Goal: Information Seeking & Learning: Learn about a topic

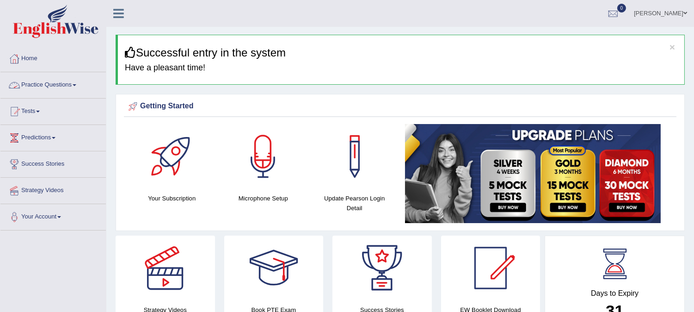
click at [43, 87] on link "Practice Questions" at bounding box center [52, 83] width 105 height 23
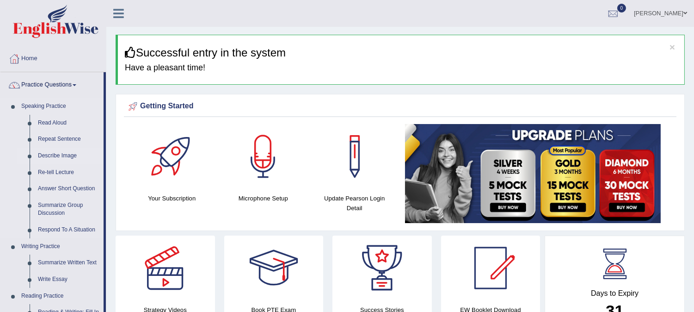
click at [61, 153] on link "Describe Image" at bounding box center [69, 155] width 70 height 17
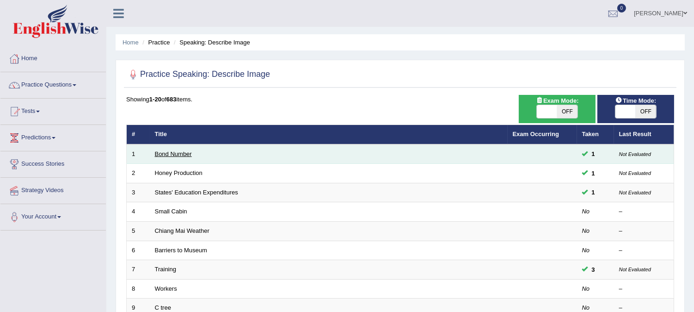
click at [184, 153] on link "Bond Number" at bounding box center [173, 153] width 37 height 7
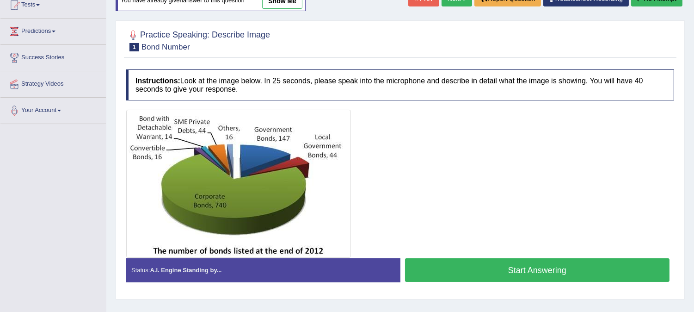
scroll to position [107, 0]
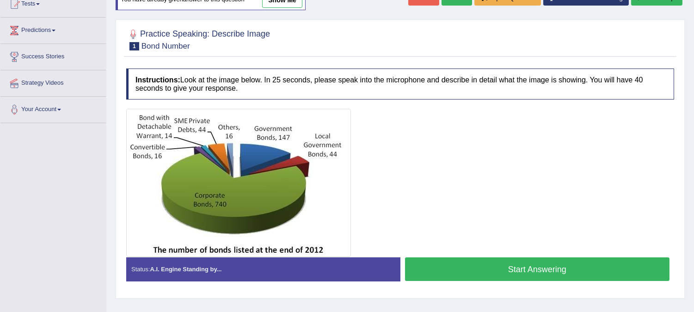
click at [514, 269] on button "Start Answering" at bounding box center [537, 269] width 265 height 24
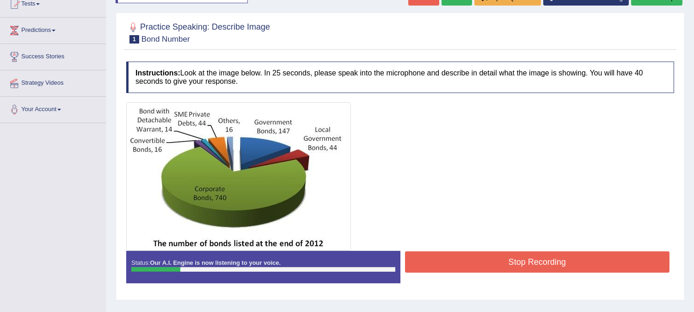
scroll to position [0, 0]
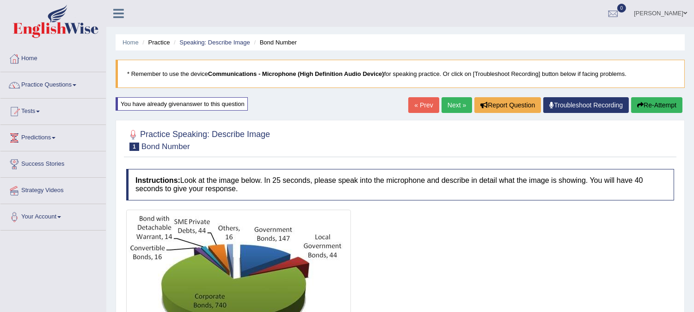
click at [650, 101] on button "Re-Attempt" at bounding box center [656, 105] width 51 height 16
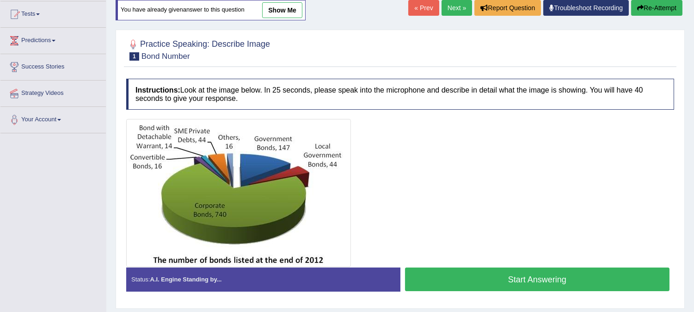
scroll to position [173, 0]
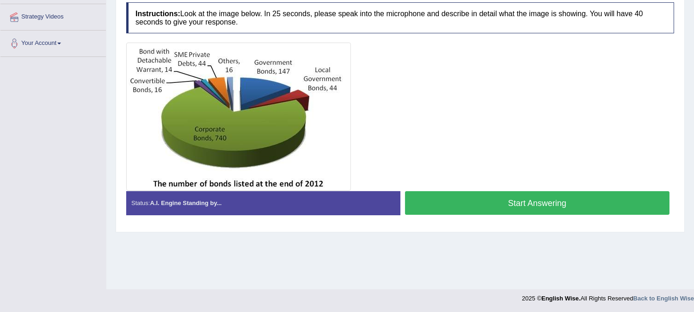
click at [535, 201] on button "Start Answering" at bounding box center [537, 203] width 265 height 24
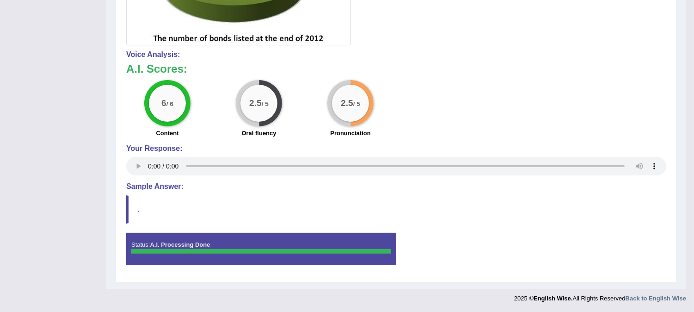
scroll to position [39, 0]
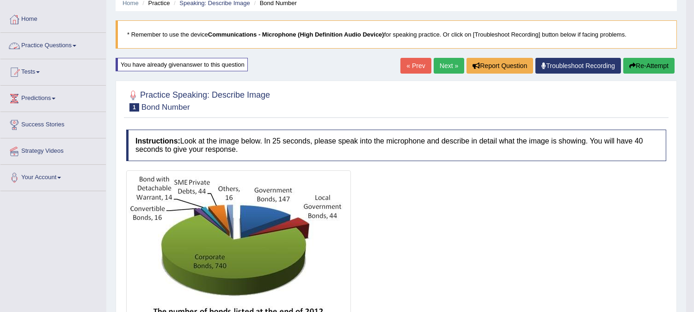
click at [63, 50] on link "Practice Questions" at bounding box center [52, 44] width 105 height 23
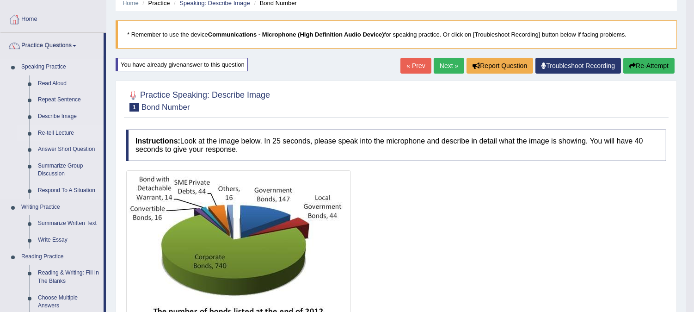
click at [51, 131] on link "Re-tell Lecture" at bounding box center [69, 133] width 70 height 17
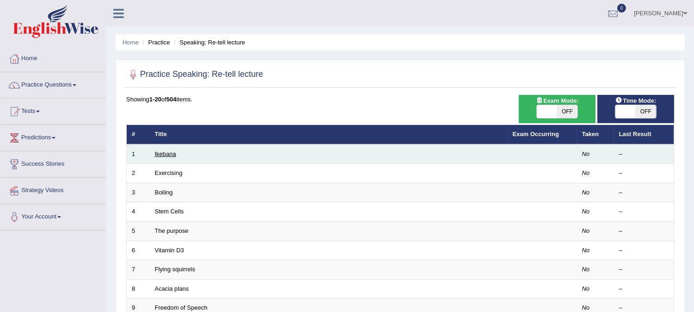
click at [172, 150] on link "Ikebana" at bounding box center [165, 153] width 21 height 7
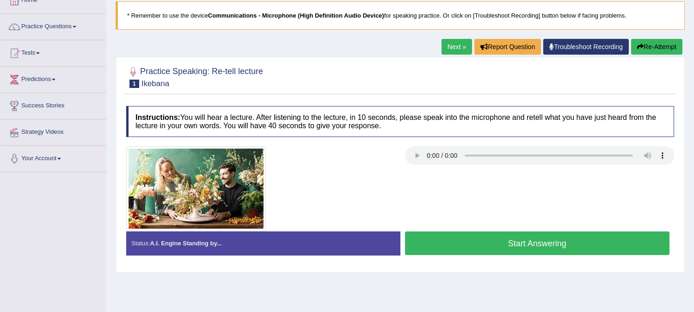
scroll to position [63, 0]
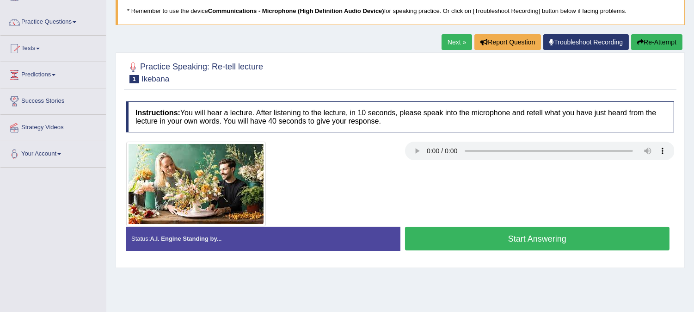
click at [509, 229] on button "Start Answering" at bounding box center [537, 239] width 265 height 24
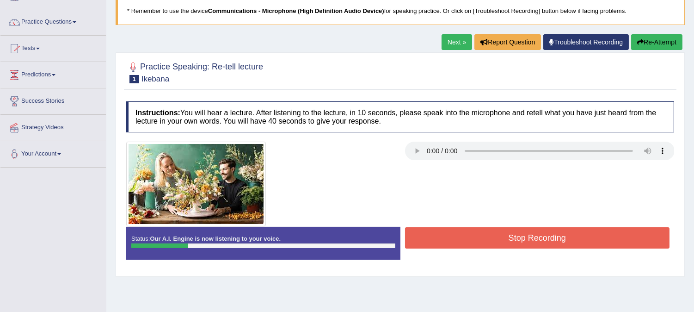
click at [472, 233] on button "Stop Recording" at bounding box center [537, 237] width 265 height 21
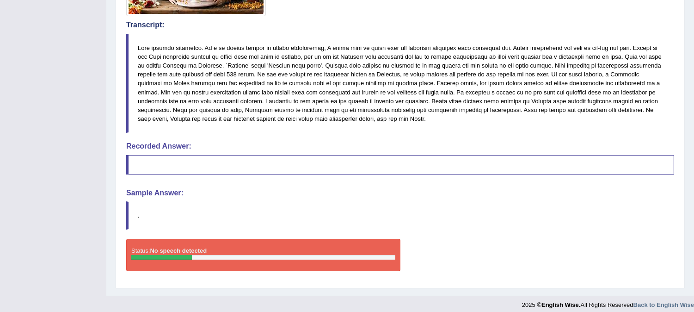
scroll to position [0, 0]
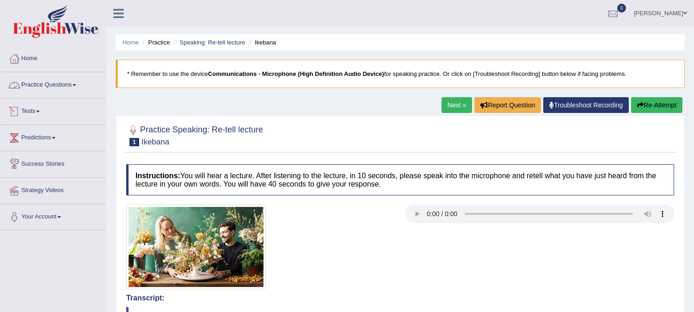
click at [71, 87] on link "Practice Questions" at bounding box center [52, 83] width 105 height 23
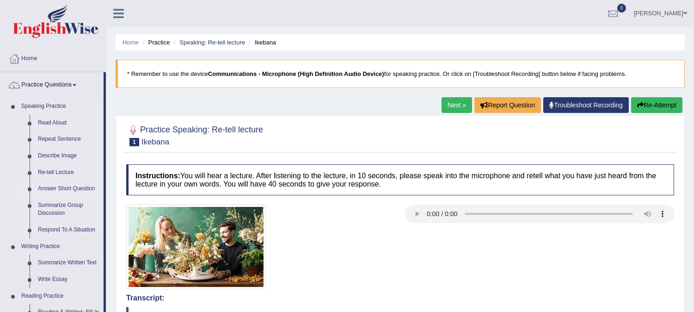
click at [64, 187] on link "Answer Short Question" at bounding box center [69, 188] width 70 height 17
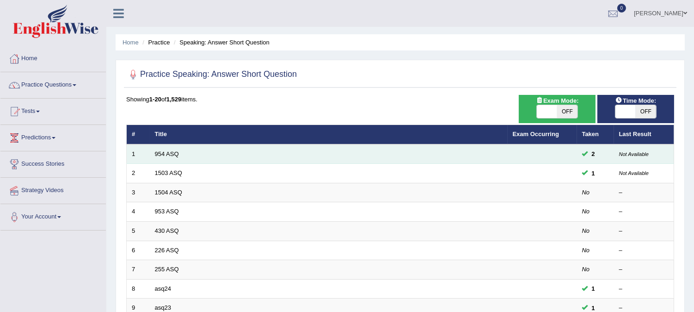
click at [170, 156] on td "954 ASQ" at bounding box center [329, 153] width 358 height 19
click at [170, 156] on link "954 ASQ" at bounding box center [167, 153] width 24 height 7
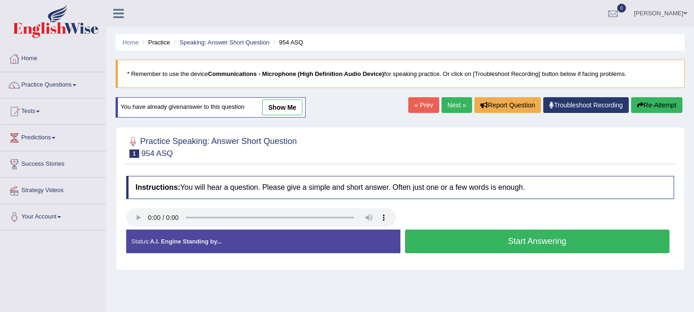
click at [477, 238] on button "Start Answering" at bounding box center [537, 241] width 265 height 24
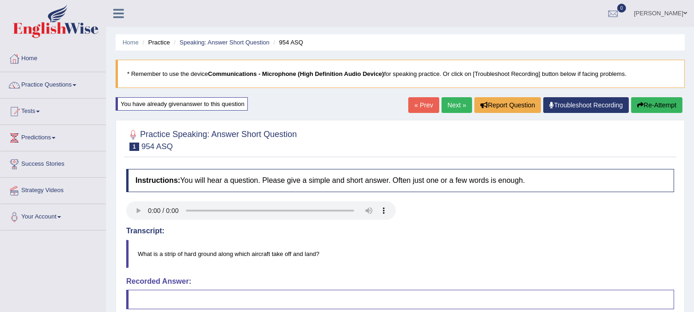
click at [442, 111] on link "Next »" at bounding box center [457, 105] width 31 height 16
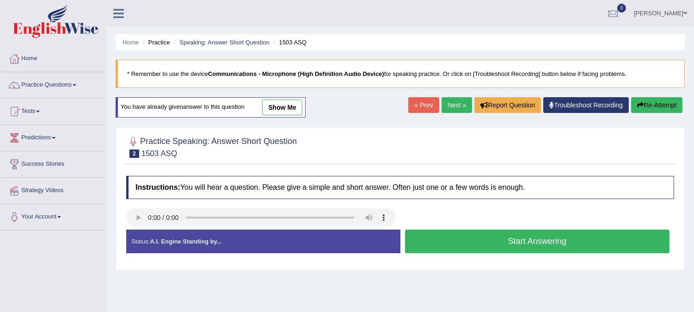
click at [460, 236] on button "Start Answering" at bounding box center [537, 241] width 265 height 24
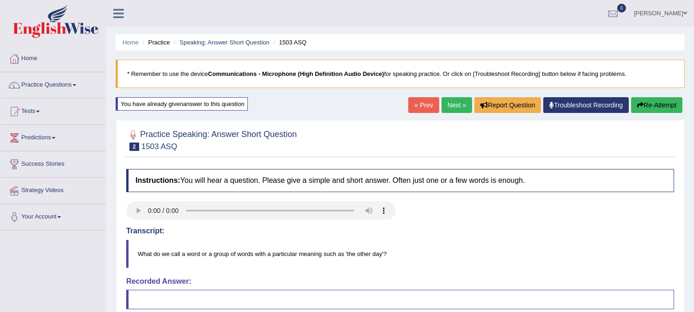
click at [418, 111] on link "« Prev" at bounding box center [423, 105] width 31 height 16
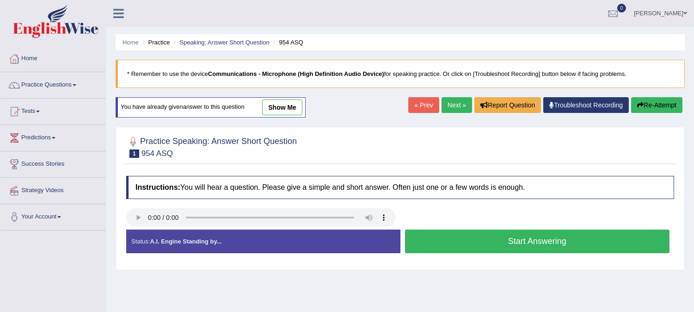
click at [512, 239] on button "Start Answering" at bounding box center [537, 241] width 265 height 24
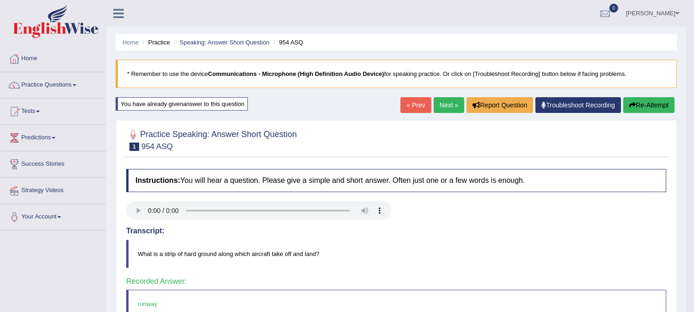
click at [455, 107] on link "Next »" at bounding box center [449, 105] width 31 height 16
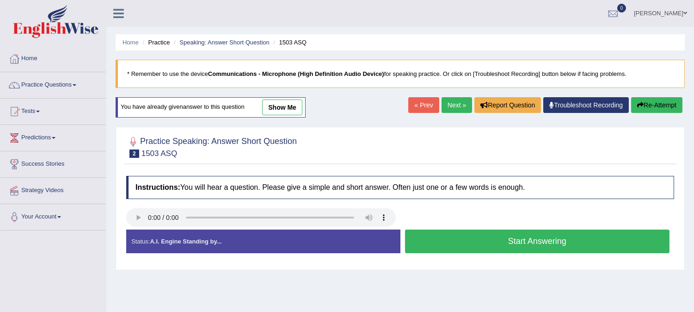
click at [492, 232] on button "Start Answering" at bounding box center [537, 241] width 265 height 24
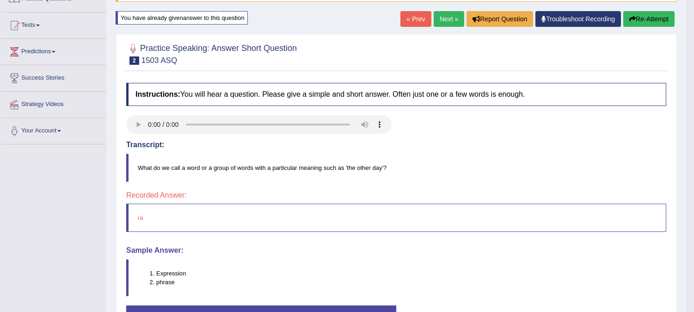
scroll to position [103, 0]
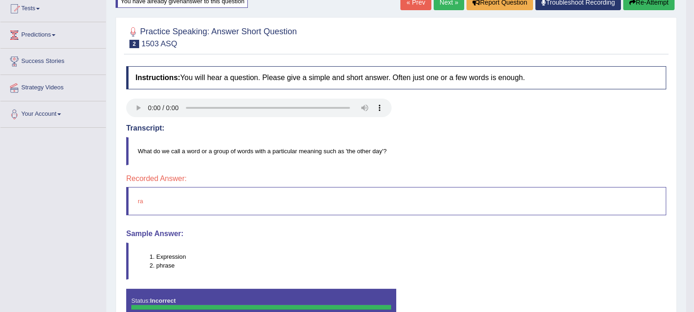
click at [166, 264] on li "phrase" at bounding box center [411, 265] width 510 height 9
click at [635, 6] on button "Re-Attempt" at bounding box center [648, 2] width 51 height 16
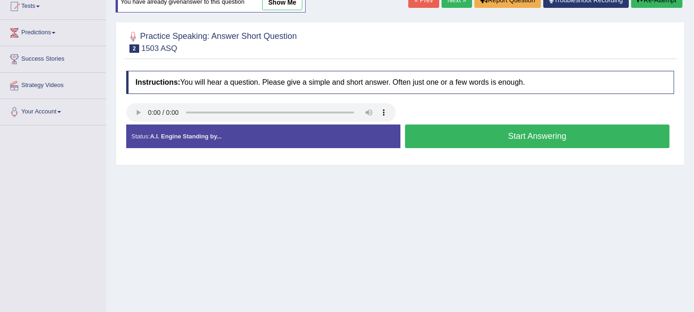
click at [516, 141] on button "Start Answering" at bounding box center [537, 136] width 265 height 24
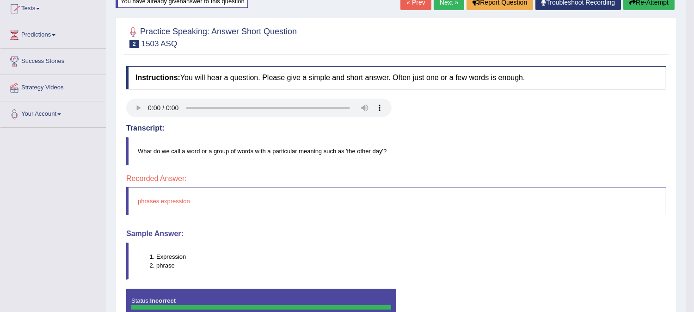
click at [635, 7] on button "Re-Attempt" at bounding box center [648, 2] width 51 height 16
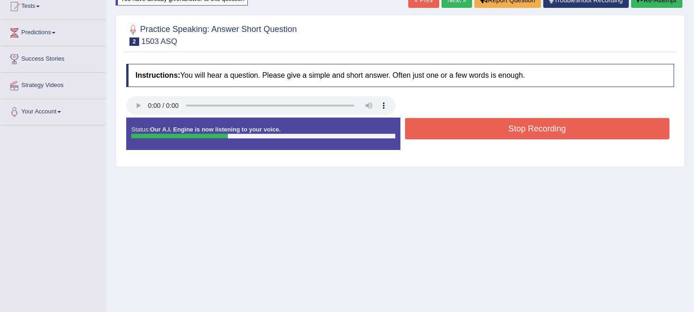
scroll to position [105, 0]
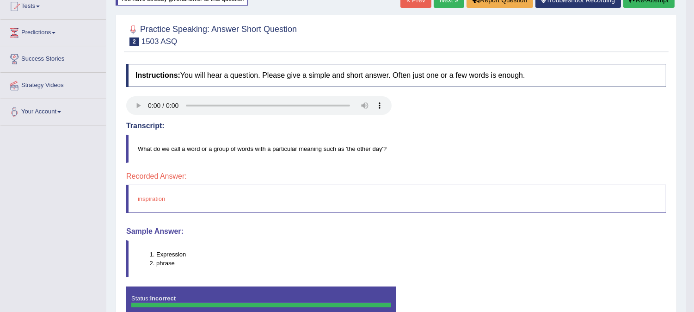
click at [644, 2] on button "Re-Attempt" at bounding box center [648, 0] width 51 height 16
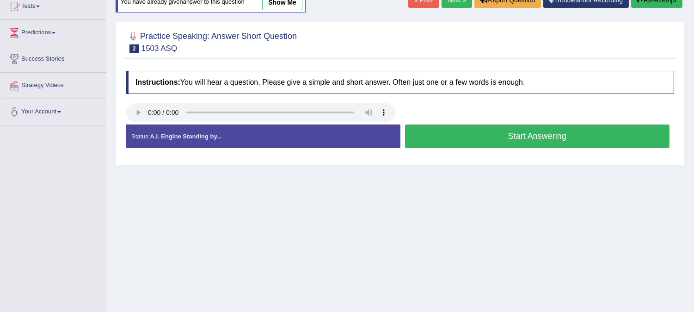
click at [534, 129] on button "Start Answering" at bounding box center [537, 136] width 265 height 24
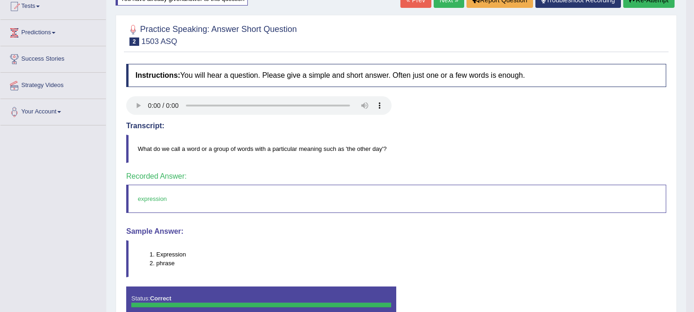
click at [657, 6] on button "Re-Attempt" at bounding box center [648, 0] width 51 height 16
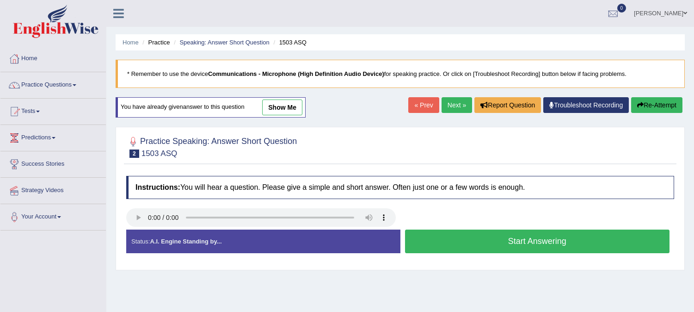
click at [483, 229] on button "Start Answering" at bounding box center [537, 241] width 265 height 24
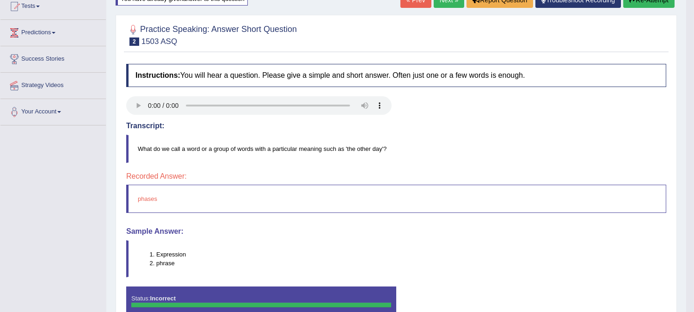
click at [632, 6] on button "Re-Attempt" at bounding box center [648, 0] width 51 height 16
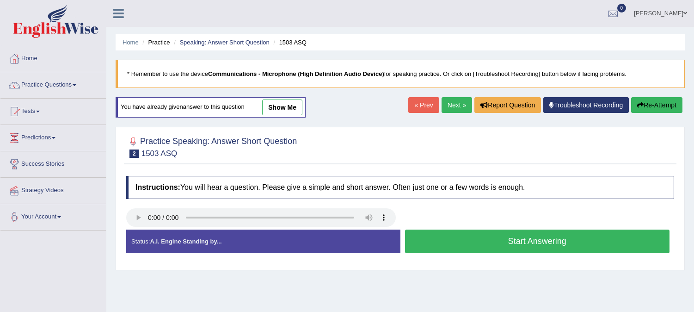
click at [447, 229] on button "Start Answering" at bounding box center [537, 241] width 265 height 24
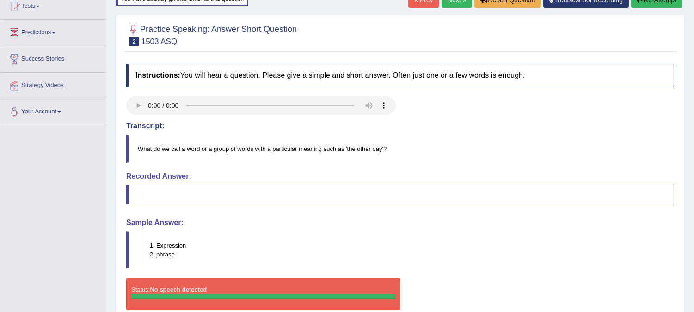
click at [672, 2] on button "Re-Attempt" at bounding box center [656, 0] width 51 height 16
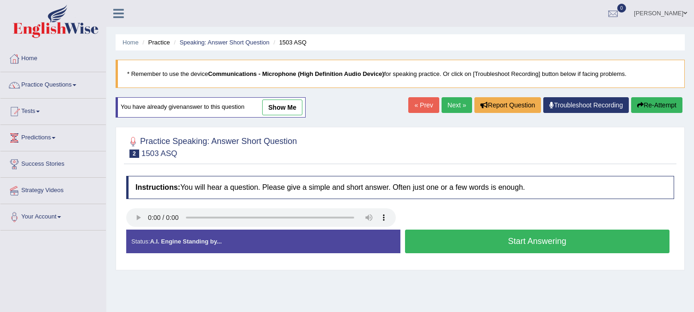
scroll to position [105, 0]
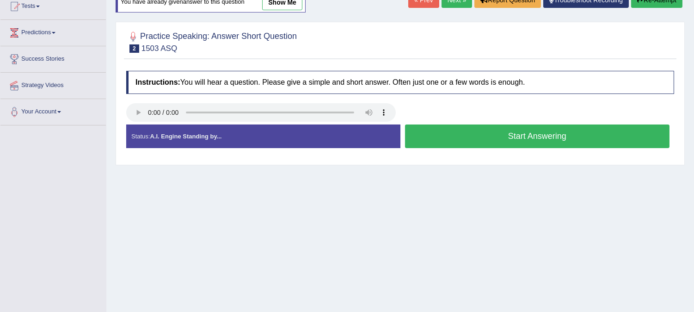
click at [520, 134] on button "Start Answering" at bounding box center [537, 136] width 265 height 24
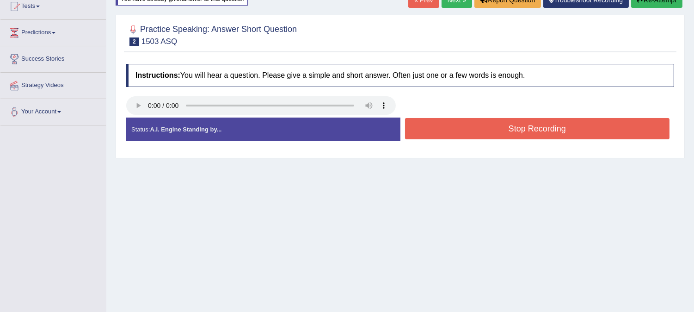
scroll to position [0, 0]
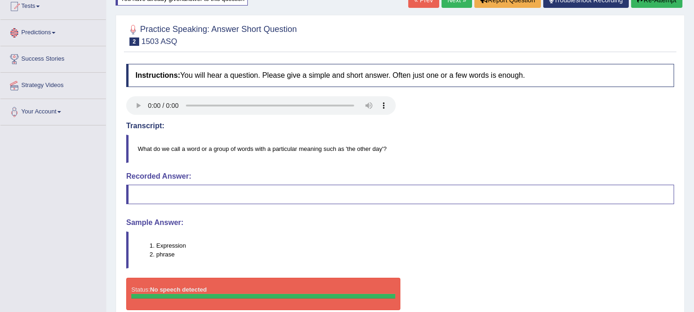
click at [59, 19] on li "Tests Take Practice Sectional Test Take Mock Test History" at bounding box center [52, 7] width 105 height 26
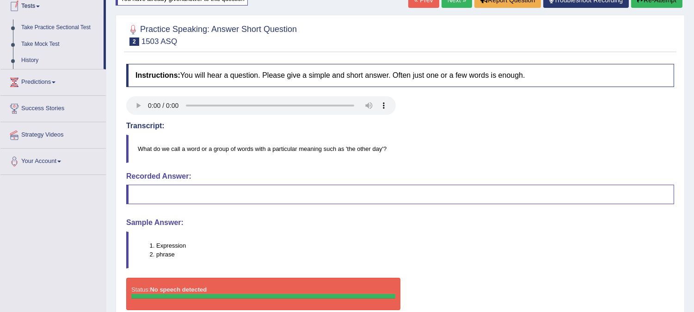
click at [49, 3] on link "Tests" at bounding box center [51, 5] width 103 height 23
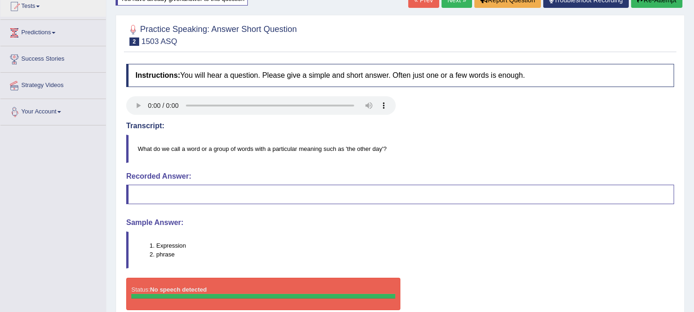
click at [59, 210] on div "Toggle navigation Home Practice Questions Speaking Practice Read Aloud Repeat S…" at bounding box center [347, 135] width 694 height 481
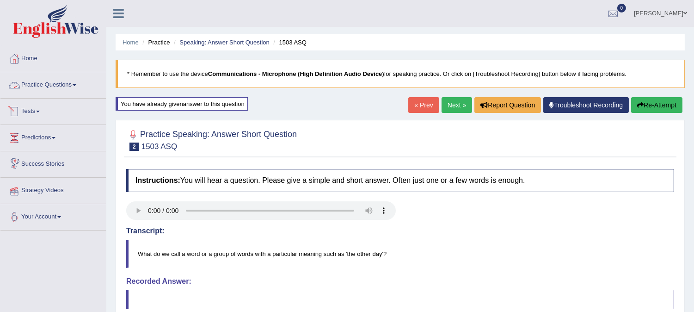
click at [59, 76] on link "Practice Questions" at bounding box center [52, 83] width 105 height 23
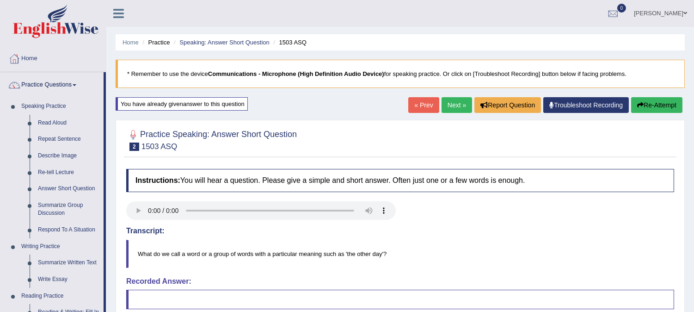
click at [117, 137] on div "Practice Speaking: Answer Short Question 2 1503 ASQ Instructions: You will hear…" at bounding box center [400, 276] width 569 height 312
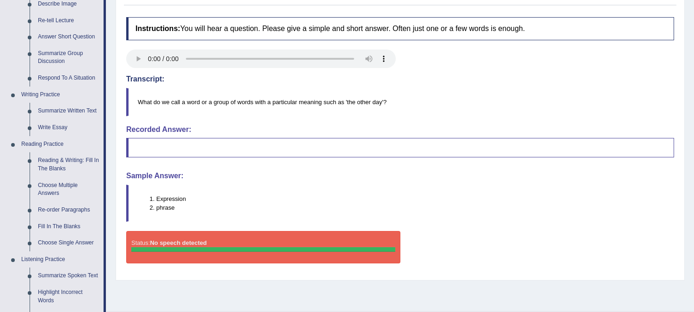
scroll to position [246, 0]
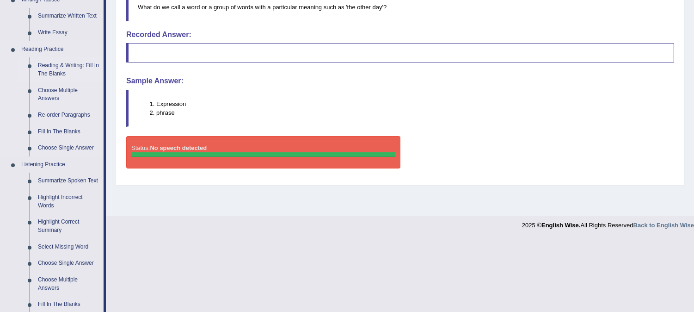
click at [61, 65] on link "Reading & Writing: Fill In The Blanks" at bounding box center [69, 69] width 70 height 25
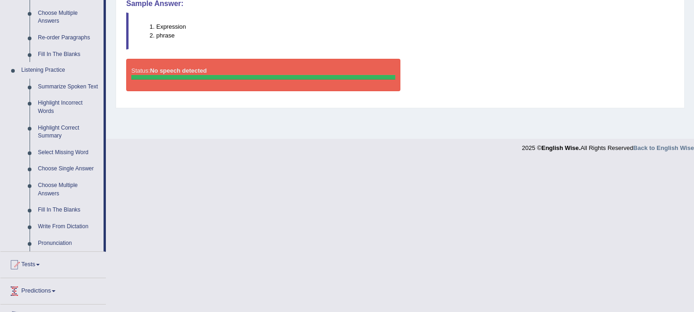
scroll to position [413, 0]
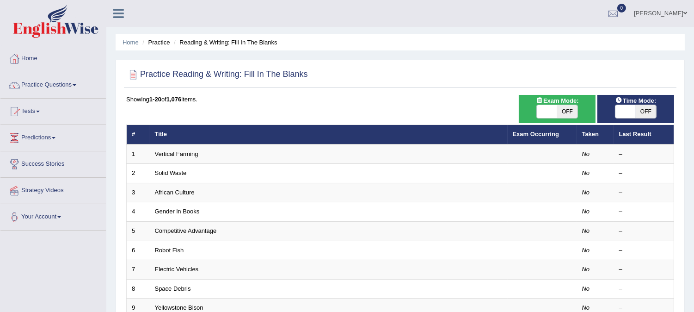
click at [193, 151] on link "Vertical Farming" at bounding box center [176, 153] width 43 height 7
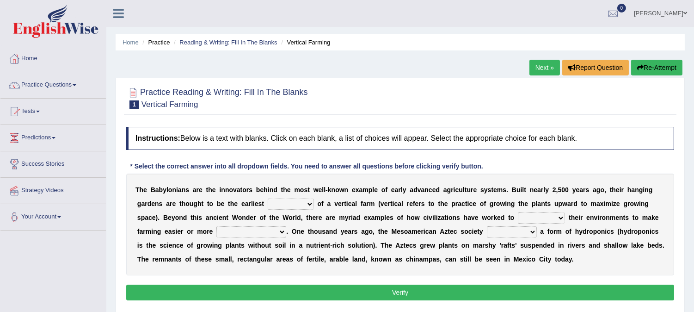
click at [292, 202] on select "prototype failure discredit protocol" at bounding box center [291, 203] width 46 height 11
select select "prototype"
click at [268, 198] on select "prototype failure discredit protocol" at bounding box center [291, 203] width 46 height 11
click at [551, 219] on select "manipulate escape respect disarrange" at bounding box center [541, 217] width 47 height 11
select select "manipulate"
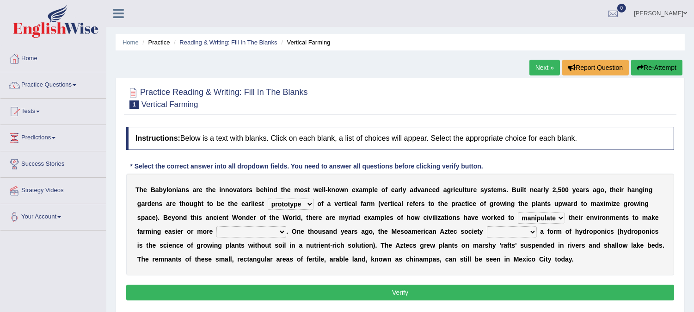
click at [518, 212] on select "manipulate escape respect disarrange" at bounding box center [541, 217] width 47 height 11
click at [256, 230] on select "productive constructive connective counterproductive" at bounding box center [251, 231] width 70 height 11
select select "productive"
click at [216, 226] on select "productive constructive connective counterproductive" at bounding box center [251, 231] width 70 height 11
click at [509, 224] on div "T h e B a b y l o n i a n s a r e t h e i n n o v a t o r s b e h i n d t h e m…" at bounding box center [400, 224] width 548 height 102
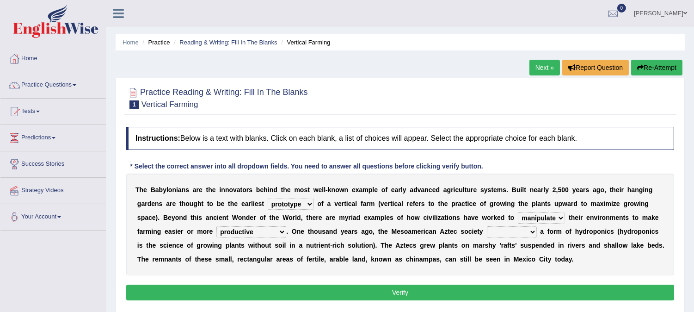
click at [510, 231] on select "domineered volunteered pioneered engineered" at bounding box center [512, 231] width 50 height 11
select select "pioneered"
click at [487, 226] on select "domineered volunteered pioneered engineered" at bounding box center [512, 231] width 50 height 11
click at [496, 293] on button "Verify" at bounding box center [400, 292] width 548 height 16
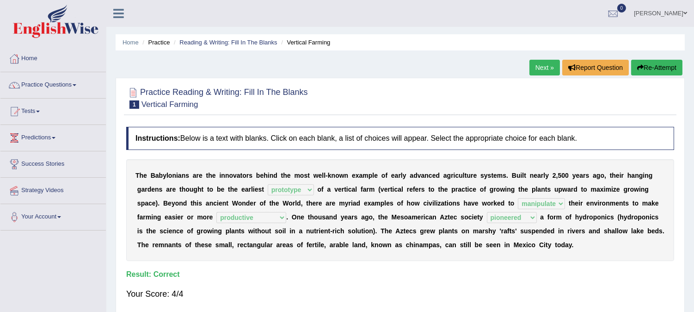
drag, startPoint x: 701, startPoint y: 163, endPoint x: 485, endPoint y: 113, distance: 221.3
click at [485, 113] on div "Practice Reading & Writing: Fill In The Blanks 1 Vertical Farming" at bounding box center [400, 99] width 552 height 32
click at [643, 68] on button "Re-Attempt" at bounding box center [656, 68] width 51 height 16
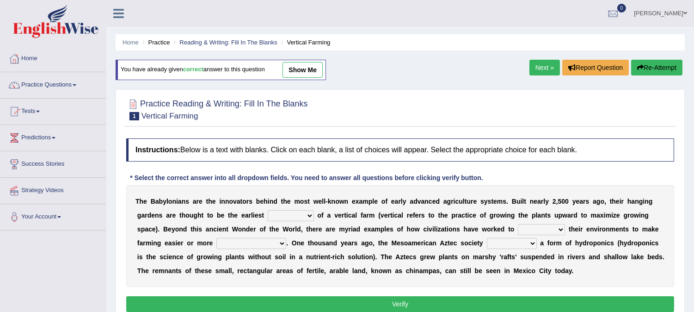
click at [537, 68] on link "Next »" at bounding box center [544, 68] width 31 height 16
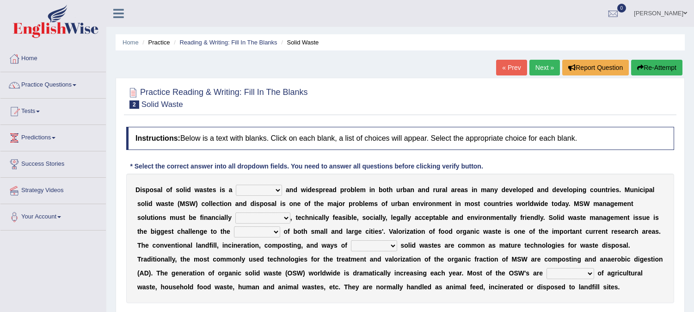
drag, startPoint x: 0, startPoint y: 0, endPoint x: 275, endPoint y: 192, distance: 335.0
click at [275, 186] on select "slanting stinging stalling shafting" at bounding box center [259, 189] width 46 height 11
click at [275, 192] on select "slanting stinging stalling shafting" at bounding box center [259, 189] width 46 height 11
click at [265, 188] on select "slanting stinging stalling shafting" at bounding box center [259, 189] width 46 height 11
select select "shafting"
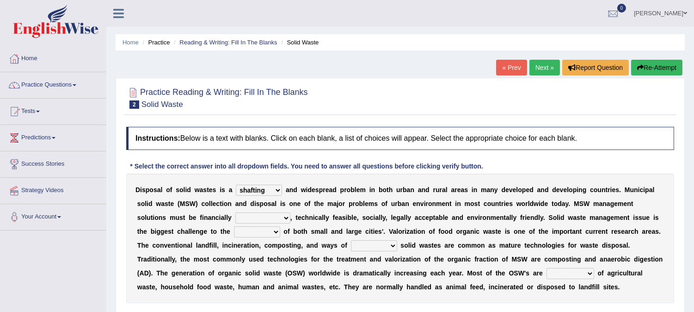
click at [236, 184] on select "slanting stinging stalling shafting" at bounding box center [259, 189] width 46 height 11
click at [253, 214] on select "unattainable sustainable objectionable treasonable" at bounding box center [262, 217] width 55 height 11
select select "sustainable"
click at [235, 212] on select "unattainable sustainable objectionable treasonable" at bounding box center [262, 217] width 55 height 11
drag, startPoint x: 255, startPoint y: 253, endPoint x: 261, endPoint y: 228, distance: 25.3
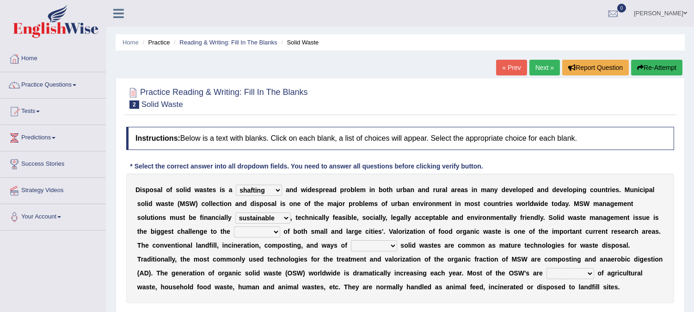
click at [261, 228] on div "D i s p o s a l o f s o l i d w a s t e s i s a slanting stinging stalling shaf…" at bounding box center [400, 237] width 548 height 129
click at [261, 228] on select "plants culture authorities history" at bounding box center [257, 231] width 46 height 11
click at [234, 226] on select "plants culture authorities history" at bounding box center [257, 231] width 46 height 11
click at [261, 230] on select "plants culture authorities history" at bounding box center [257, 231] width 46 height 11
click at [234, 226] on select "plants culture authorities history" at bounding box center [257, 231] width 46 height 11
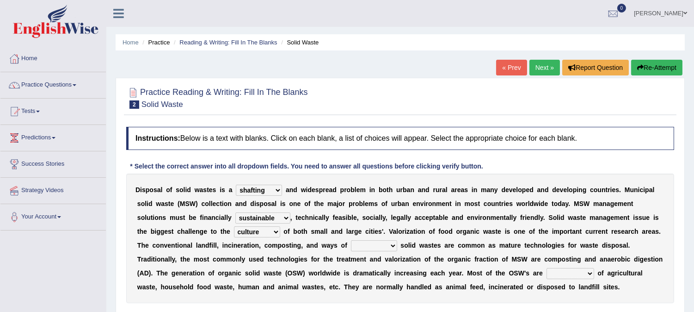
click at [258, 236] on select "plants culture authorities history" at bounding box center [257, 231] width 46 height 11
select select "authorities"
click at [234, 226] on select "plants culture authorities history" at bounding box center [257, 231] width 46 height 11
click at [385, 243] on select "reserving preserving deserving handling" at bounding box center [374, 245] width 46 height 11
select select "preserving"
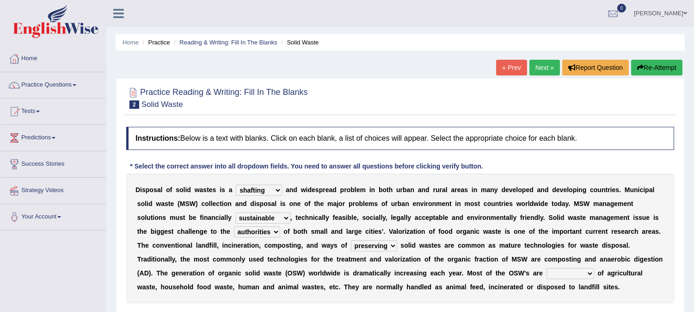
click at [351, 240] on select "reserving preserving deserving handling" at bounding box center [374, 245] width 46 height 11
click at [569, 269] on select "composed disposed composing disposing" at bounding box center [570, 273] width 48 height 11
select select "disposing"
click at [546, 268] on select "composed disposed composing disposing" at bounding box center [570, 273] width 48 height 11
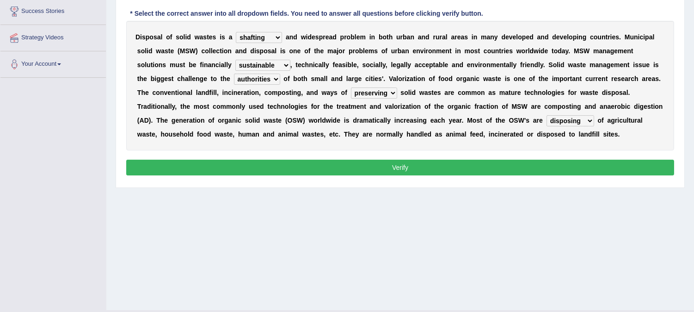
scroll to position [173, 0]
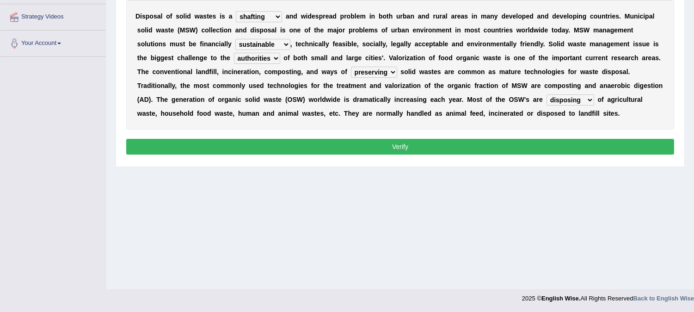
click at [565, 151] on button "Verify" at bounding box center [400, 147] width 548 height 16
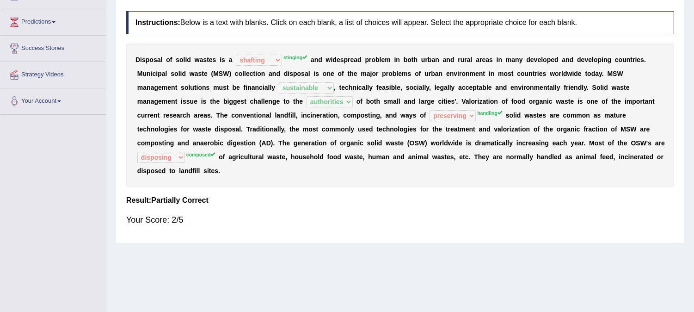
scroll to position [0, 0]
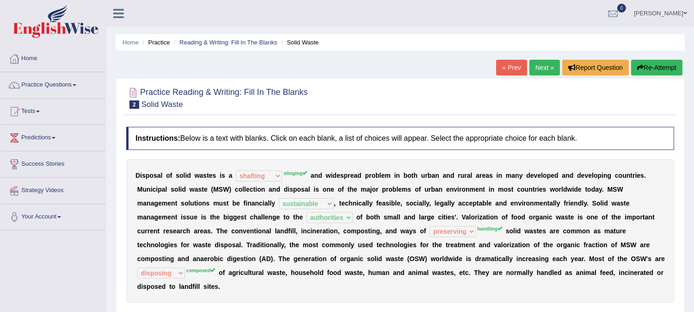
click at [537, 66] on link "Next »" at bounding box center [544, 68] width 31 height 16
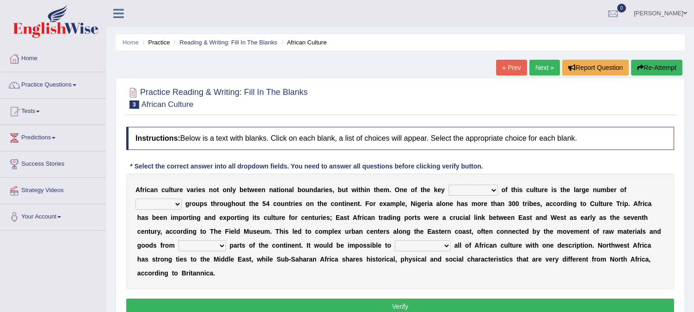
click at [465, 192] on select "conjectures features issues doubts" at bounding box center [472, 189] width 49 height 11
select select "conjectures"
click at [448, 184] on select "conjectures features issues doubts" at bounding box center [472, 189] width 49 height 11
click at [159, 202] on select "ethic ethnic eugenic epic" at bounding box center [158, 203] width 46 height 11
select select "ethic"
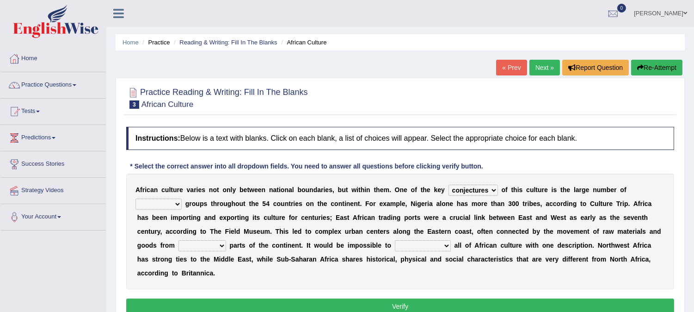
click at [135, 198] on select "ethic ethnic eugenic epic" at bounding box center [158, 203] width 46 height 11
click at [159, 205] on select "ethic ethnic eugenic epic" at bounding box center [158, 203] width 46 height 11
click at [135, 198] on select "ethic ethnic eugenic epic" at bounding box center [158, 203] width 46 height 11
click at [198, 244] on select "forelocked interlocked unlocked landlocked" at bounding box center [202, 245] width 48 height 11
click at [178, 240] on select "forelocked interlocked unlocked landlocked" at bounding box center [202, 245] width 48 height 11
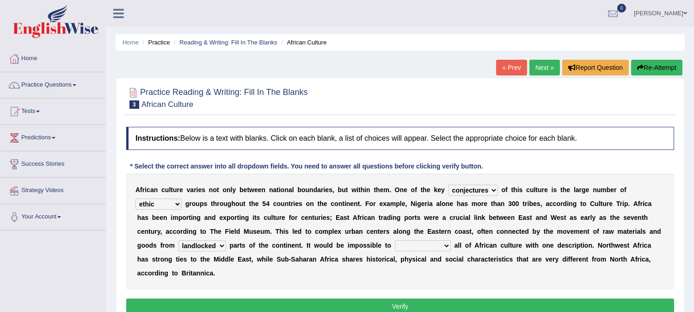
click at [212, 244] on select "forelocked interlocked unlocked landlocked" at bounding box center [202, 245] width 48 height 11
select select "unlocked"
click at [178, 240] on select "forelocked interlocked unlocked landlocked" at bounding box center [202, 245] width 48 height 11
click at [431, 242] on select "characterize conceptualize symbolize synthesize" at bounding box center [423, 245] width 56 height 11
select select "symbolize"
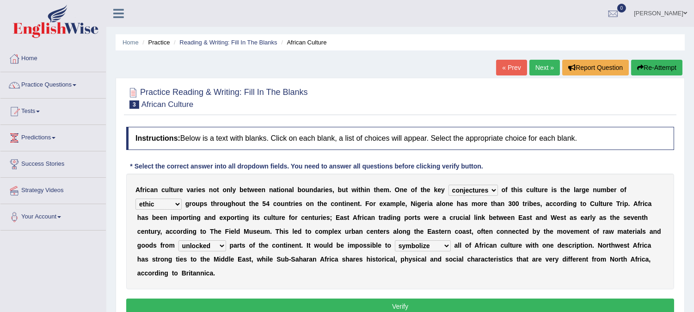
click at [395, 240] on select "characterize conceptualize symbolize synthesize" at bounding box center [423, 245] width 56 height 11
click at [457, 301] on button "Verify" at bounding box center [400, 306] width 548 height 16
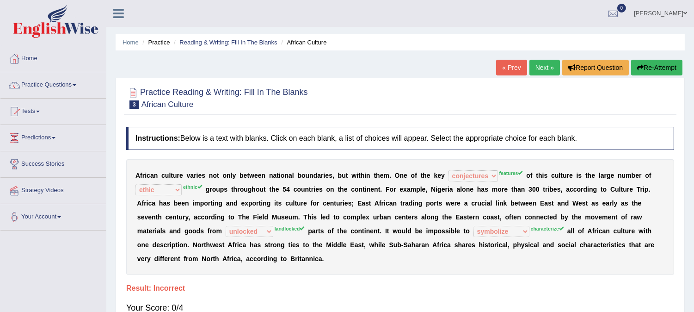
click at [664, 58] on div "Home Practice Reading & Writing: Fill In The Blanks African Culture « Prev Next…" at bounding box center [400, 231] width 588 height 462
click at [671, 65] on button "Re-Attempt" at bounding box center [656, 68] width 51 height 16
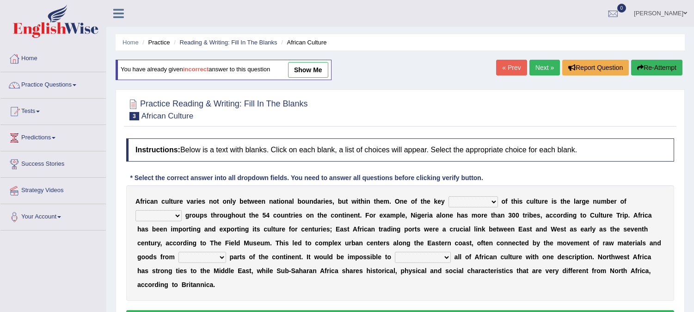
click at [482, 201] on select "conjectures features issues doubts" at bounding box center [472, 201] width 49 height 11
click at [473, 201] on select "conjectures features issues doubts" at bounding box center [472, 201] width 49 height 11
select select "features"
click at [448, 196] on select "conjectures features issues doubts" at bounding box center [472, 201] width 49 height 11
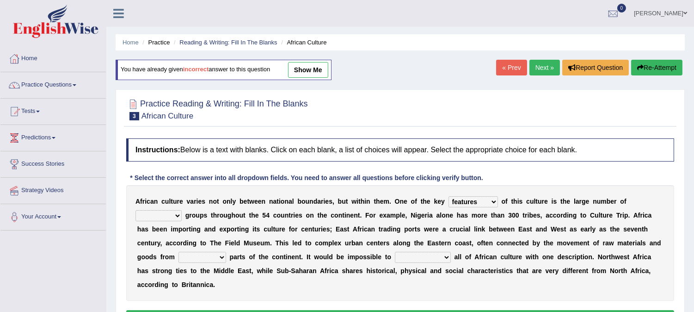
click at [167, 218] on select "ethic ethnic eugenic epic" at bounding box center [158, 215] width 46 height 11
select select "ethnic"
click at [135, 210] on select "ethic ethnic eugenic epic" at bounding box center [158, 215] width 46 height 11
click at [409, 258] on select "characterize conceptualize symbolize synthesize" at bounding box center [423, 257] width 56 height 11
select select "characterize"
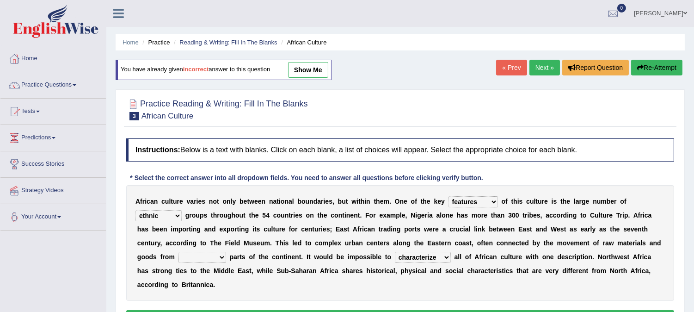
click at [395, 252] on select "characterize conceptualize symbolize synthesize" at bounding box center [423, 257] width 56 height 11
click at [191, 253] on select "forelocked interlocked unlocked landlocked" at bounding box center [202, 257] width 48 height 11
select select "landlocked"
click at [178, 252] on select "forelocked interlocked unlocked landlocked" at bounding box center [202, 257] width 48 height 11
click at [350, 311] on button "Verify" at bounding box center [400, 318] width 548 height 16
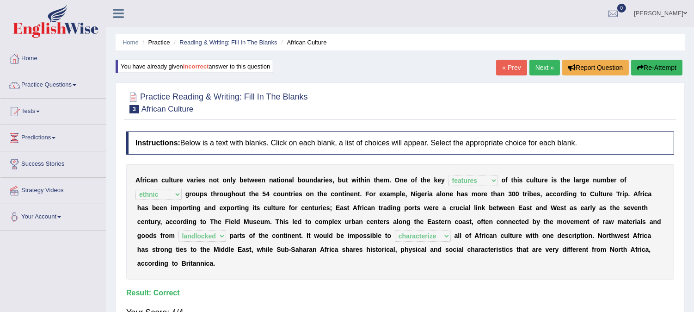
click at [538, 70] on link "Next »" at bounding box center [544, 68] width 31 height 16
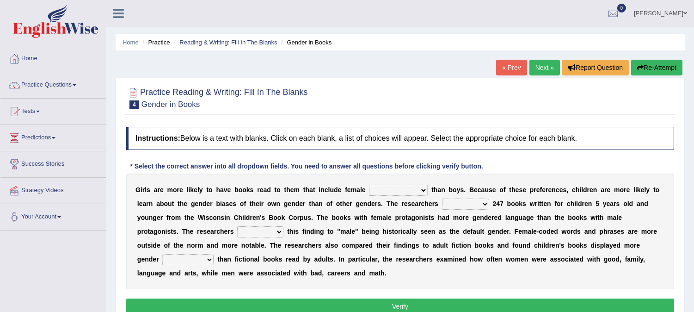
click at [394, 188] on select "protagonists cosmogonists agonists expressionists" at bounding box center [398, 189] width 59 height 11
select select "expressionists"
click at [369, 184] on select "protagonists cosmogonists agonists expressionists" at bounding box center [398, 189] width 59 height 11
click at [463, 204] on select "hydrolyzed paralyzed catalyzed analyzed" at bounding box center [465, 203] width 47 height 11
select select "analyzed"
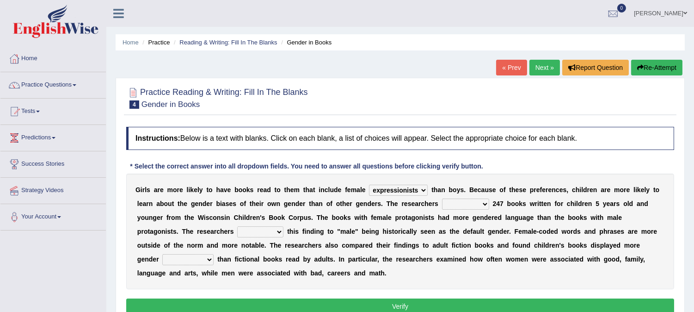
click at [442, 198] on select "hydrolyzed paralyzed catalyzed analyzed" at bounding box center [465, 203] width 47 height 11
click at [276, 227] on select "contribute tribute distribute attribute" at bounding box center [260, 231] width 46 height 11
select select "contribute"
click at [237, 226] on select "contribute tribute distribute attribute" at bounding box center [260, 231] width 46 height 11
click at [208, 256] on select "stereotypes teletypes prototypes electrotypes" at bounding box center [187, 259] width 51 height 11
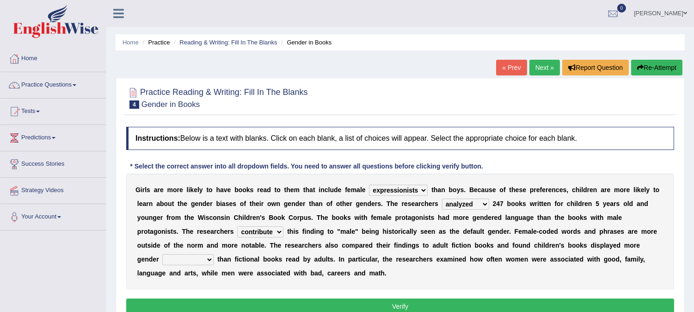
select select "prototypes"
click at [162, 254] on select "stereotypes teletypes prototypes electrotypes" at bounding box center [187, 259] width 51 height 11
click at [262, 301] on button "Verify" at bounding box center [400, 306] width 548 height 16
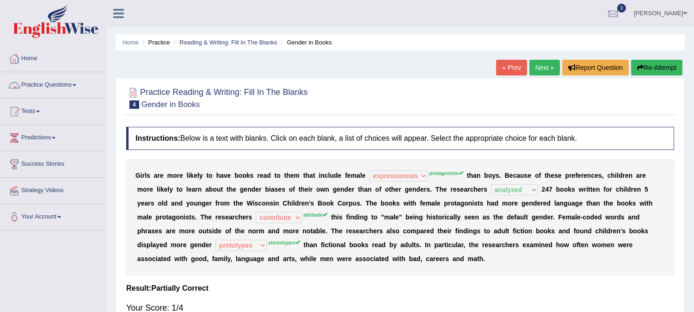
click at [80, 85] on link "Practice Questions" at bounding box center [52, 83] width 105 height 23
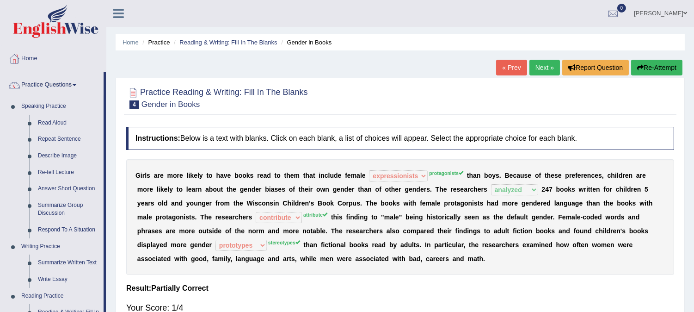
click at [110, 196] on div "Home Practice Reading & Writing: Fill In The Blanks Gender in Books « Prev Next…" at bounding box center [400, 231] width 588 height 462
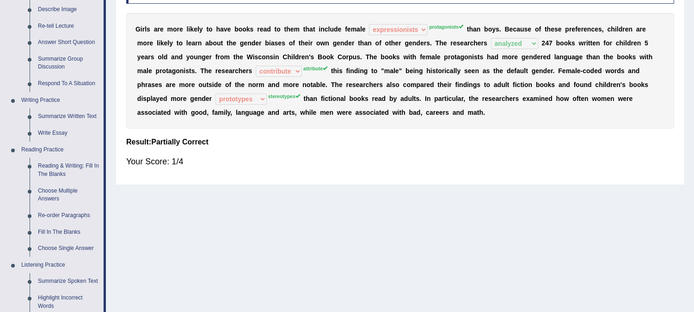
scroll to position [246, 0]
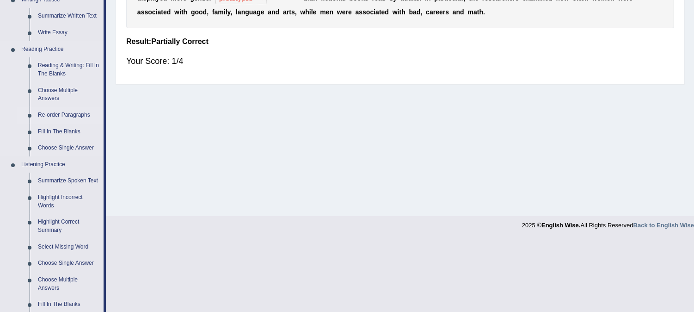
click at [66, 114] on link "Re-order Paragraphs" at bounding box center [69, 115] width 70 height 17
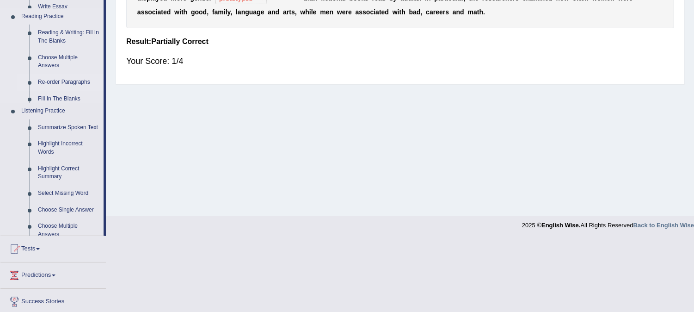
scroll to position [173, 0]
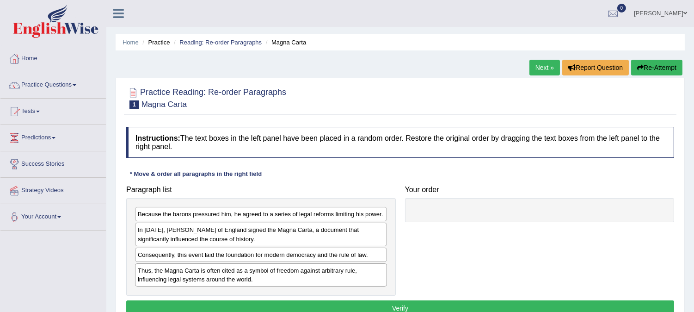
click at [183, 236] on div "In 1215, King John of England signed the Magna Carta, a document that significa…" at bounding box center [261, 233] width 252 height 23
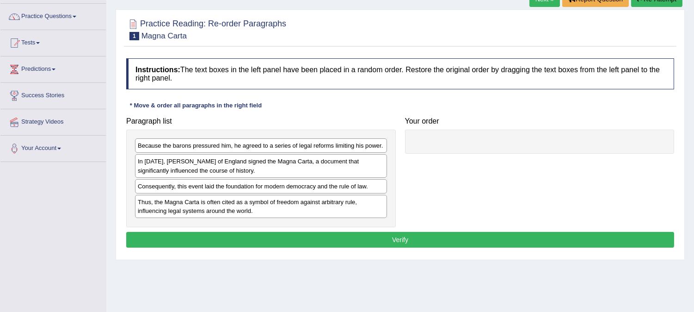
scroll to position [81, 0]
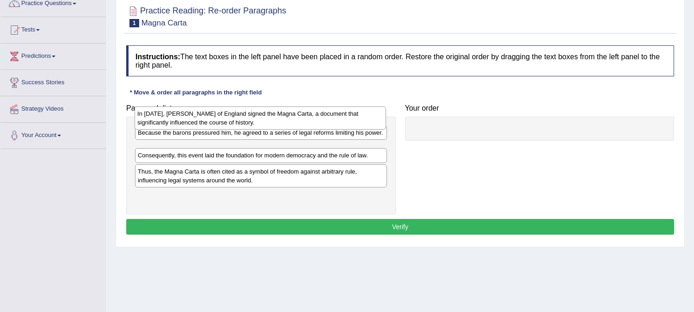
drag, startPoint x: 302, startPoint y: 153, endPoint x: 302, endPoint y: 117, distance: 36.5
click at [302, 117] on div "In 1215, King John of England signed the Magna Carta, a document that significa…" at bounding box center [261, 117] width 252 height 23
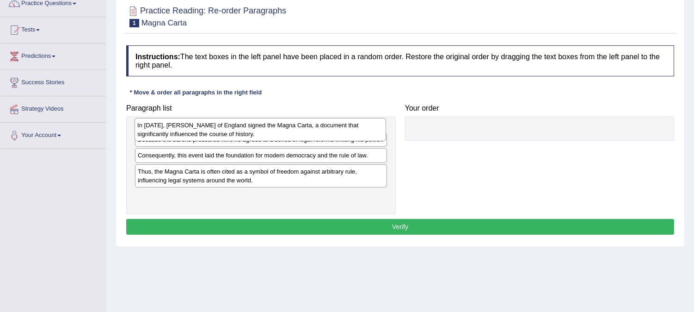
drag, startPoint x: 292, startPoint y: 148, endPoint x: 292, endPoint y: 125, distance: 23.6
click at [292, 125] on div "In 1215, King John of England signed the Magna Carta, a document that significa…" at bounding box center [261, 129] width 252 height 23
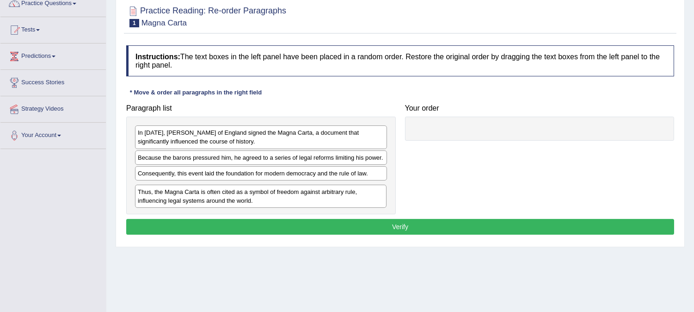
click at [243, 194] on div "Thus, the Magna Carta is often cited as a symbol of freedom against arbitrary r…" at bounding box center [261, 195] width 252 height 23
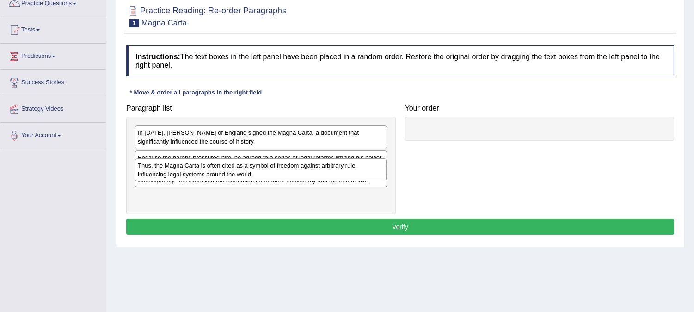
drag, startPoint x: 227, startPoint y: 192, endPoint x: 227, endPoint y: 168, distance: 24.0
click at [227, 168] on div "Thus, the Magna Carta is often cited as a symbol of freedom against arbitrary r…" at bounding box center [261, 169] width 252 height 23
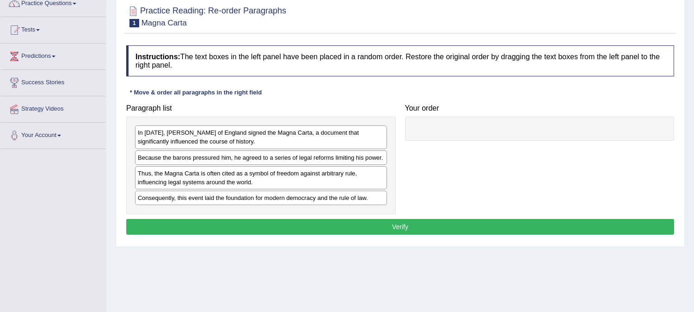
click at [232, 227] on button "Verify" at bounding box center [400, 227] width 548 height 16
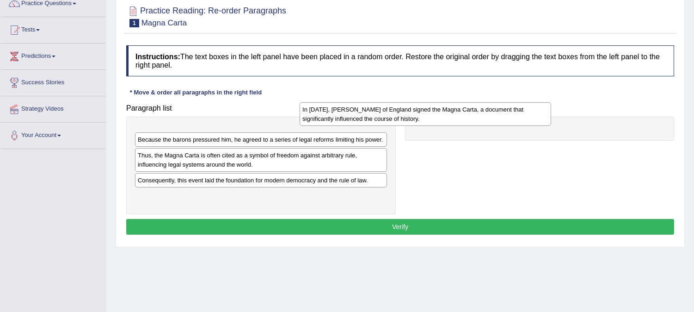
drag, startPoint x: 244, startPoint y: 140, endPoint x: 409, endPoint y: 117, distance: 166.2
click at [409, 117] on div "In 1215, King John of England signed the Magna Carta, a document that significa…" at bounding box center [426, 113] width 252 height 23
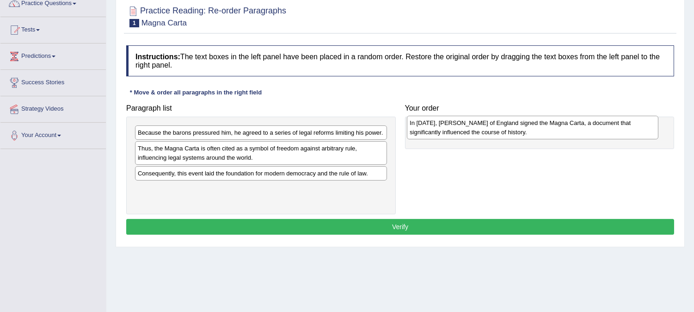
drag, startPoint x: 340, startPoint y: 137, endPoint x: 612, endPoint y: 127, distance: 272.0
click at [612, 127] on div "In 1215, King John of England signed the Magna Carta, a document that significa…" at bounding box center [533, 127] width 252 height 23
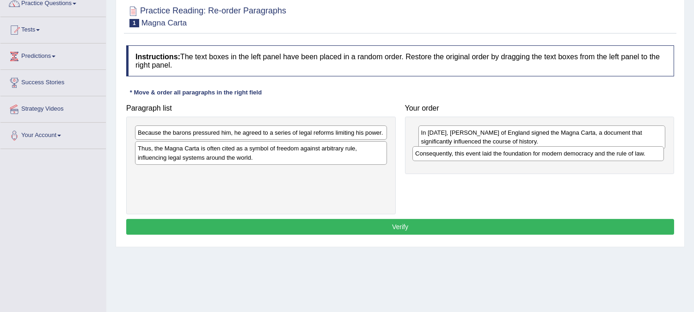
drag, startPoint x: 303, startPoint y: 174, endPoint x: 563, endPoint y: 153, distance: 260.6
click at [563, 153] on div "Consequently, this event laid the foundation for modern democracy and the rule …" at bounding box center [538, 153] width 252 height 14
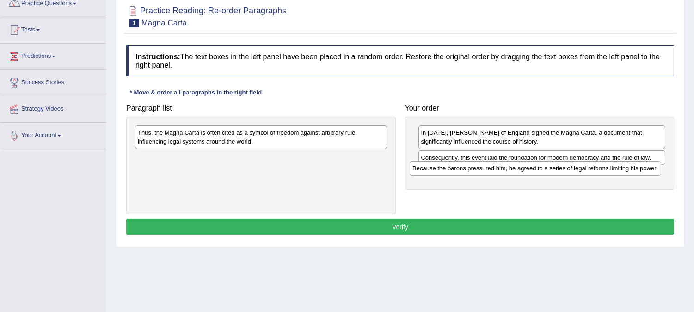
drag, startPoint x: 349, startPoint y: 135, endPoint x: 623, endPoint y: 170, distance: 276.9
click at [623, 170] on div "Because the barons pressured him, he agreed to a series of legal reforms limiti…" at bounding box center [536, 168] width 252 height 14
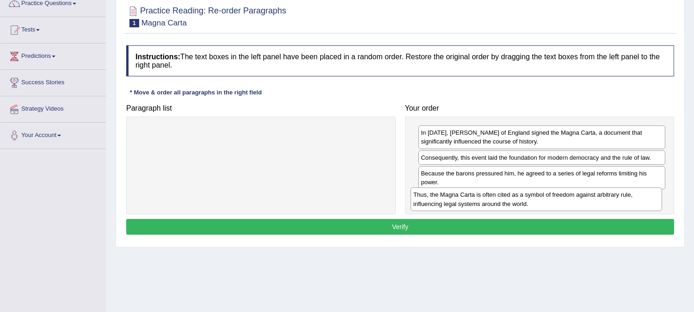
drag, startPoint x: 268, startPoint y: 143, endPoint x: 544, endPoint y: 205, distance: 282.3
click at [544, 205] on div "Thus, the Magna Carta is often cited as a symbol of freedom against arbitrary r…" at bounding box center [537, 198] width 252 height 23
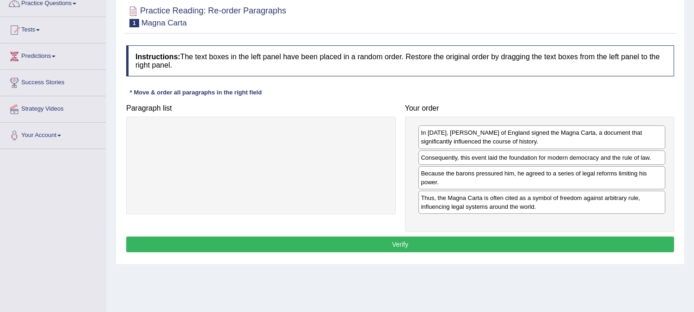
click at [492, 238] on button "Verify" at bounding box center [400, 244] width 548 height 16
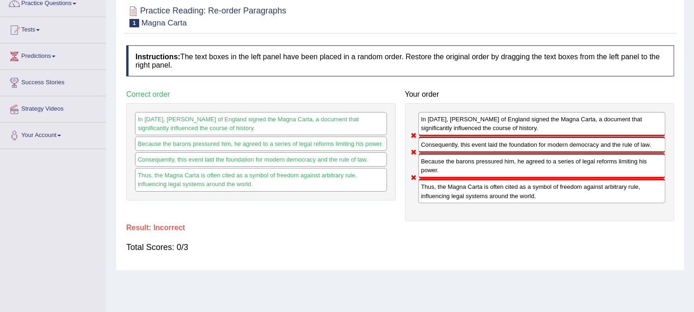
drag, startPoint x: 479, startPoint y: 163, endPoint x: 478, endPoint y: 142, distance: 20.8
click at [478, 142] on div "In 1215, King John of England signed the Magna Carta, a document that significa…" at bounding box center [540, 162] width 270 height 118
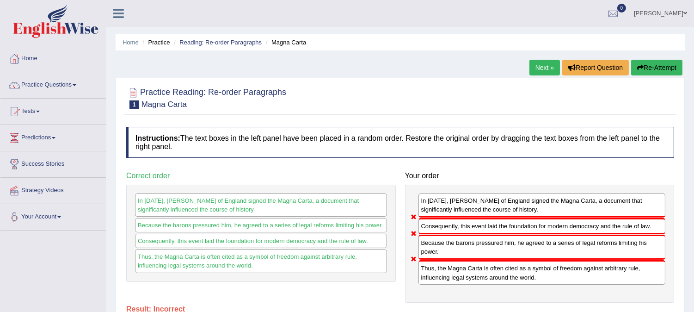
click at [538, 63] on link "Next »" at bounding box center [544, 68] width 31 height 16
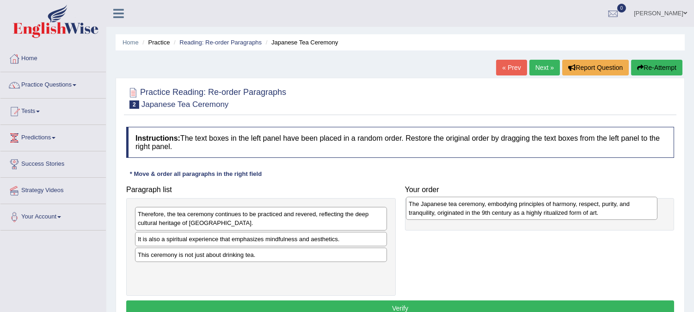
drag, startPoint x: 284, startPoint y: 244, endPoint x: 558, endPoint y: 209, distance: 275.4
click at [558, 209] on div "The Japanese tea ceremony, embodying principles of harmony, respect, purity, an…" at bounding box center [532, 207] width 252 height 23
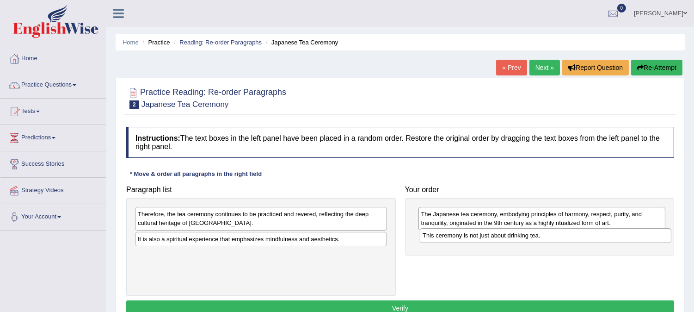
drag, startPoint x: 264, startPoint y: 252, endPoint x: 549, endPoint y: 233, distance: 285.5
click at [549, 233] on div "This ceremony is not just about drinking tea." at bounding box center [546, 235] width 252 height 14
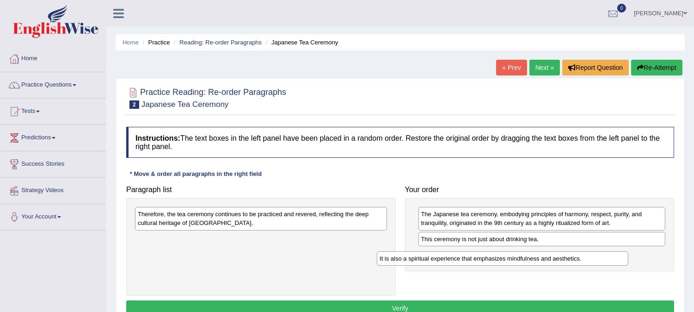
drag, startPoint x: 345, startPoint y: 237, endPoint x: 592, endPoint y: 253, distance: 247.0
click at [592, 253] on div "It is also a spiritual experience that emphasizes mindfulness and aesthetics." at bounding box center [503, 258] width 252 height 14
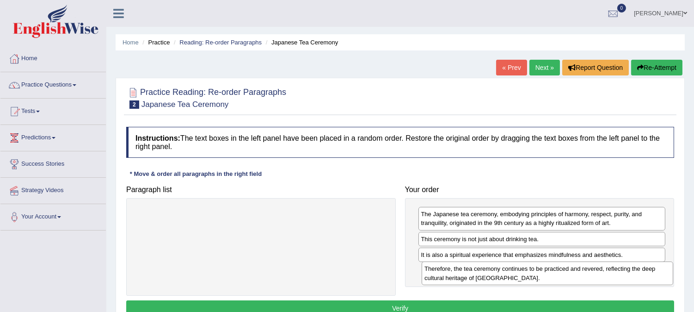
drag, startPoint x: 336, startPoint y: 213, endPoint x: 622, endPoint y: 268, distance: 291.5
click at [622, 268] on div "Therefore, the tea ceremony continues to be practiced and revered, reflecting t…" at bounding box center [548, 272] width 252 height 23
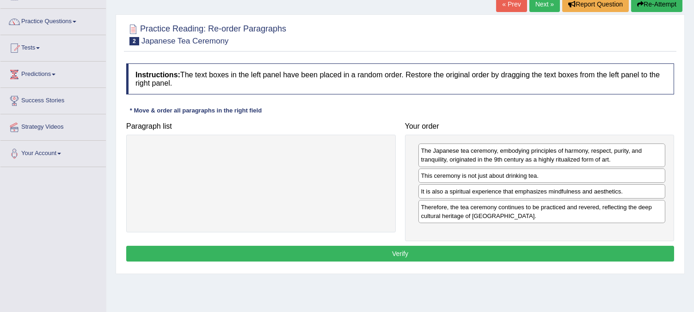
scroll to position [66, 0]
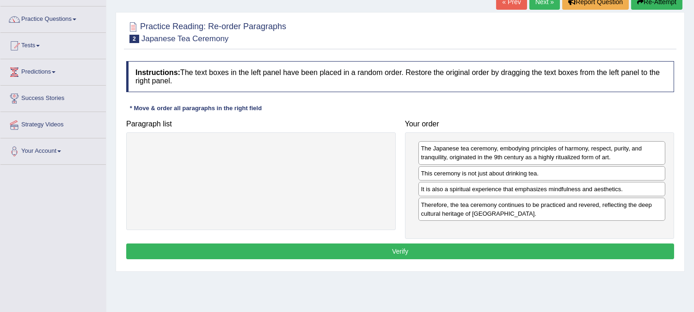
click at [607, 246] on button "Verify" at bounding box center [400, 251] width 548 height 16
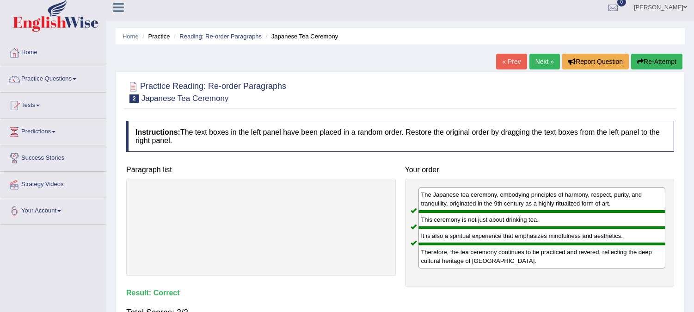
scroll to position [5, 0]
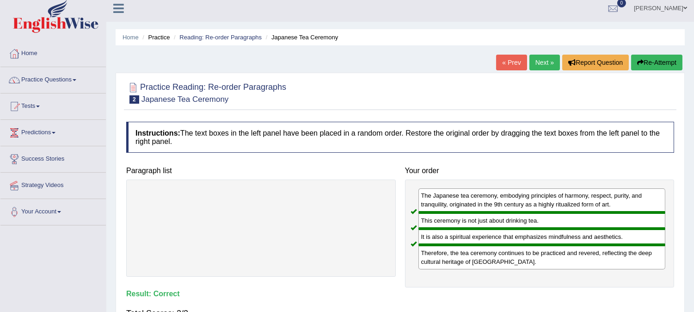
click at [546, 56] on link "Next »" at bounding box center [544, 63] width 31 height 16
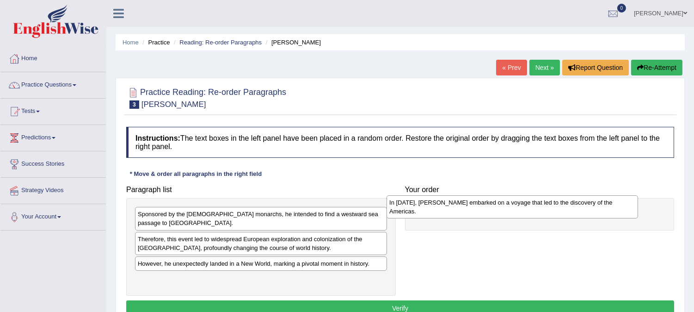
drag, startPoint x: 258, startPoint y: 276, endPoint x: 510, endPoint y: 208, distance: 260.7
click at [510, 208] on div "In 1492, Christopher Columbus embarked on a voyage that led to the discovery of…" at bounding box center [513, 206] width 252 height 23
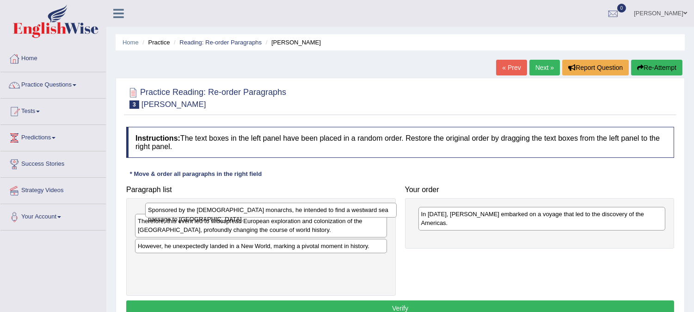
drag, startPoint x: 346, startPoint y: 214, endPoint x: 356, endPoint y: 209, distance: 11.0
click at [356, 209] on div "Sponsored by the Spanish monarchs, he intended to find a westward sea passage t…" at bounding box center [271, 210] width 252 height 14
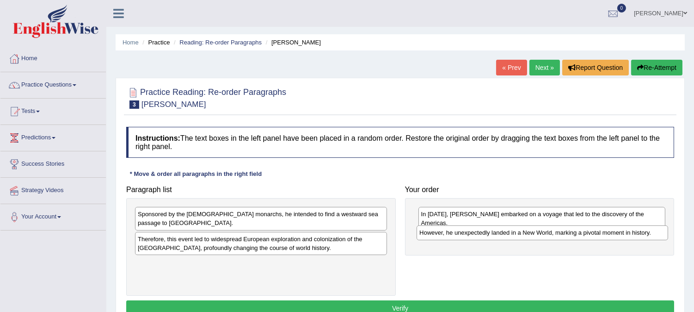
drag, startPoint x: 338, startPoint y: 255, endPoint x: 620, endPoint y: 233, distance: 282.4
click at [620, 233] on div "However, he unexpectedly landed in a New World, marking a pivotal moment in his…" at bounding box center [543, 232] width 252 height 14
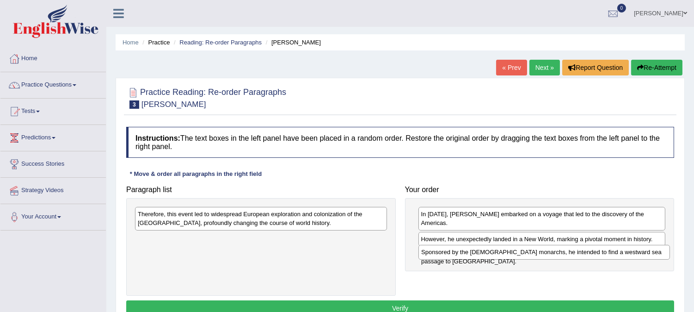
drag, startPoint x: 348, startPoint y: 209, endPoint x: 632, endPoint y: 247, distance: 285.9
click at [632, 247] on div "Sponsored by the Spanish monarchs, he intended to find a westward sea passage t…" at bounding box center [544, 252] width 252 height 14
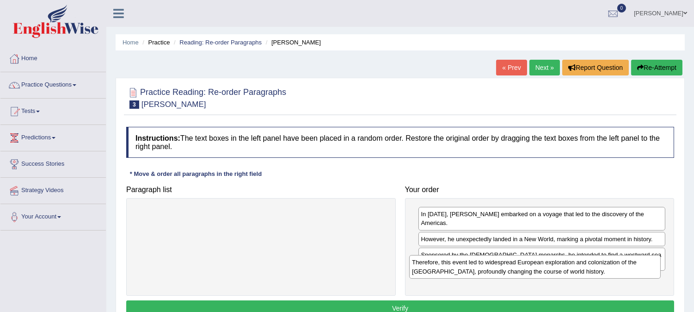
drag, startPoint x: 343, startPoint y: 213, endPoint x: 617, endPoint y: 261, distance: 278.4
click at [617, 261] on div "Therefore, this event led to widespread European exploration and colonization o…" at bounding box center [535, 266] width 252 height 23
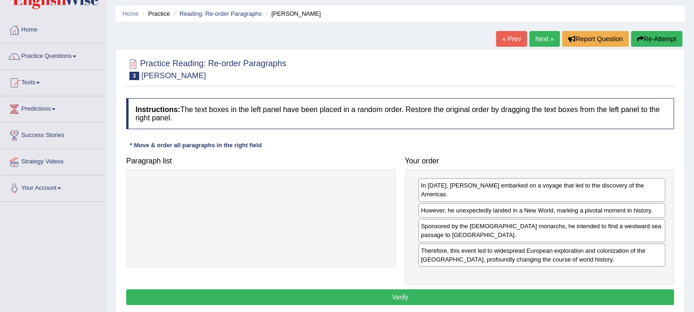
scroll to position [33, 0]
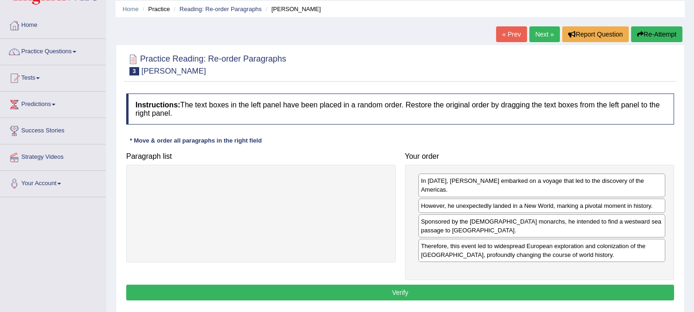
click at [546, 284] on button "Verify" at bounding box center [400, 292] width 548 height 16
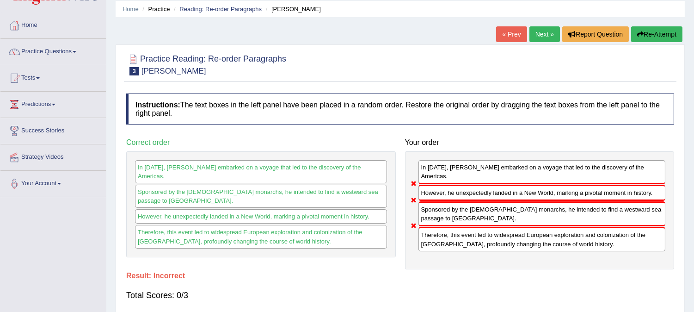
click at [532, 32] on link "Next »" at bounding box center [544, 34] width 31 height 16
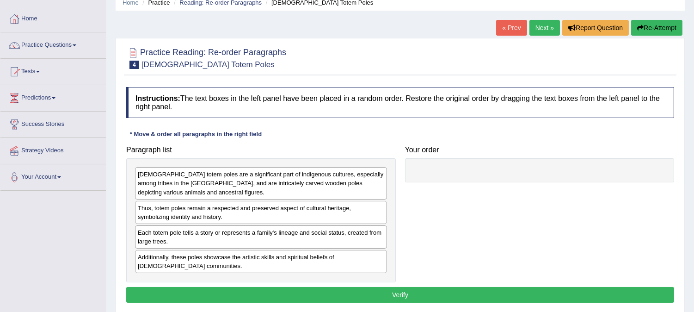
scroll to position [42, 0]
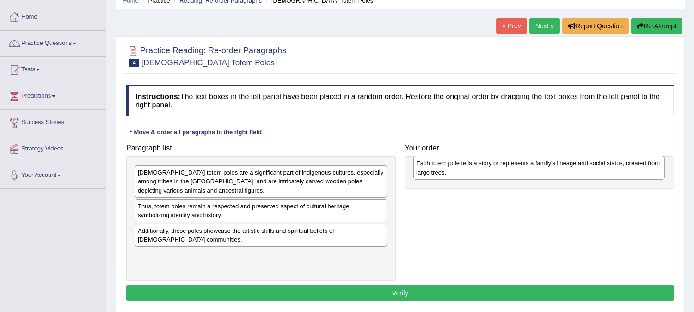
drag, startPoint x: 310, startPoint y: 232, endPoint x: 589, endPoint y: 165, distance: 286.4
click at [589, 165] on div "Each totem pole tells a story or represents a family's lineage and social statu…" at bounding box center [539, 167] width 252 height 23
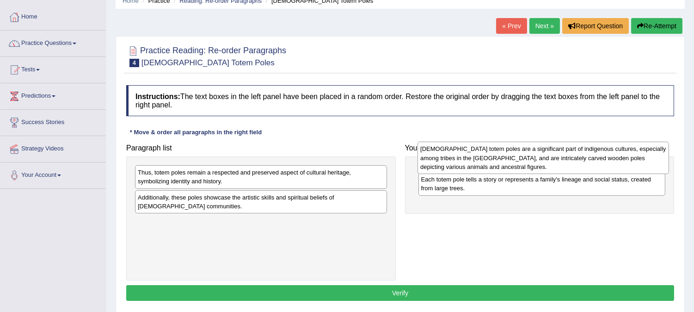
drag, startPoint x: 328, startPoint y: 183, endPoint x: 610, endPoint y: 160, distance: 283.0
click at [610, 160] on div "[DEMOGRAPHIC_DATA] totem poles are a significant part of indigenous cultures, e…" at bounding box center [543, 157] width 252 height 32
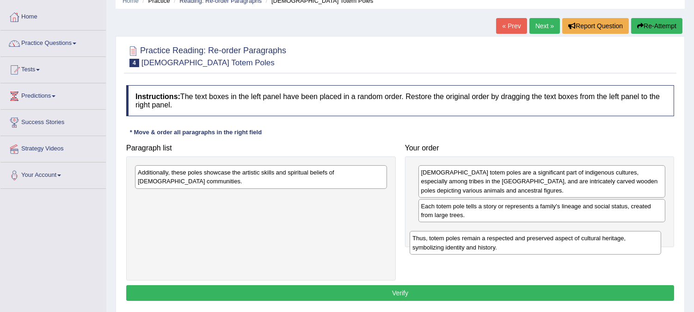
drag, startPoint x: 322, startPoint y: 178, endPoint x: 597, endPoint y: 236, distance: 281.2
click at [597, 236] on div "Thus, totem poles remain a respected and preserved aspect of cultural heritage,…" at bounding box center [536, 242] width 252 height 23
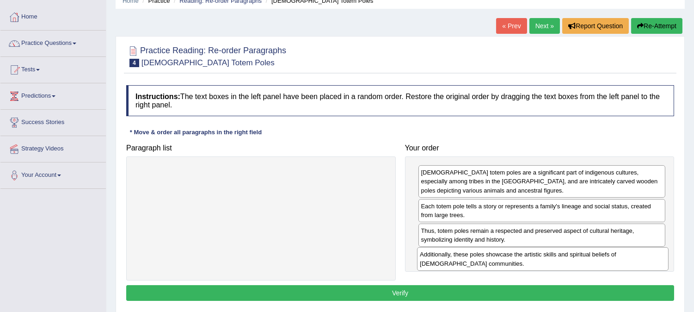
drag, startPoint x: 345, startPoint y: 180, endPoint x: 627, endPoint y: 262, distance: 293.7
click at [627, 262] on div "Additionally, these poles showcase the artistic skills and spiritual beliefs of…" at bounding box center [543, 258] width 252 height 23
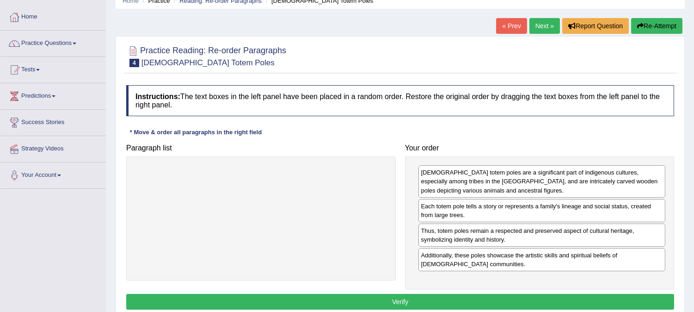
click at [555, 296] on button "Verify" at bounding box center [400, 302] width 548 height 16
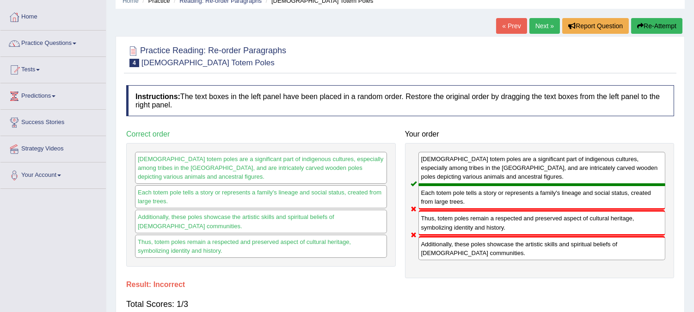
click at [547, 29] on link "Next »" at bounding box center [544, 26] width 31 height 16
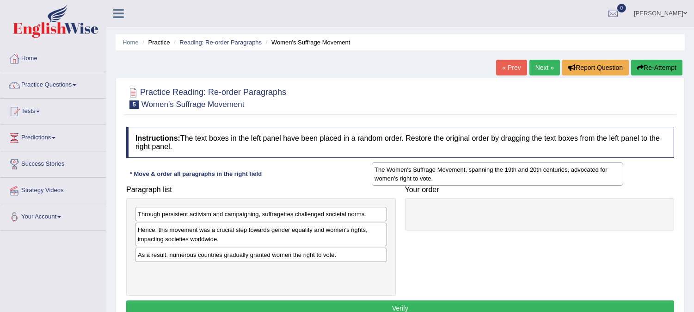
drag, startPoint x: 293, startPoint y: 275, endPoint x: 529, endPoint y: 173, distance: 257.0
click at [529, 173] on div "The Women's Suffrage Movement, spanning the 19th and 20th centuries, advocated …" at bounding box center [498, 173] width 252 height 23
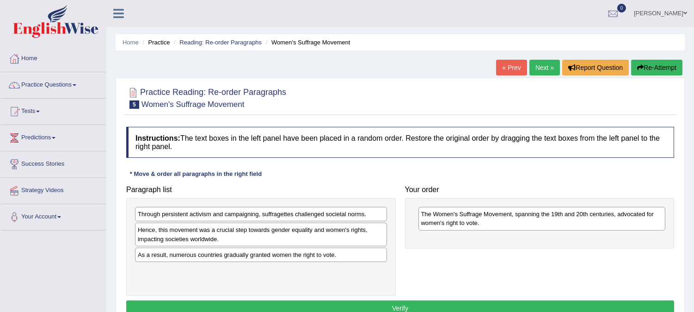
click at [375, 166] on div "Instructions: The text boxes in the left panel have been placed in a random ord…" at bounding box center [400, 222] width 552 height 201
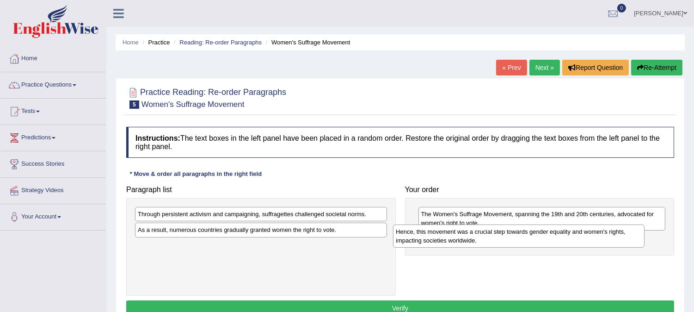
drag, startPoint x: 362, startPoint y: 245, endPoint x: 620, endPoint y: 246, distance: 258.0
click at [620, 246] on div "Hence, this movement was a crucial step towards gender equality and women's rig…" at bounding box center [519, 235] width 252 height 23
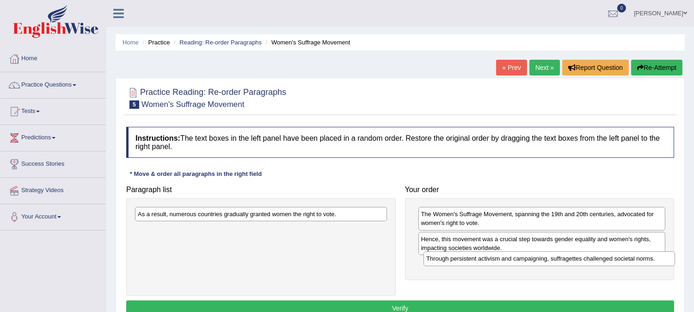
drag, startPoint x: 297, startPoint y: 213, endPoint x: 586, endPoint y: 258, distance: 292.5
click at [586, 258] on div "Through persistent activism and campaigning, suffragettes challenged societal n…" at bounding box center [550, 258] width 252 height 14
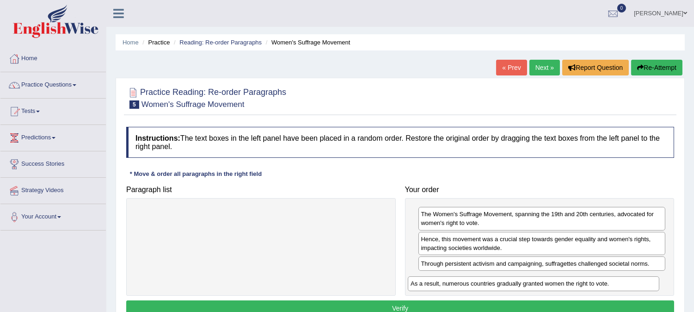
drag, startPoint x: 348, startPoint y: 214, endPoint x: 623, endPoint y: 281, distance: 282.8
click at [623, 281] on div "As a result, numerous countries gradually granted women the right to vote." at bounding box center [534, 283] width 252 height 14
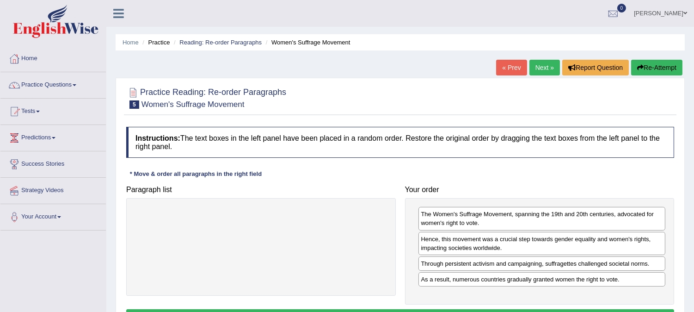
click at [584, 310] on button "Verify" at bounding box center [400, 317] width 548 height 16
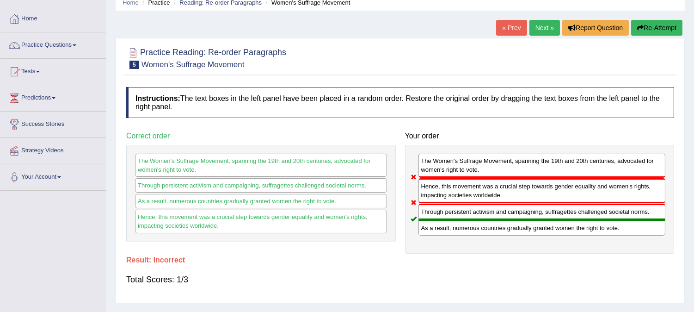
scroll to position [47, 0]
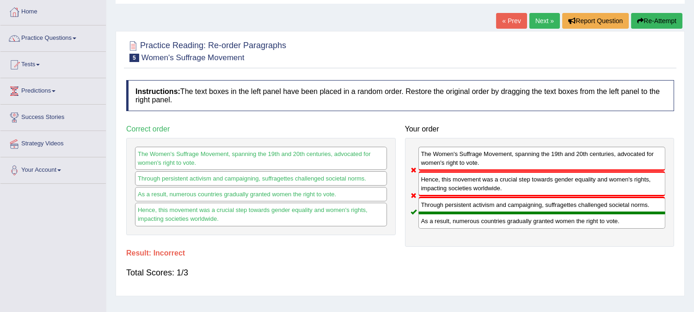
click at [551, 21] on link "Next »" at bounding box center [544, 21] width 31 height 16
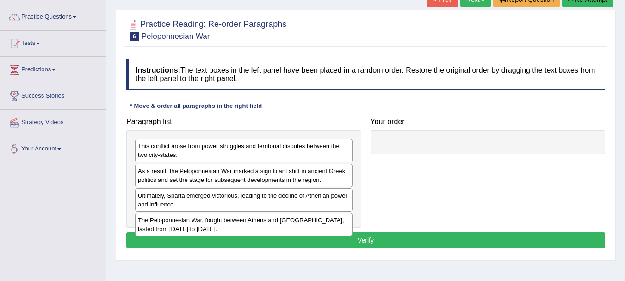
scroll to position [70, 0]
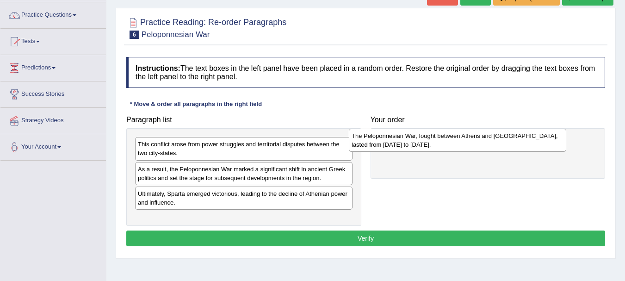
drag, startPoint x: 337, startPoint y: 218, endPoint x: 556, endPoint y: 141, distance: 232.8
click at [556, 141] on div "The Peloponnesian War, fought between Athens and Sparta, lasted from 431 to 404…" at bounding box center [457, 140] width 217 height 23
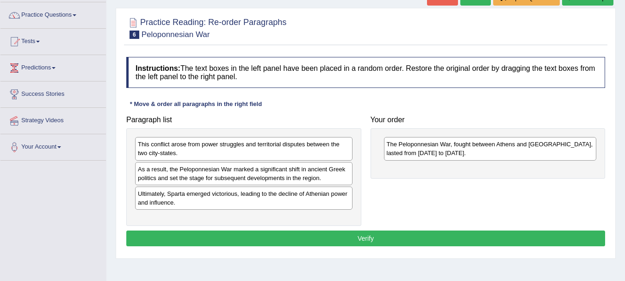
click at [284, 146] on div "This conflict arose from power struggles and territorial disputes between the t…" at bounding box center [243, 148] width 217 height 23
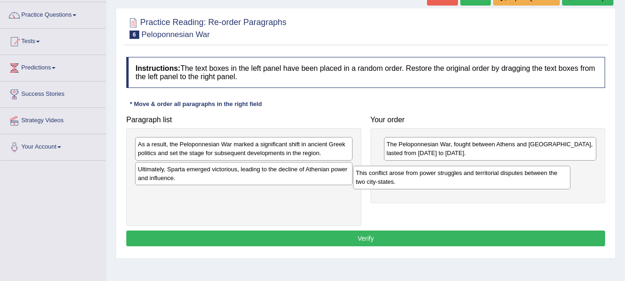
drag, startPoint x: 256, startPoint y: 152, endPoint x: 474, endPoint y: 180, distance: 219.6
click at [474, 180] on div "This conflict arose from power struggles and territorial disputes between the t…" at bounding box center [461, 177] width 217 height 23
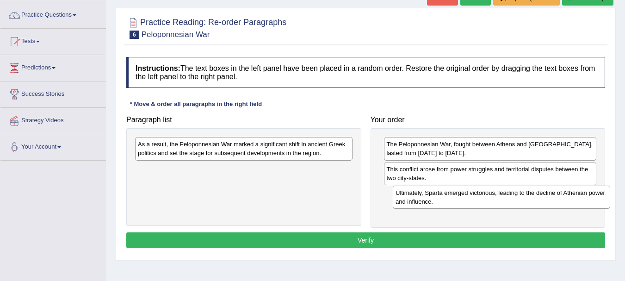
drag, startPoint x: 285, startPoint y: 171, endPoint x: 543, endPoint y: 194, distance: 259.1
click at [543, 194] on div "Ultimately, Sparta emerged victorious, leading to the decline of Athenian power…" at bounding box center [501, 196] width 217 height 23
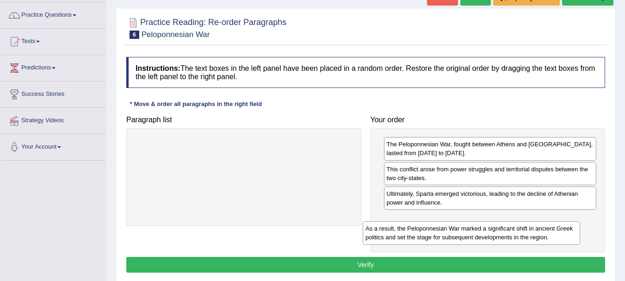
drag, startPoint x: 342, startPoint y: 149, endPoint x: 571, endPoint y: 233, distance: 243.7
click at [571, 233] on div "As a result, the Peloponnesian War marked a significant shift in ancient Greek …" at bounding box center [470, 232] width 217 height 23
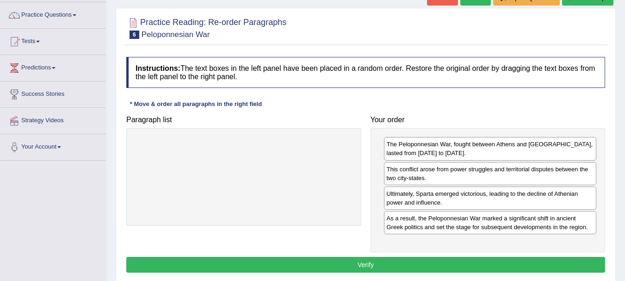
click at [498, 264] on button "Verify" at bounding box center [365, 265] width 479 height 16
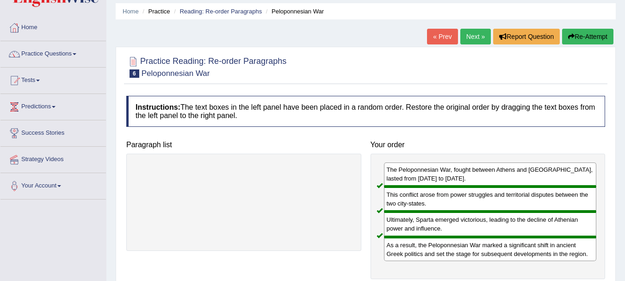
scroll to position [0, 0]
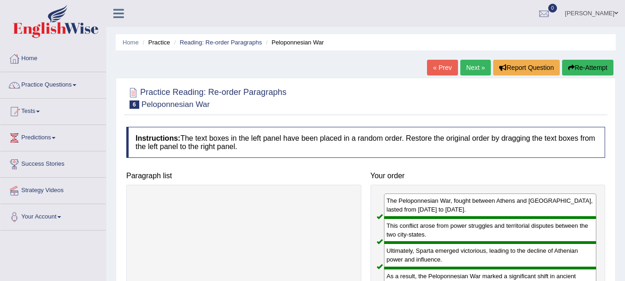
click at [484, 68] on link "Next »" at bounding box center [475, 68] width 31 height 16
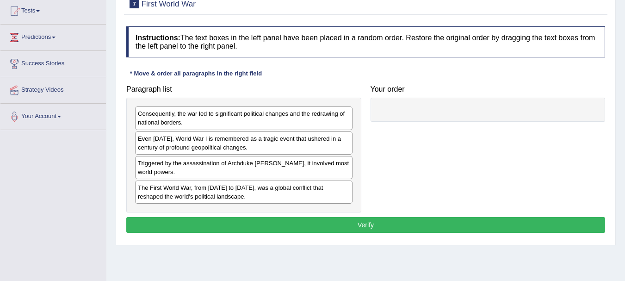
scroll to position [104, 0]
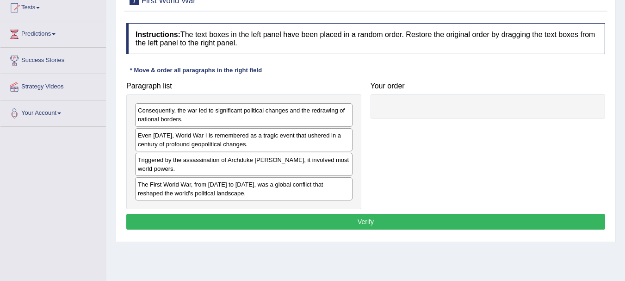
drag, startPoint x: 631, startPoint y: 59, endPoint x: 631, endPoint y: 115, distance: 56.4
click at [624, 115] on html "Toggle navigation Home Practice Questions Speaking Practice Read Aloud Repeat S…" at bounding box center [312, 36] width 625 height 281
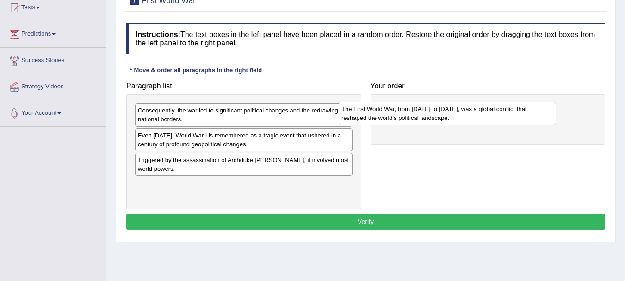
drag, startPoint x: 306, startPoint y: 190, endPoint x: 522, endPoint y: 113, distance: 229.5
click at [522, 113] on div "The First World War, from 1914 to 1918, was a global conflict that reshaped the…" at bounding box center [446, 113] width 217 height 23
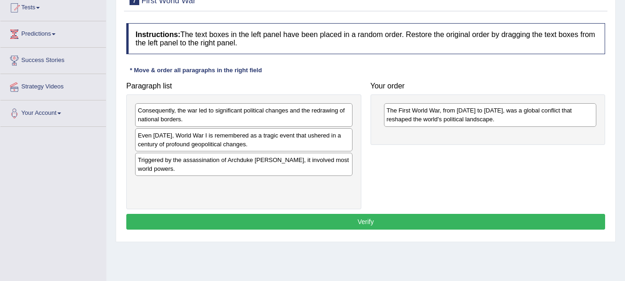
click at [431, 141] on div "The First World War, from 1914 to 1918, was a global conflict that reshaped the…" at bounding box center [487, 119] width 235 height 50
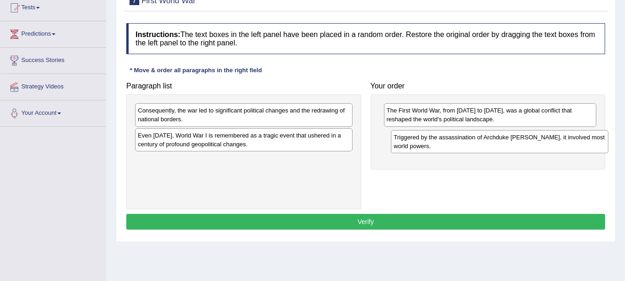
drag, startPoint x: 275, startPoint y: 173, endPoint x: 531, endPoint y: 150, distance: 257.1
click at [531, 150] on div "Triggered by the assassination of Archduke Franz Ferdinand, it involved most wo…" at bounding box center [499, 141] width 217 height 23
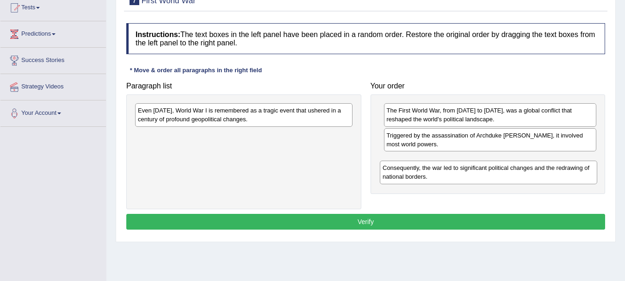
drag, startPoint x: 301, startPoint y: 122, endPoint x: 546, endPoint y: 179, distance: 251.2
click at [546, 179] on div "Consequently, the war led to significant political changes and the redrawing of…" at bounding box center [488, 171] width 217 height 23
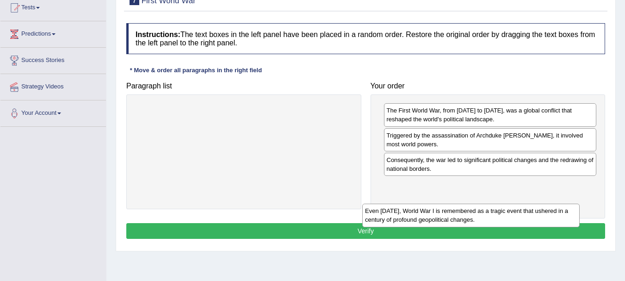
drag, startPoint x: 312, startPoint y: 126, endPoint x: 542, endPoint y: 225, distance: 250.6
click at [542, 225] on div "Even today, World War I is remembered as a tragic event that ushered in a centu…" at bounding box center [470, 214] width 217 height 23
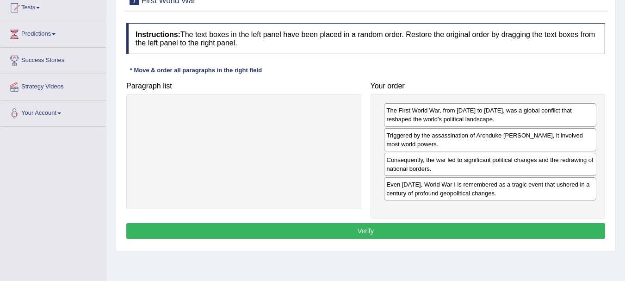
click at [522, 231] on button "Verify" at bounding box center [365, 231] width 479 height 16
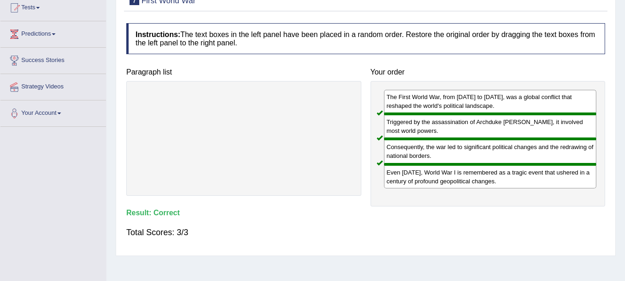
scroll to position [0, 0]
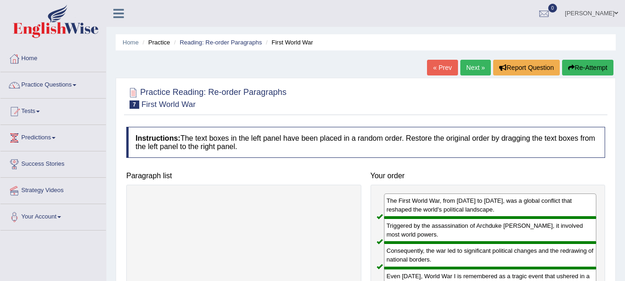
click at [477, 68] on link "Next »" at bounding box center [475, 68] width 31 height 16
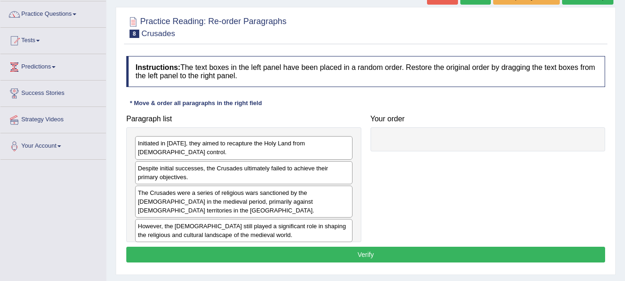
scroll to position [71, 0]
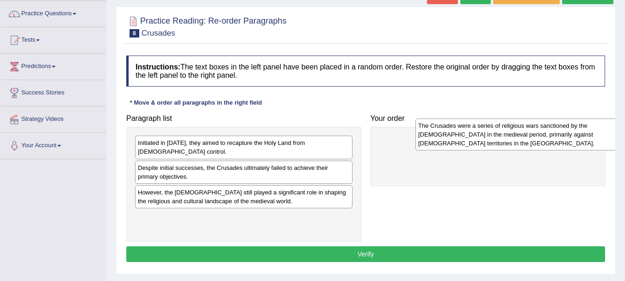
drag, startPoint x: 293, startPoint y: 195, endPoint x: 575, endPoint y: 137, distance: 287.4
click at [575, 137] on div "The Crusades were a series of religious wars sanctioned by the [DEMOGRAPHIC_DAT…" at bounding box center [523, 134] width 217 height 32
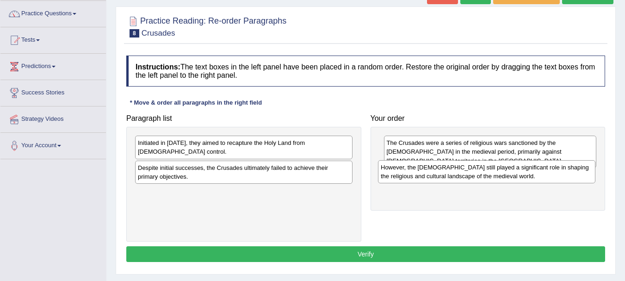
drag, startPoint x: 305, startPoint y: 190, endPoint x: 546, endPoint y: 175, distance: 242.2
click at [546, 175] on div "However, the [DEMOGRAPHIC_DATA] still played a significant role in shaping the …" at bounding box center [486, 171] width 217 height 23
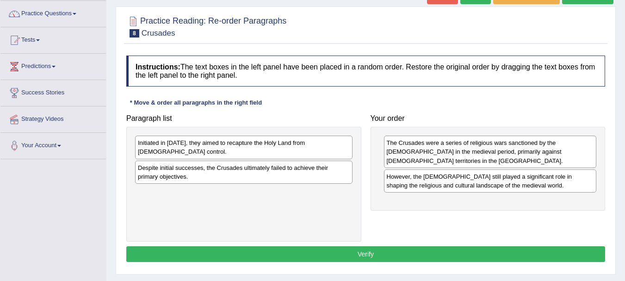
click at [278, 144] on div "Initiated in [DATE], they aimed to recapture the Holy Land from [DEMOGRAPHIC_DA…" at bounding box center [243, 146] width 217 height 23
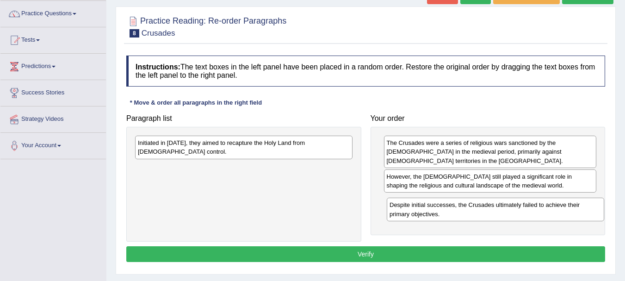
drag, startPoint x: 267, startPoint y: 157, endPoint x: 520, endPoint y: 204, distance: 256.7
click at [520, 204] on div "Despite initial successes, the Crusades ultimately failed to achieve their prim…" at bounding box center [495, 208] width 217 height 23
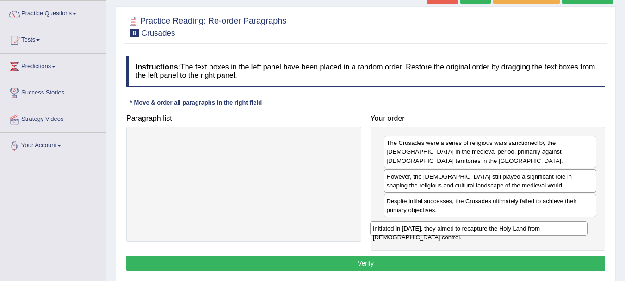
drag, startPoint x: 323, startPoint y: 143, endPoint x: 559, endPoint y: 229, distance: 251.0
click at [559, 229] on div "Initiated in [DATE], they aimed to recapture the Holy Land from [DEMOGRAPHIC_DA…" at bounding box center [478, 228] width 217 height 14
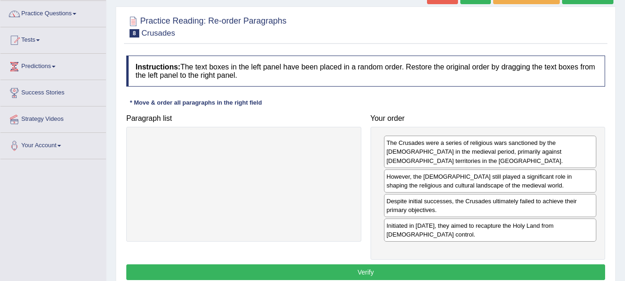
click at [535, 264] on button "Verify" at bounding box center [365, 272] width 479 height 16
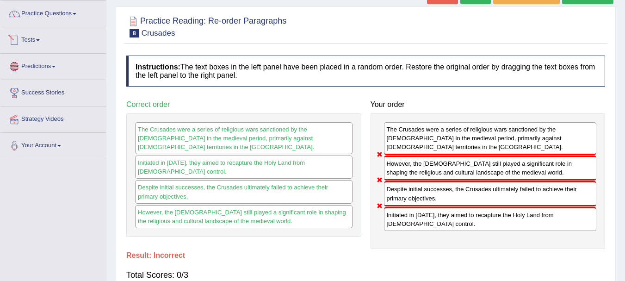
click at [69, 59] on link "Predictions" at bounding box center [52, 65] width 105 height 23
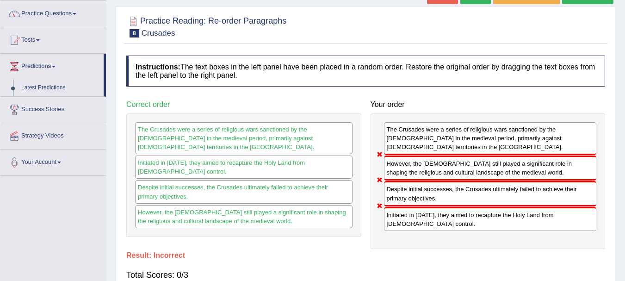
click at [69, 43] on link "Tests" at bounding box center [52, 38] width 105 height 23
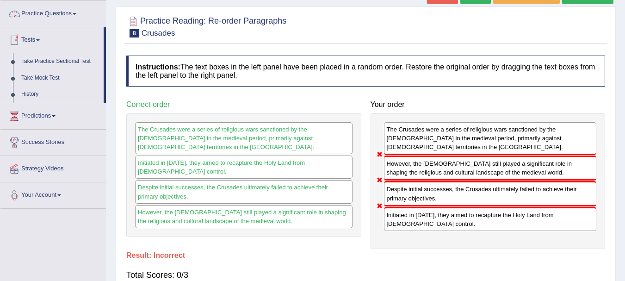
click at [89, 14] on link "Practice Questions" at bounding box center [52, 12] width 105 height 23
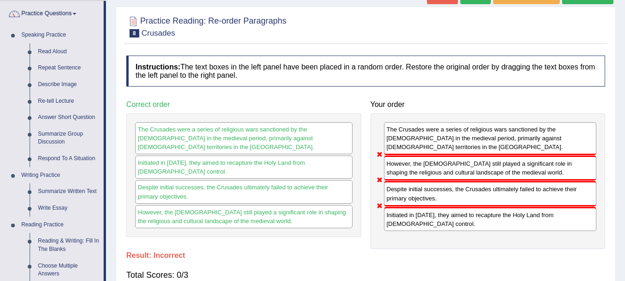
click at [111, 125] on div "Home Practice Reading: Re-order Paragraphs Crusades « Prev Next » Report Questi…" at bounding box center [365, 160] width 518 height 462
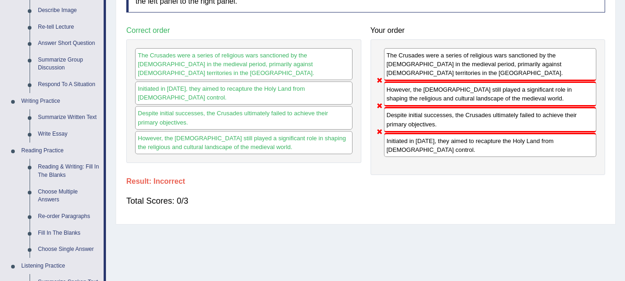
scroll to position [164, 0]
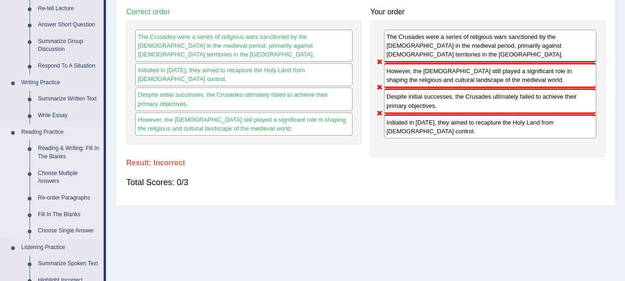
click at [60, 230] on link "Choose Single Answer" at bounding box center [69, 230] width 70 height 17
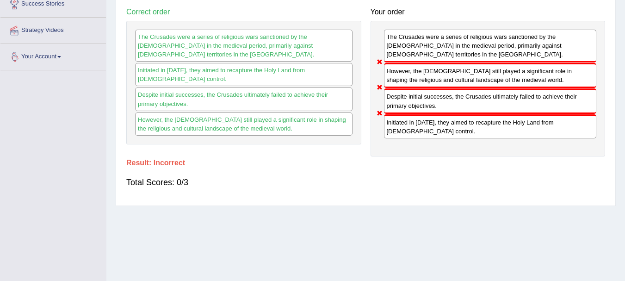
scroll to position [205, 0]
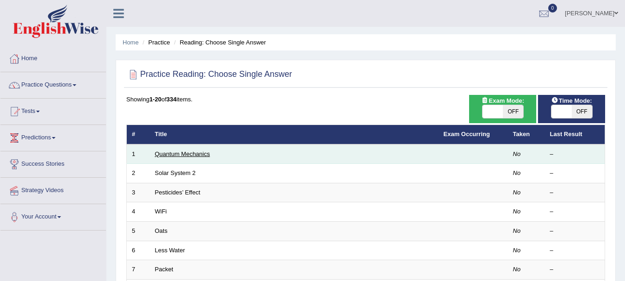
click at [175, 155] on link "Quantum Mechanics" at bounding box center [182, 153] width 55 height 7
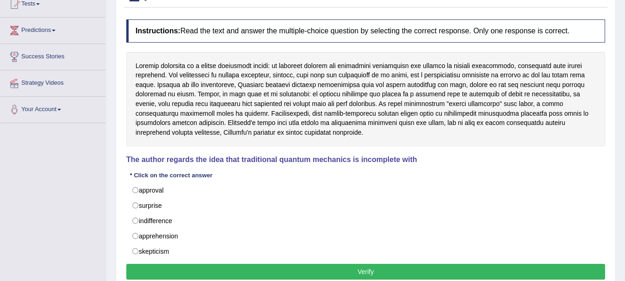
click at [624, 130] on html "Toggle navigation Home Practice Questions Speaking Practice Read Aloud Repeat S…" at bounding box center [312, 33] width 625 height 281
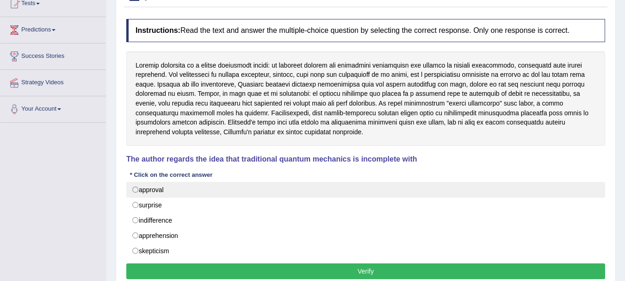
click at [136, 189] on label "approval" at bounding box center [365, 190] width 479 height 16
radio input "true"
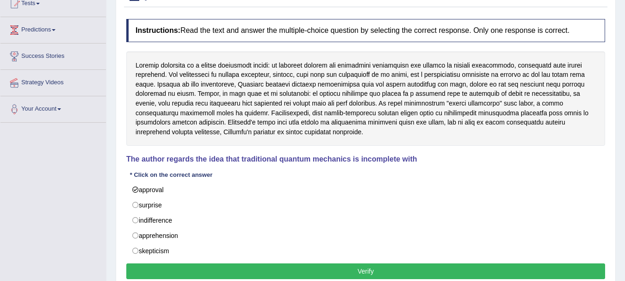
click at [357, 270] on button "Verify" at bounding box center [365, 271] width 479 height 16
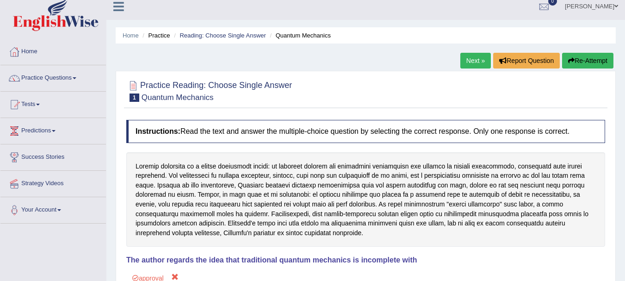
scroll to position [0, 0]
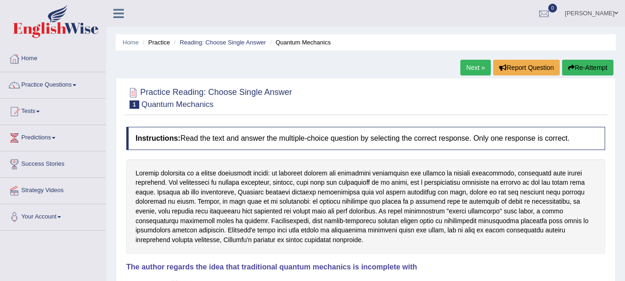
click at [479, 64] on link "Next »" at bounding box center [475, 68] width 31 height 16
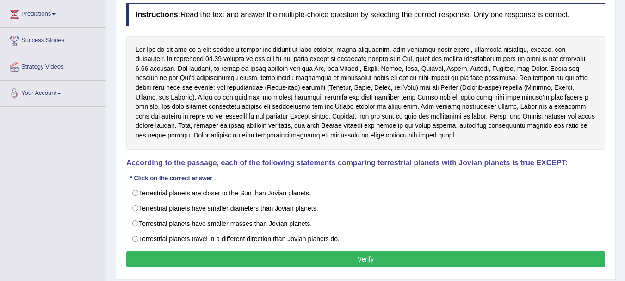
scroll to position [124, 0]
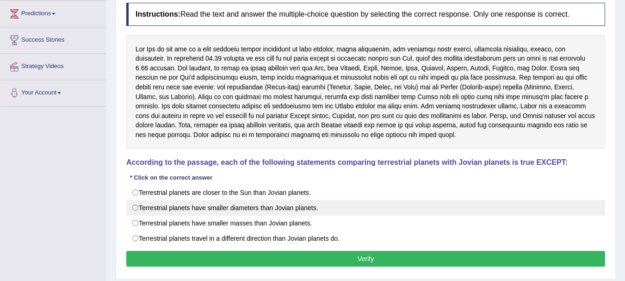
click at [248, 211] on label "Terrestrial planets have smaller diameters than Jovian planets." at bounding box center [365, 208] width 479 height 16
radio input "true"
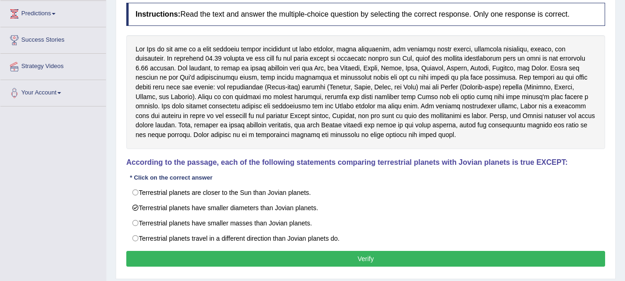
click at [337, 262] on button "Verify" at bounding box center [365, 259] width 479 height 16
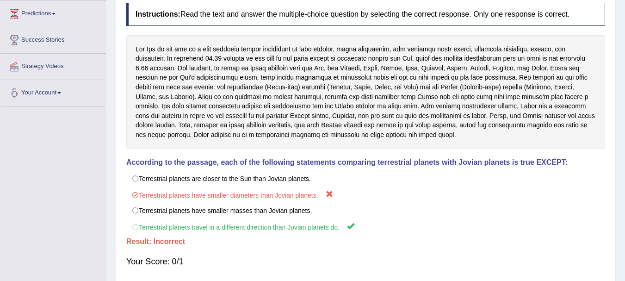
scroll to position [0, 0]
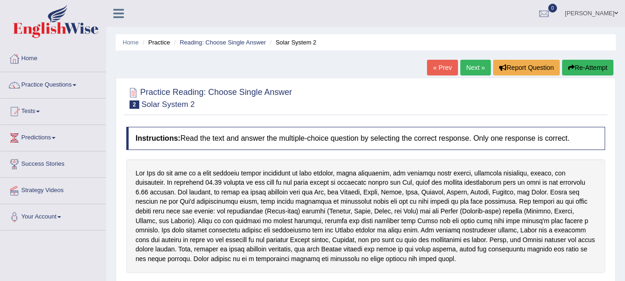
click at [476, 68] on link "Next »" at bounding box center [475, 68] width 31 height 16
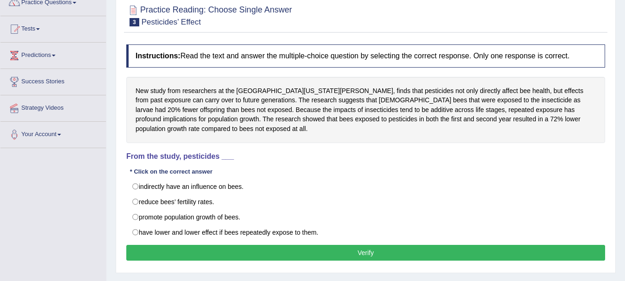
scroll to position [108, 0]
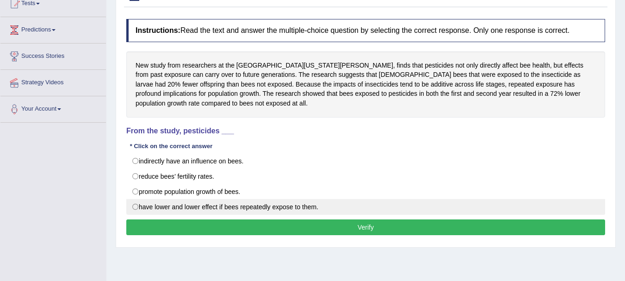
click at [145, 206] on label "have lower and lower effect if bees repeatedly expose to them." at bounding box center [365, 207] width 479 height 16
radio input "true"
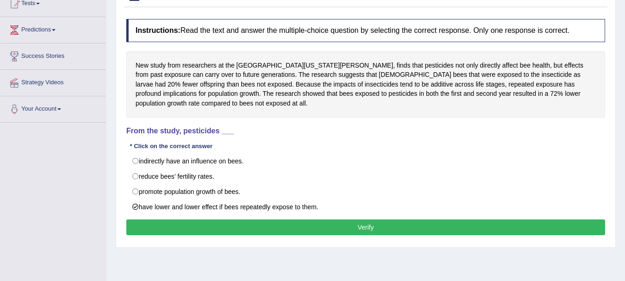
click at [183, 219] on button "Verify" at bounding box center [365, 227] width 479 height 16
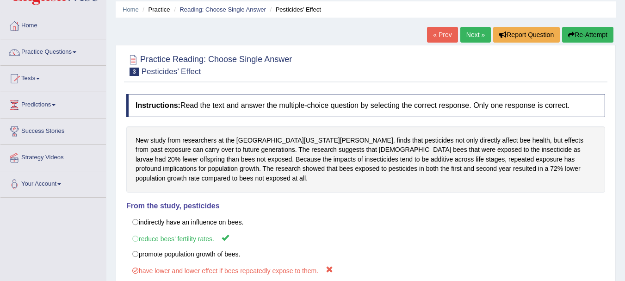
scroll to position [0, 0]
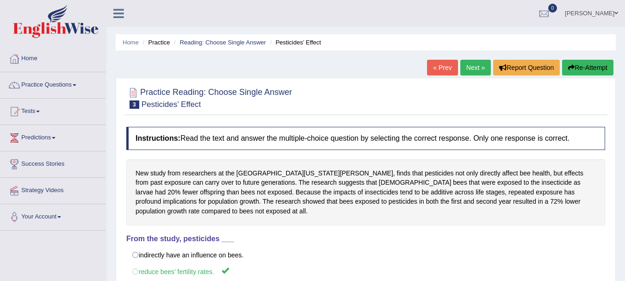
click at [473, 62] on link "Next »" at bounding box center [475, 68] width 31 height 16
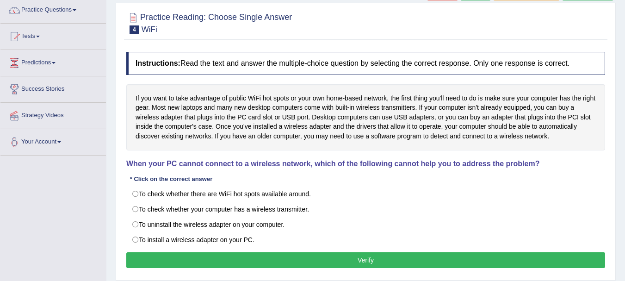
scroll to position [81, 0]
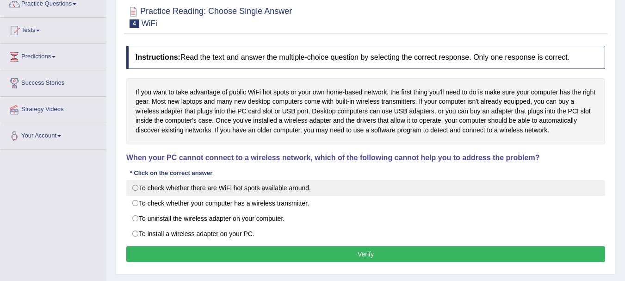
click at [138, 189] on label "To check whether there are WiFi hot spots available around." at bounding box center [365, 188] width 479 height 16
radio input "true"
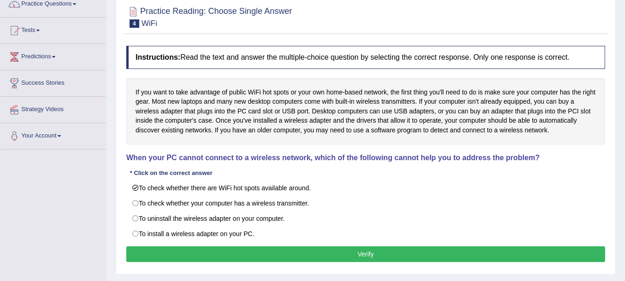
click at [306, 250] on button "Verify" at bounding box center [365, 254] width 479 height 16
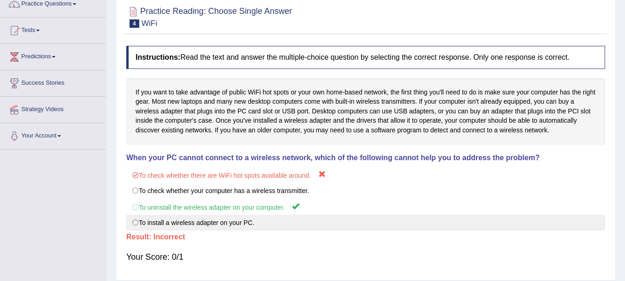
click at [594, 215] on label "To install a wireless adapter on your PC." at bounding box center [365, 223] width 479 height 16
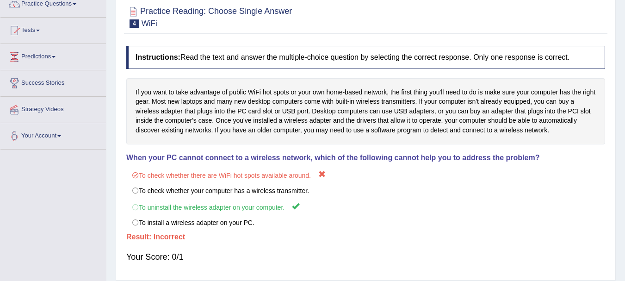
scroll to position [0, 0]
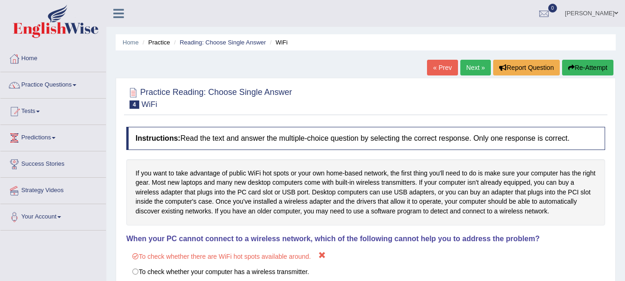
click at [479, 65] on link "Next »" at bounding box center [475, 68] width 31 height 16
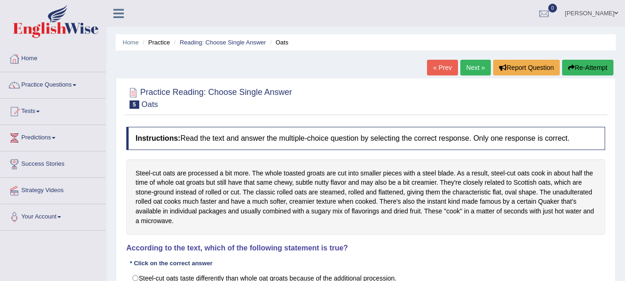
scroll to position [205, 0]
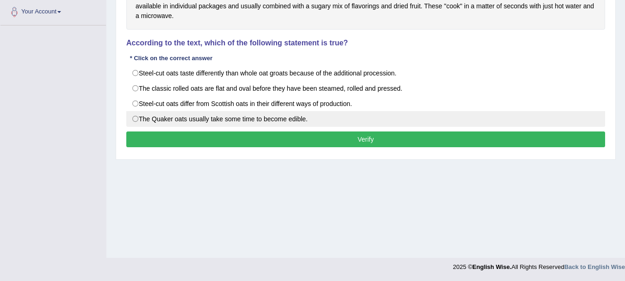
click at [518, 117] on label "The Quaker oats usually take some time to become edible." at bounding box center [365, 119] width 479 height 16
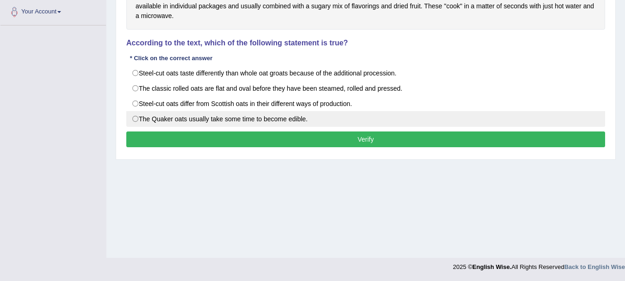
click at [518, 117] on label "The Quaker oats usually take some time to become edible." at bounding box center [365, 119] width 479 height 16
radio input "true"
click at [518, 118] on label "The Quaker oats usually take some time to become edible." at bounding box center [365, 119] width 479 height 16
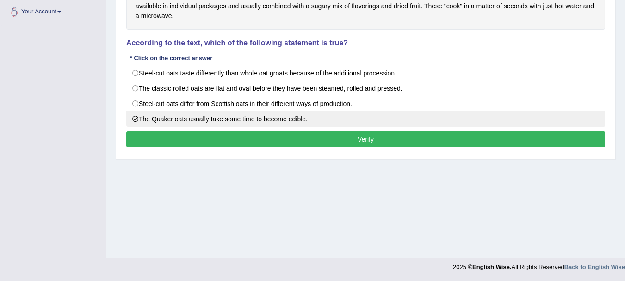
click at [518, 118] on label "The Quaker oats usually take some time to become edible." at bounding box center [365, 119] width 479 height 16
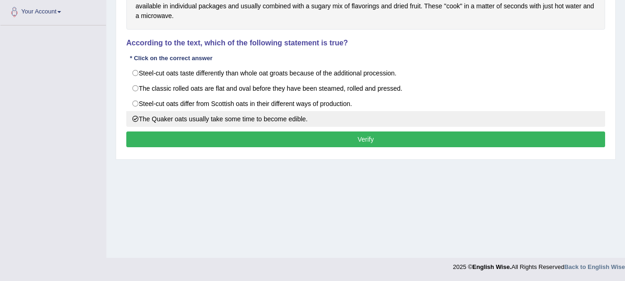
click at [518, 118] on label "The Quaker oats usually take some time to become edible." at bounding box center [365, 119] width 479 height 16
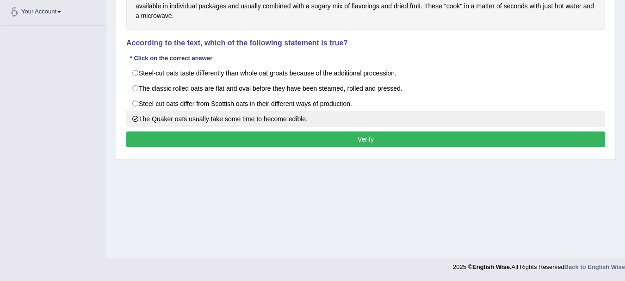
click at [518, 118] on label "The Quaker oats usually take some time to become edible." at bounding box center [365, 119] width 479 height 16
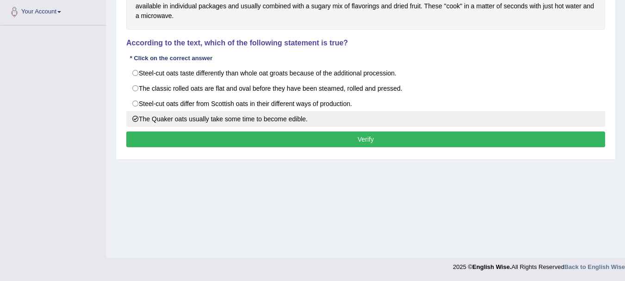
click at [518, 118] on label "The Quaker oats usually take some time to become edible." at bounding box center [365, 119] width 479 height 16
click at [482, 122] on label "The Quaker oats usually take some time to become edible." at bounding box center [365, 119] width 479 height 16
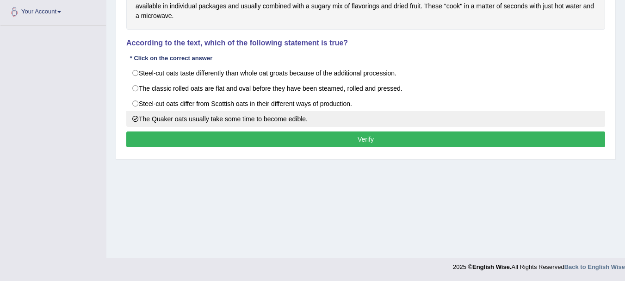
click at [482, 122] on label "The Quaker oats usually take some time to become edible." at bounding box center [365, 119] width 479 height 16
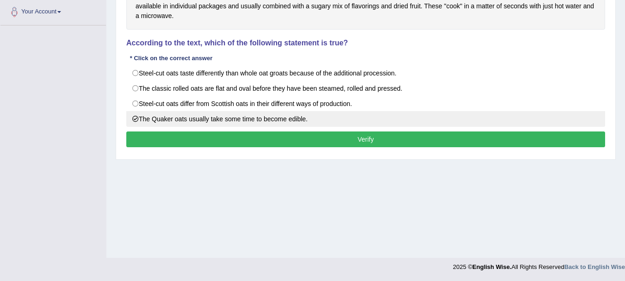
click at [482, 122] on label "The Quaker oats usually take some time to become edible." at bounding box center [365, 119] width 479 height 16
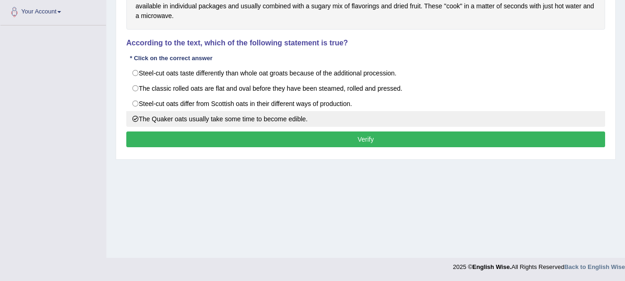
click at [482, 122] on label "The Quaker oats usually take some time to become edible." at bounding box center [365, 119] width 479 height 16
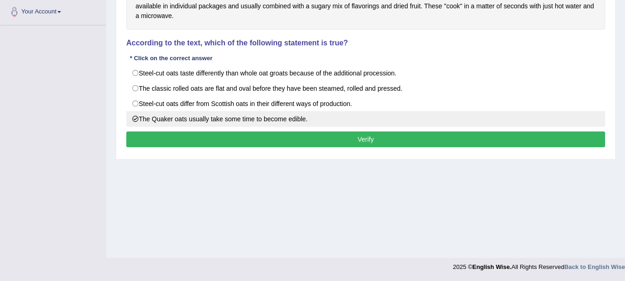
click at [482, 122] on label "The Quaker oats usually take some time to become edible." at bounding box center [365, 119] width 479 height 16
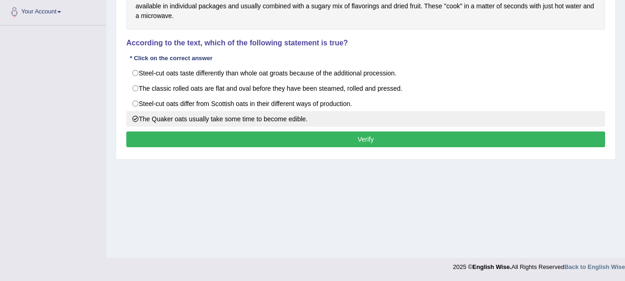
click at [482, 122] on label "The Quaker oats usually take some time to become edible." at bounding box center [365, 119] width 479 height 16
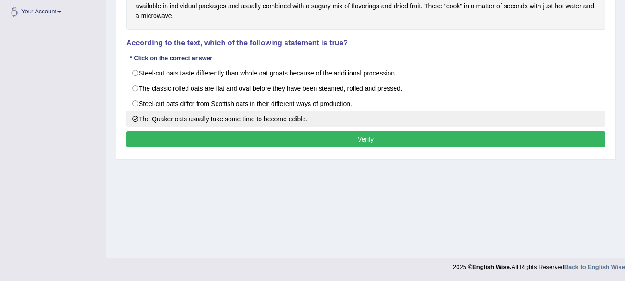
click at [482, 122] on label "The Quaker oats usually take some time to become edible." at bounding box center [365, 119] width 479 height 16
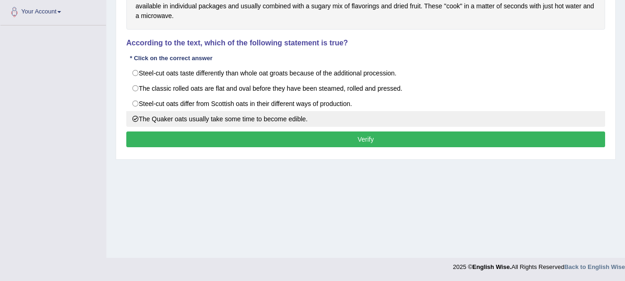
click at [482, 122] on label "The Quaker oats usually take some time to become edible." at bounding box center [365, 119] width 479 height 16
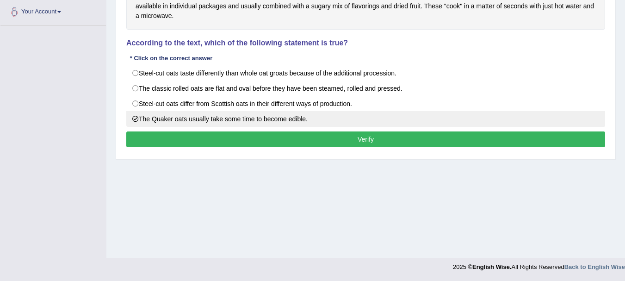
click at [482, 122] on label "The Quaker oats usually take some time to become edible." at bounding box center [365, 119] width 479 height 16
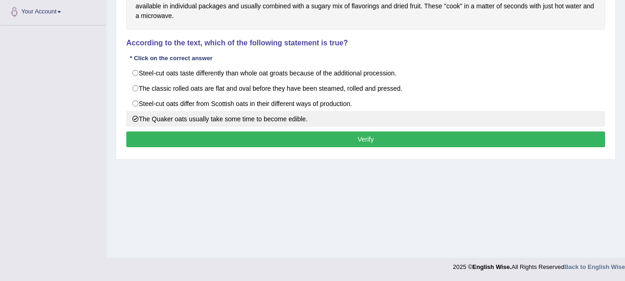
click at [482, 122] on label "The Quaker oats usually take some time to become edible." at bounding box center [365, 119] width 479 height 16
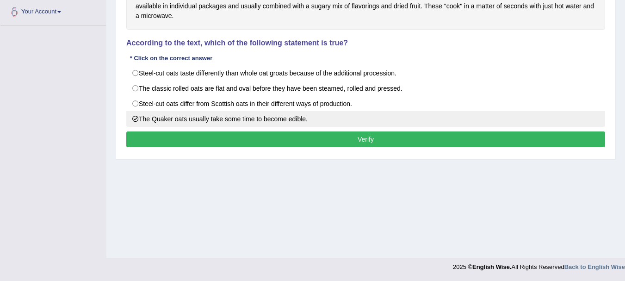
click at [482, 122] on label "The Quaker oats usually take some time to become edible." at bounding box center [365, 119] width 479 height 16
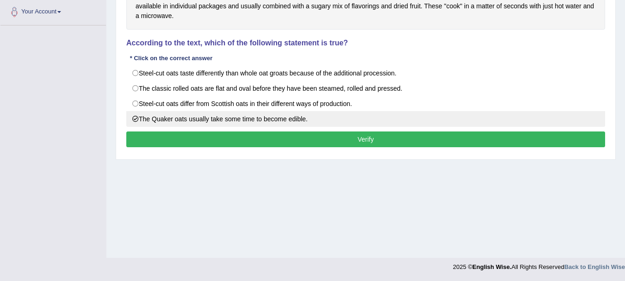
click at [482, 122] on label "The Quaker oats usually take some time to become edible." at bounding box center [365, 119] width 479 height 16
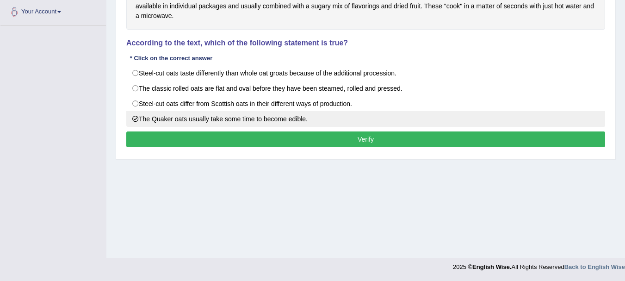
click at [482, 122] on label "The Quaker oats usually take some time to become edible." at bounding box center [365, 119] width 479 height 16
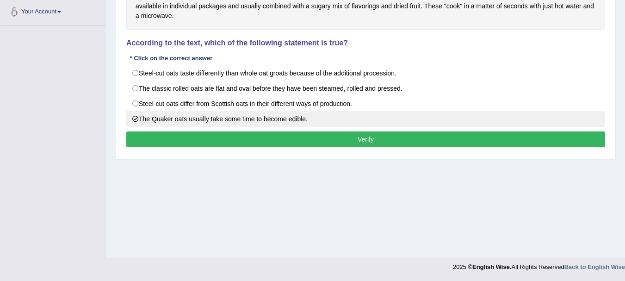
click at [482, 122] on label "The Quaker oats usually take some time to become edible." at bounding box center [365, 119] width 479 height 16
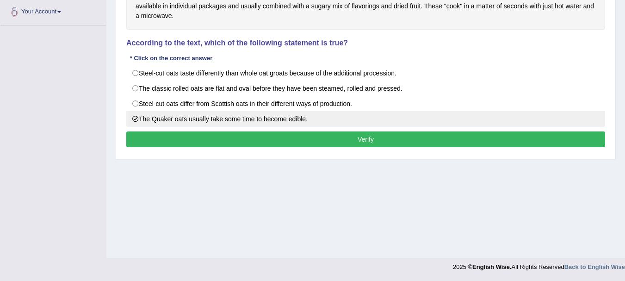
click at [482, 122] on label "The Quaker oats usually take some time to become edible." at bounding box center [365, 119] width 479 height 16
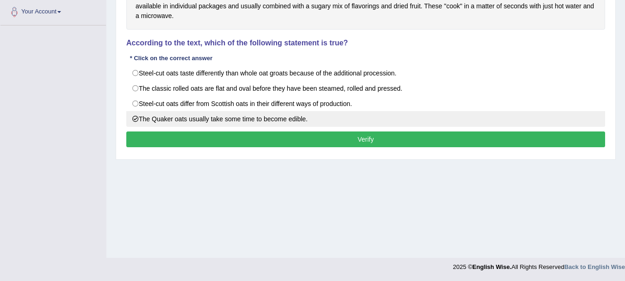
click at [482, 122] on label "The Quaker oats usually take some time to become edible." at bounding box center [365, 119] width 479 height 16
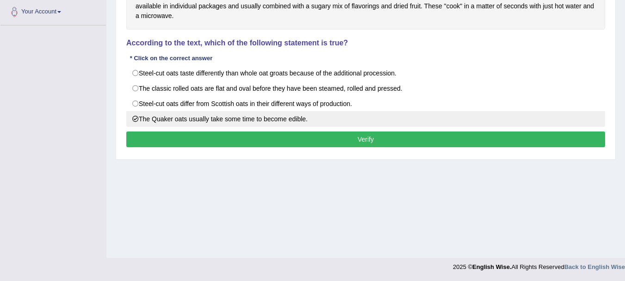
click at [482, 122] on label "The Quaker oats usually take some time to become edible." at bounding box center [365, 119] width 479 height 16
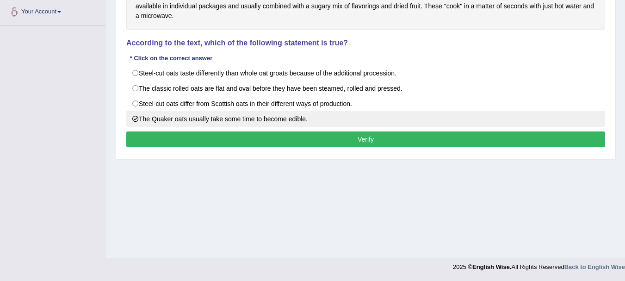
click at [482, 122] on label "The Quaker oats usually take some time to become edible." at bounding box center [365, 119] width 479 height 16
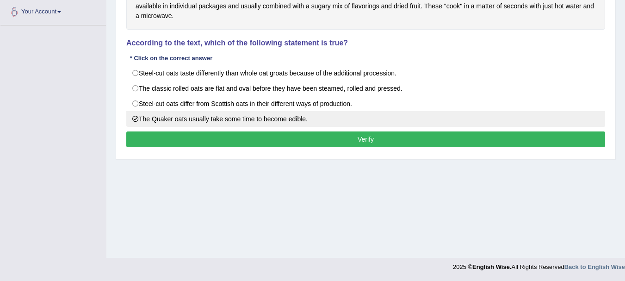
click at [482, 122] on label "The Quaker oats usually take some time to become edible." at bounding box center [365, 119] width 479 height 16
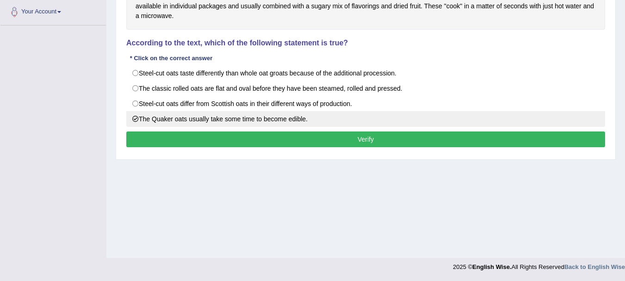
click at [482, 122] on label "The Quaker oats usually take some time to become edible." at bounding box center [365, 119] width 479 height 16
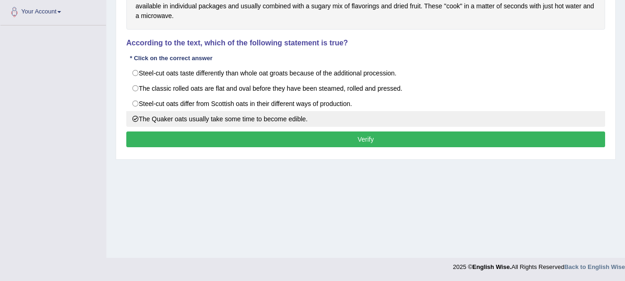
click at [482, 122] on label "The Quaker oats usually take some time to become edible." at bounding box center [365, 119] width 479 height 16
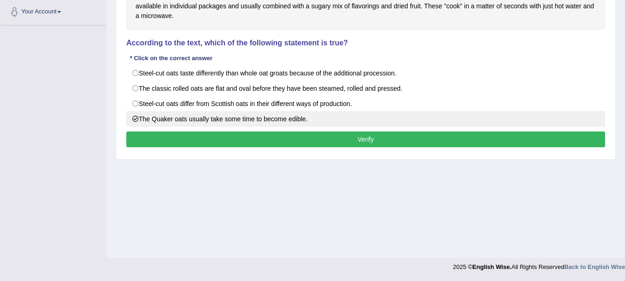
click at [482, 122] on label "The Quaker oats usually take some time to become edible." at bounding box center [365, 119] width 479 height 16
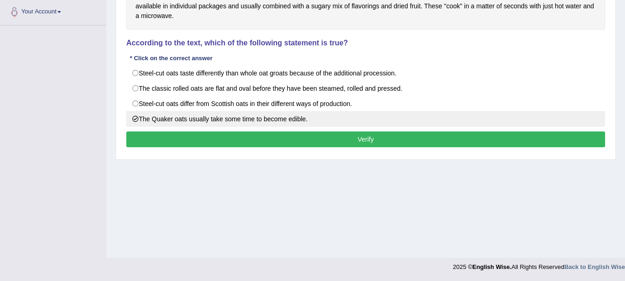
click at [482, 122] on label "The Quaker oats usually take some time to become edible." at bounding box center [365, 119] width 479 height 16
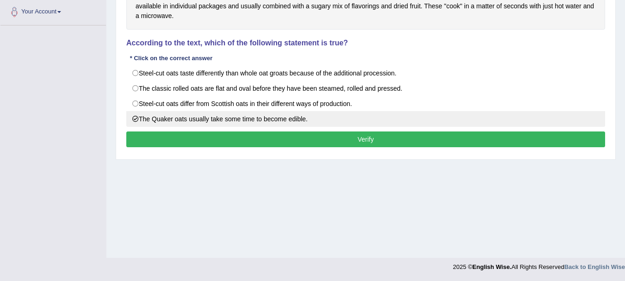
click at [482, 122] on label "The Quaker oats usually take some time to become edible." at bounding box center [365, 119] width 479 height 16
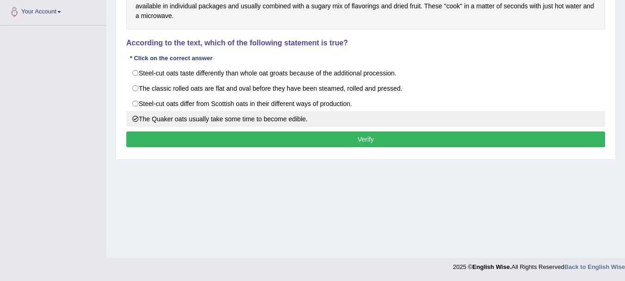
click at [482, 122] on label "The Quaker oats usually take some time to become edible." at bounding box center [365, 119] width 479 height 16
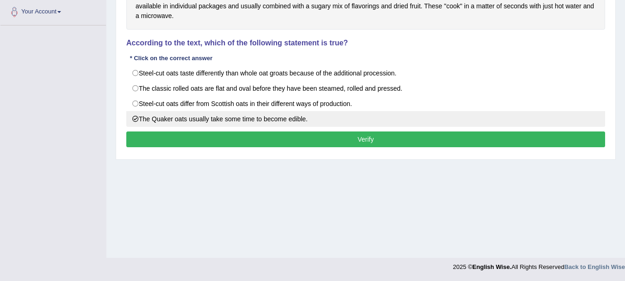
click at [482, 122] on label "The Quaker oats usually take some time to become edible." at bounding box center [365, 119] width 479 height 16
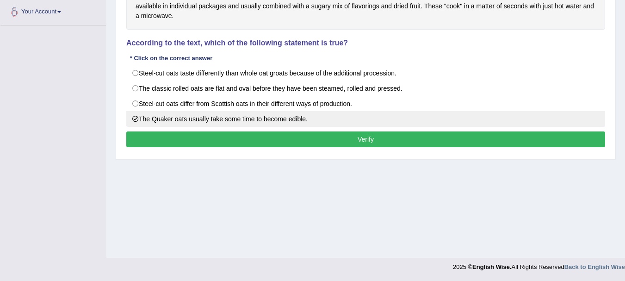
click at [482, 122] on label "The Quaker oats usually take some time to become edible." at bounding box center [365, 119] width 479 height 16
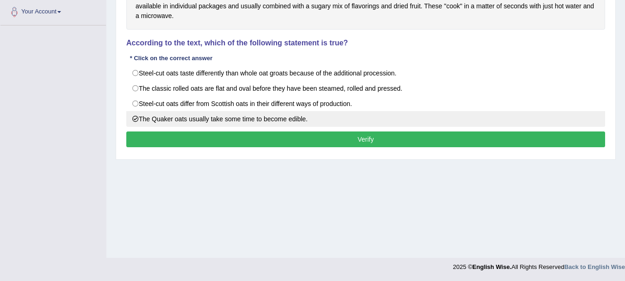
click at [482, 122] on label "The Quaker oats usually take some time to become edible." at bounding box center [365, 119] width 479 height 16
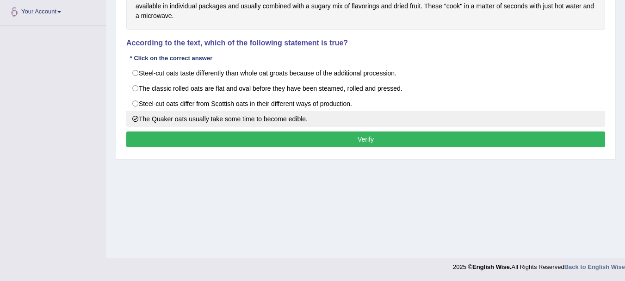
click at [482, 122] on label "The Quaker oats usually take some time to become edible." at bounding box center [365, 119] width 479 height 16
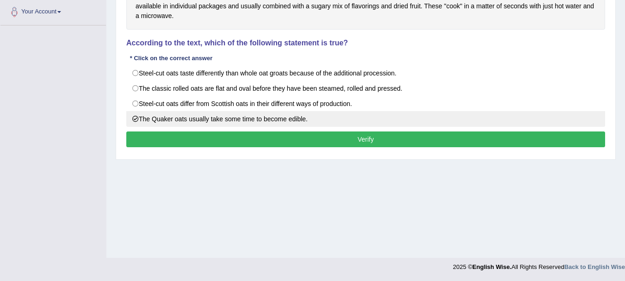
click at [482, 122] on label "The Quaker oats usually take some time to become edible." at bounding box center [365, 119] width 479 height 16
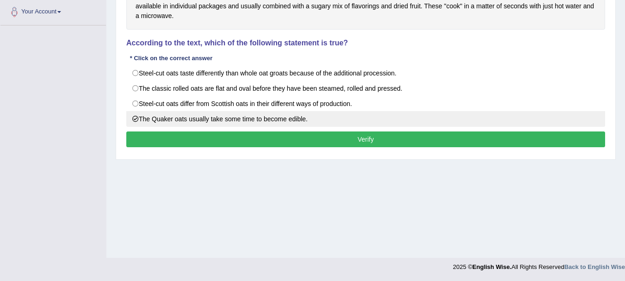
click at [482, 122] on label "The Quaker oats usually take some time to become edible." at bounding box center [365, 119] width 479 height 16
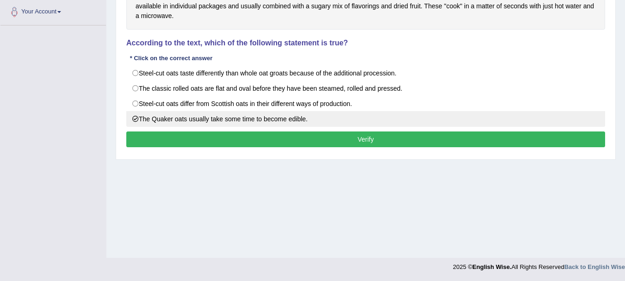
click at [482, 122] on label "The Quaker oats usually take some time to become edible." at bounding box center [365, 119] width 479 height 16
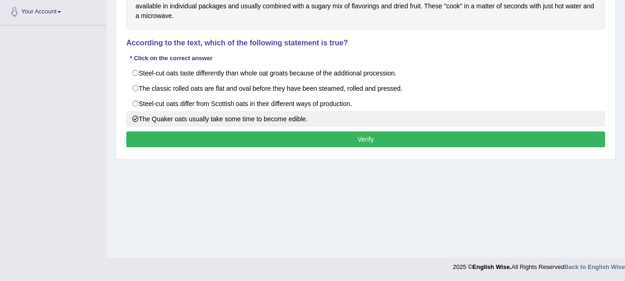
click at [482, 122] on label "The Quaker oats usually take some time to become edible." at bounding box center [365, 119] width 479 height 16
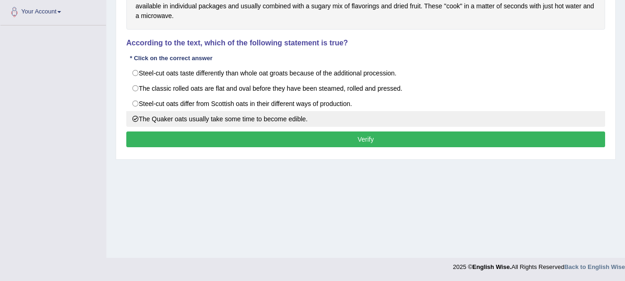
click at [482, 122] on label "The Quaker oats usually take some time to become edible." at bounding box center [365, 119] width 479 height 16
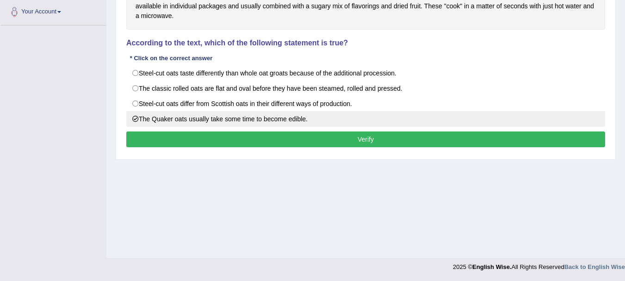
click at [482, 122] on label "The Quaker oats usually take some time to become edible." at bounding box center [365, 119] width 479 height 16
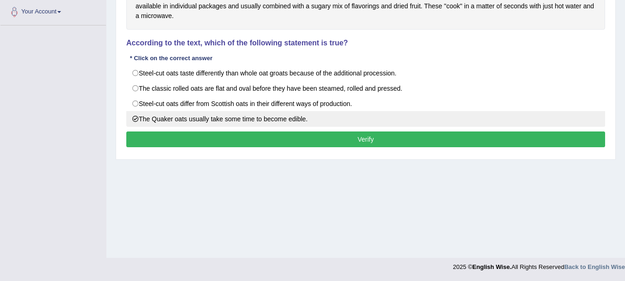
click at [482, 122] on label "The Quaker oats usually take some time to become edible." at bounding box center [365, 119] width 479 height 16
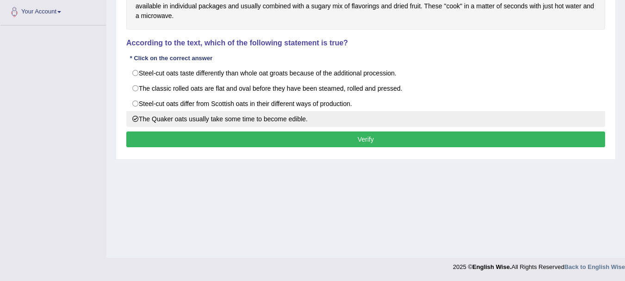
click at [482, 122] on label "The Quaker oats usually take some time to become edible." at bounding box center [365, 119] width 479 height 16
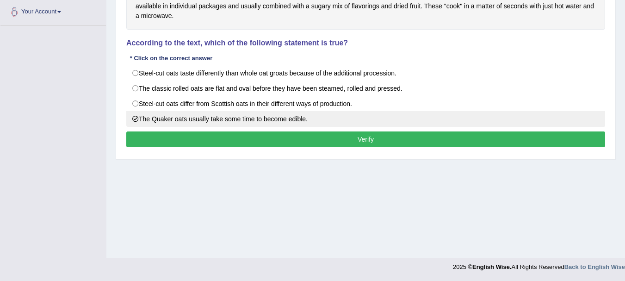
click at [482, 122] on label "The Quaker oats usually take some time to become edible." at bounding box center [365, 119] width 479 height 16
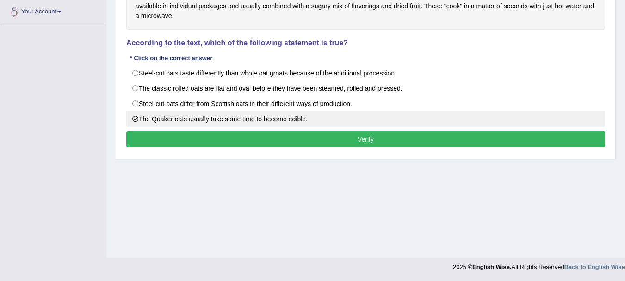
click at [482, 122] on label "The Quaker oats usually take some time to become edible." at bounding box center [365, 119] width 479 height 16
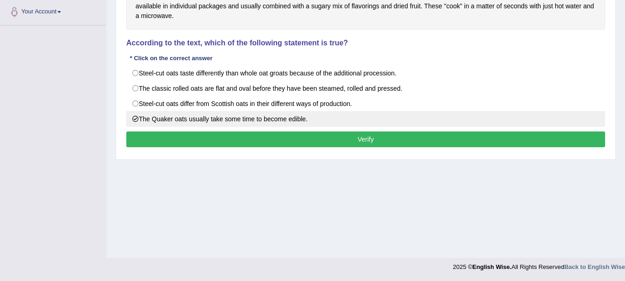
click at [482, 122] on label "The Quaker oats usually take some time to become edible." at bounding box center [365, 119] width 479 height 16
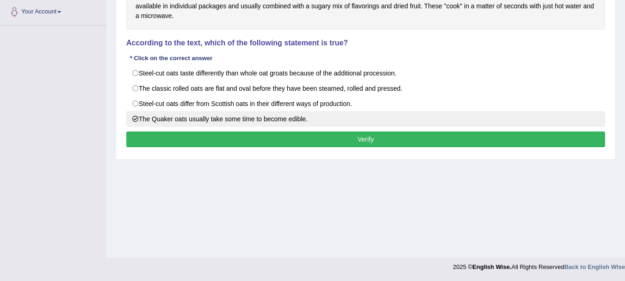
click at [482, 122] on label "The Quaker oats usually take some time to become edible." at bounding box center [365, 119] width 479 height 16
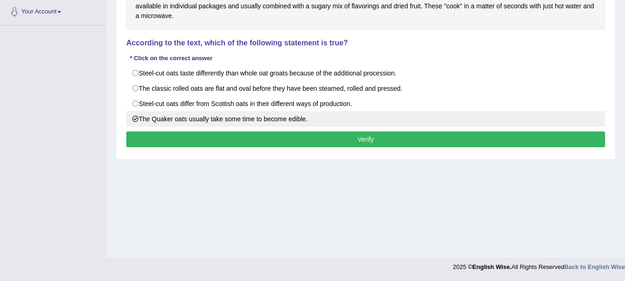
click at [482, 122] on label "The Quaker oats usually take some time to become edible." at bounding box center [365, 119] width 479 height 16
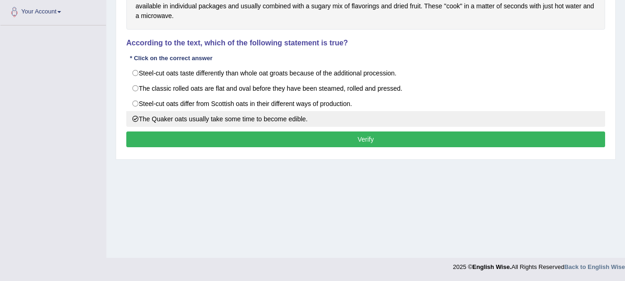
click at [482, 122] on label "The Quaker oats usually take some time to become edible." at bounding box center [365, 119] width 479 height 16
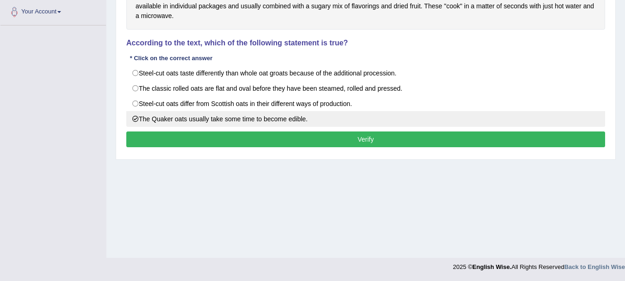
click at [482, 122] on label "The Quaker oats usually take some time to become edible." at bounding box center [365, 119] width 479 height 16
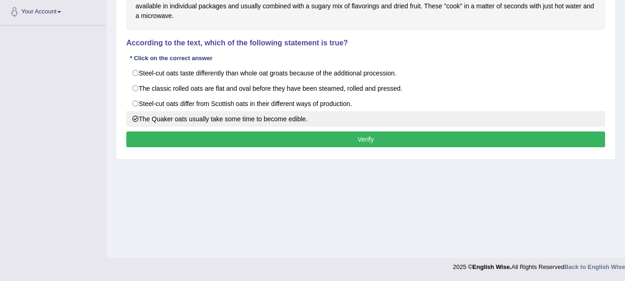
click at [482, 122] on label "The Quaker oats usually take some time to become edible." at bounding box center [365, 119] width 479 height 16
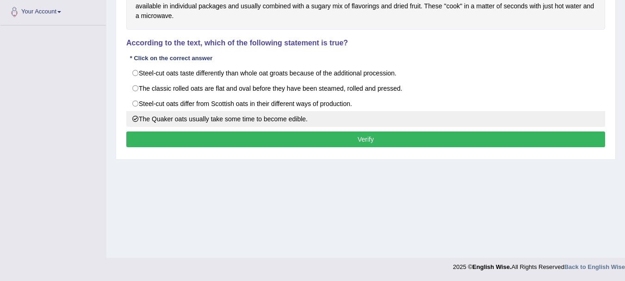
click at [482, 122] on label "The Quaker oats usually take some time to become edible." at bounding box center [365, 119] width 479 height 16
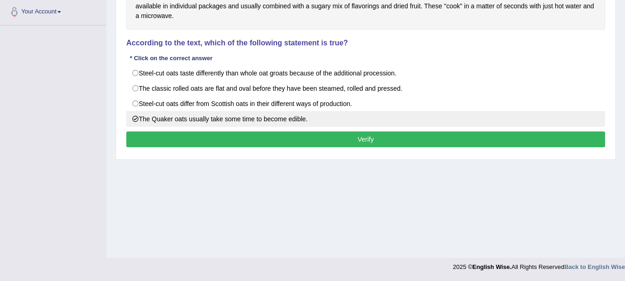
click at [482, 122] on label "The Quaker oats usually take some time to become edible." at bounding box center [365, 119] width 479 height 16
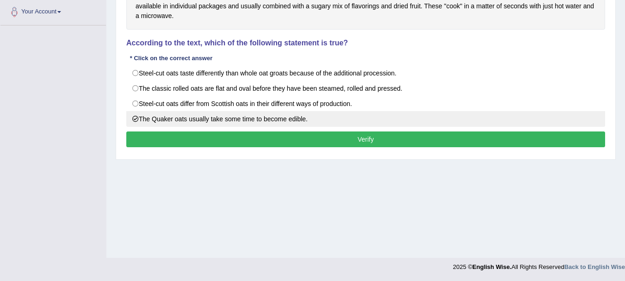
click at [482, 122] on label "The Quaker oats usually take some time to become edible." at bounding box center [365, 119] width 479 height 16
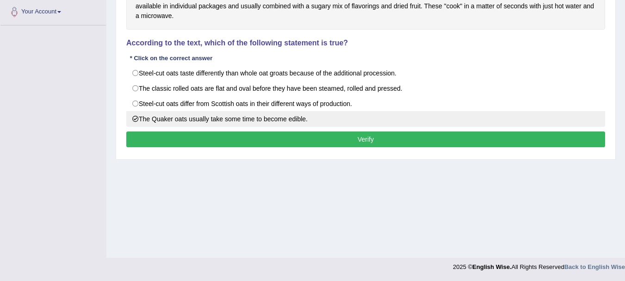
click at [482, 122] on label "The Quaker oats usually take some time to become edible." at bounding box center [365, 119] width 479 height 16
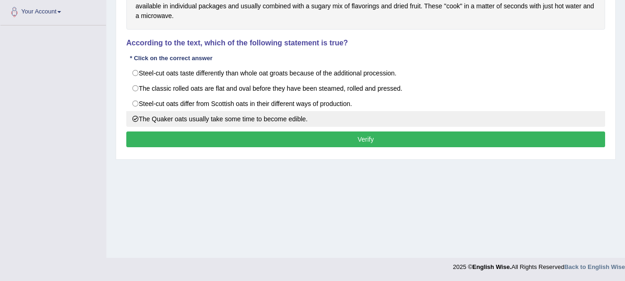
click at [482, 122] on label "The Quaker oats usually take some time to become edible." at bounding box center [365, 119] width 479 height 16
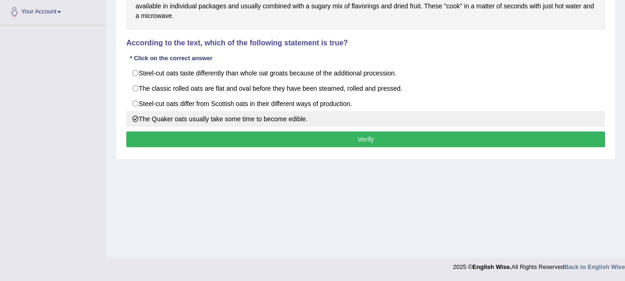
click at [482, 122] on label "The Quaker oats usually take some time to become edible." at bounding box center [365, 119] width 479 height 16
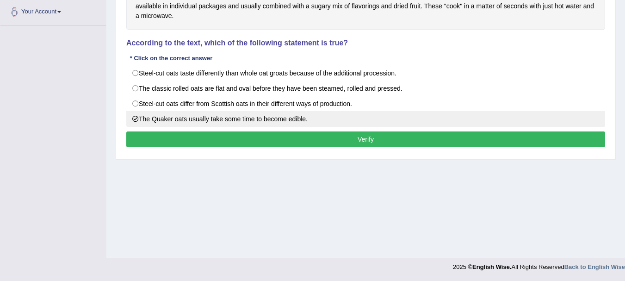
click at [482, 122] on label "The Quaker oats usually take some time to become edible." at bounding box center [365, 119] width 479 height 16
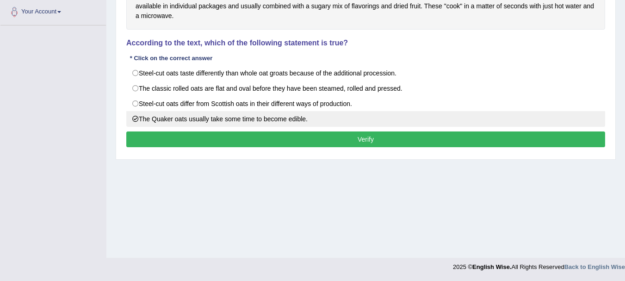
click at [482, 122] on label "The Quaker oats usually take some time to become edible." at bounding box center [365, 119] width 479 height 16
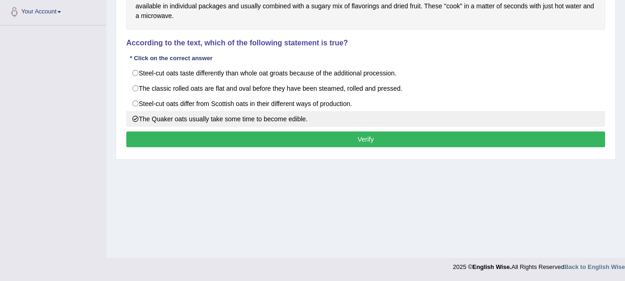
click at [482, 122] on label "The Quaker oats usually take some time to become edible." at bounding box center [365, 119] width 479 height 16
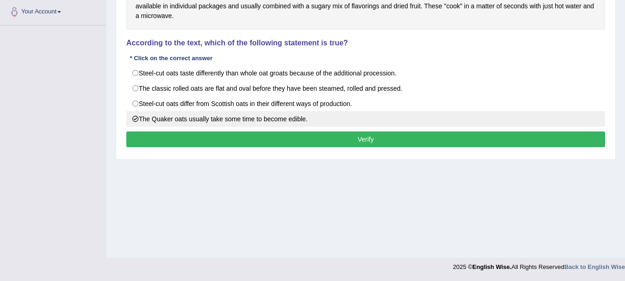
click at [482, 122] on label "The Quaker oats usually take some time to become edible." at bounding box center [365, 119] width 479 height 16
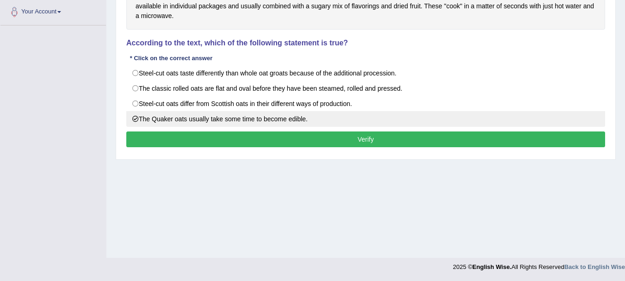
click at [482, 122] on label "The Quaker oats usually take some time to become edible." at bounding box center [365, 119] width 479 height 16
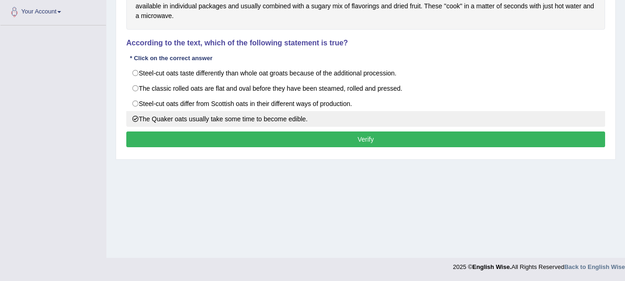
click at [482, 122] on label "The Quaker oats usually take some time to become edible." at bounding box center [365, 119] width 479 height 16
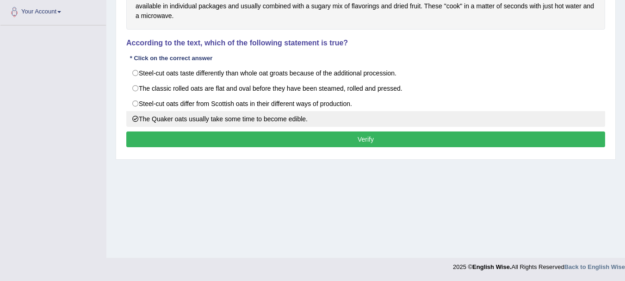
click at [482, 122] on label "The Quaker oats usually take some time to become edible." at bounding box center [365, 119] width 479 height 16
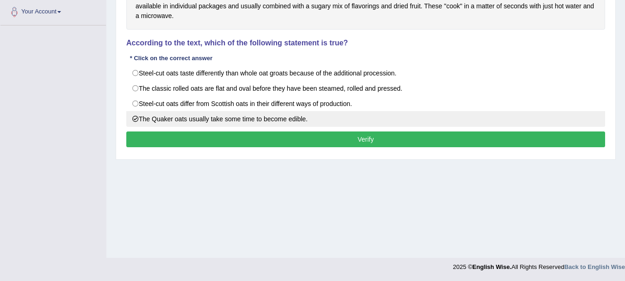
click at [482, 122] on label "The Quaker oats usually take some time to become edible." at bounding box center [365, 119] width 479 height 16
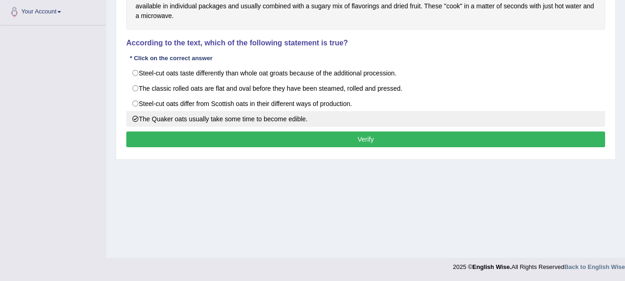
click at [482, 122] on label "The Quaker oats usually take some time to become edible." at bounding box center [365, 119] width 479 height 16
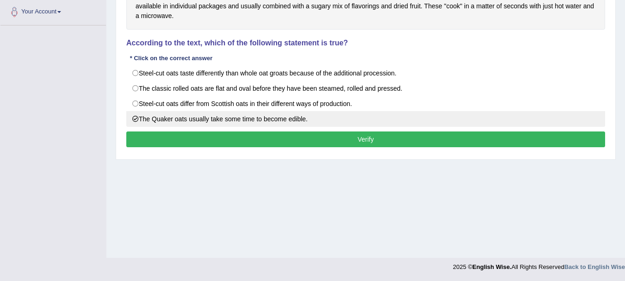
click at [482, 122] on label "The Quaker oats usually take some time to become edible." at bounding box center [365, 119] width 479 height 16
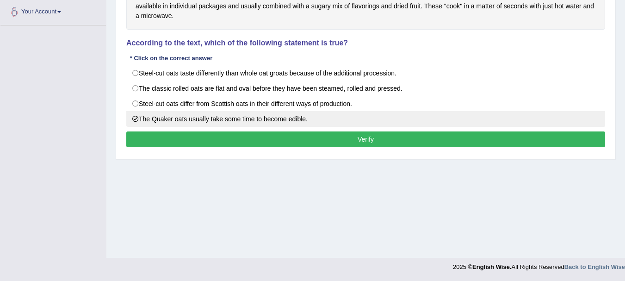
click at [482, 122] on label "The Quaker oats usually take some time to become edible." at bounding box center [365, 119] width 479 height 16
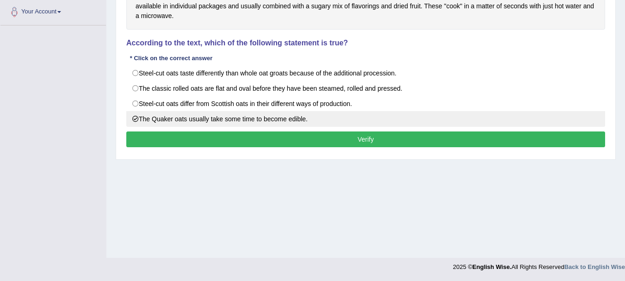
click at [482, 122] on label "The Quaker oats usually take some time to become edible." at bounding box center [365, 119] width 479 height 16
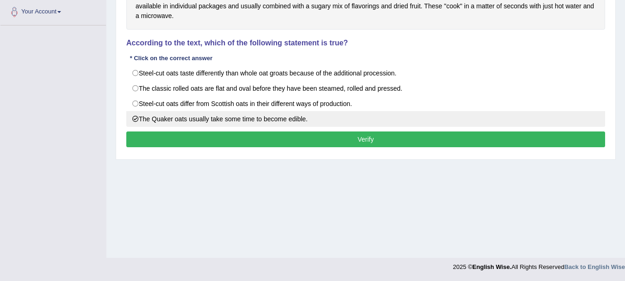
click at [482, 122] on label "The Quaker oats usually take some time to become edible." at bounding box center [365, 119] width 479 height 16
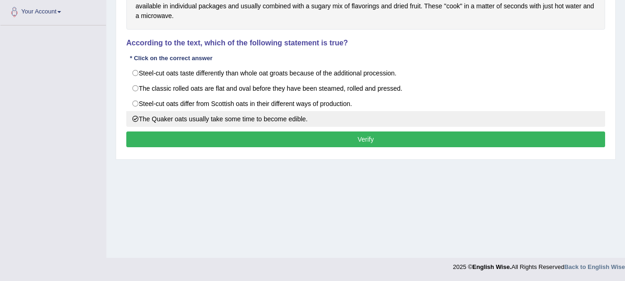
click at [482, 122] on label "The Quaker oats usually take some time to become edible." at bounding box center [365, 119] width 479 height 16
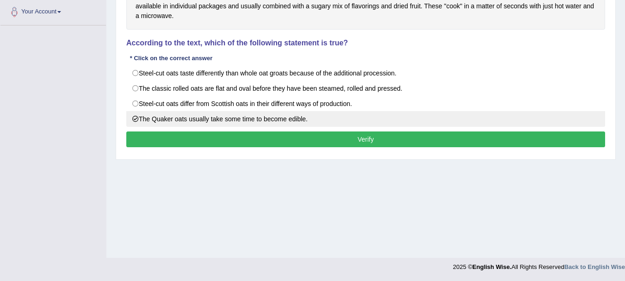
click at [482, 122] on label "The Quaker oats usually take some time to become edible." at bounding box center [365, 119] width 479 height 16
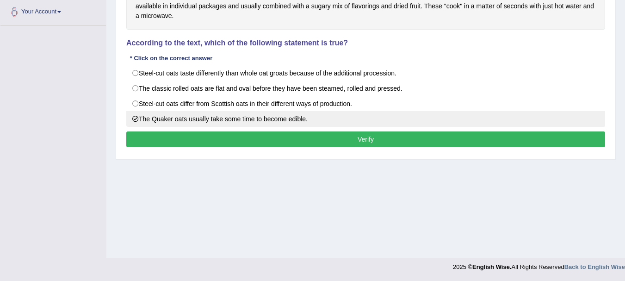
click at [482, 122] on label "The Quaker oats usually take some time to become edible." at bounding box center [365, 119] width 479 height 16
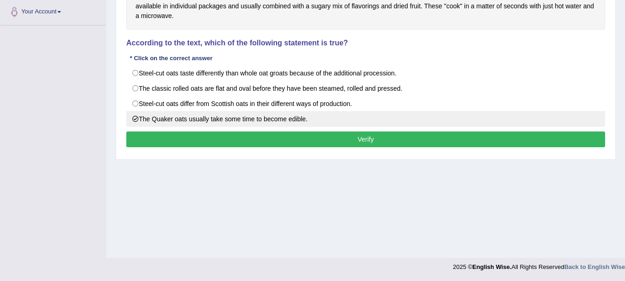
click at [482, 122] on label "The Quaker oats usually take some time to become edible." at bounding box center [365, 119] width 479 height 16
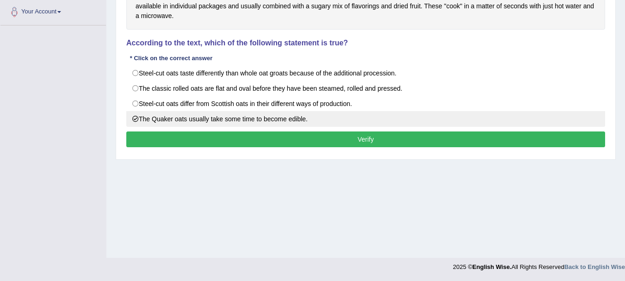
click at [482, 122] on label "The Quaker oats usually take some time to become edible." at bounding box center [365, 119] width 479 height 16
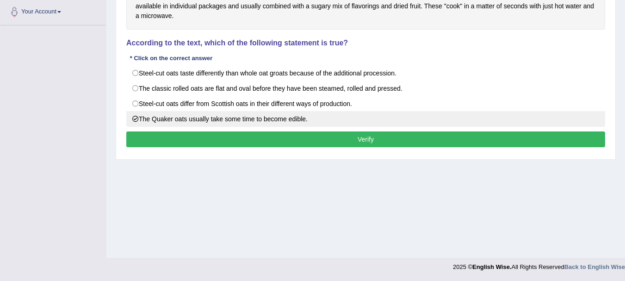
click at [482, 122] on label "The Quaker oats usually take some time to become edible." at bounding box center [365, 119] width 479 height 16
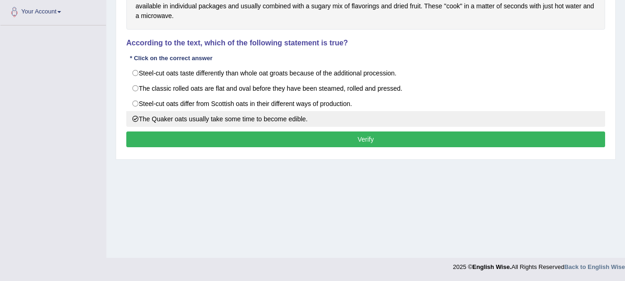
click at [482, 122] on label "The Quaker oats usually take some time to become edible." at bounding box center [365, 119] width 479 height 16
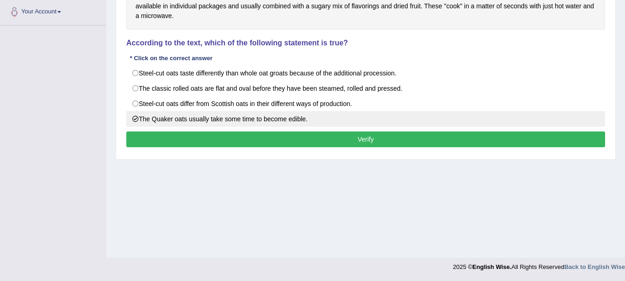
click at [482, 122] on label "The Quaker oats usually take some time to become edible." at bounding box center [365, 119] width 479 height 16
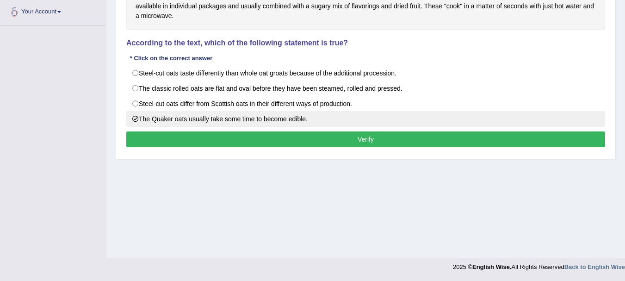
click at [482, 122] on label "The Quaker oats usually take some time to become edible." at bounding box center [365, 119] width 479 height 16
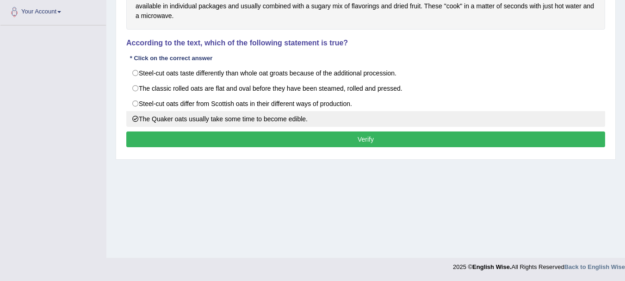
click at [482, 122] on label "The Quaker oats usually take some time to become edible." at bounding box center [365, 119] width 479 height 16
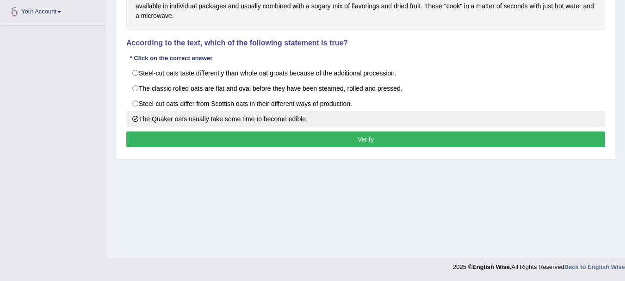
click at [482, 122] on label "The Quaker oats usually take some time to become edible." at bounding box center [365, 119] width 479 height 16
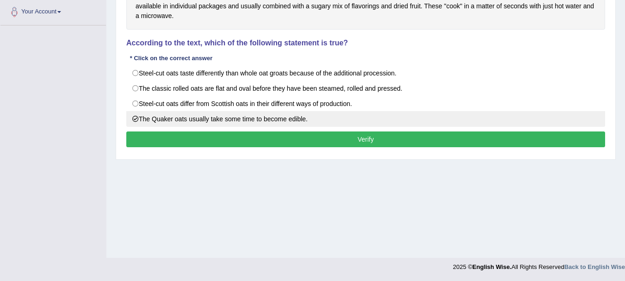
click at [482, 122] on label "The Quaker oats usually take some time to become edible." at bounding box center [365, 119] width 479 height 16
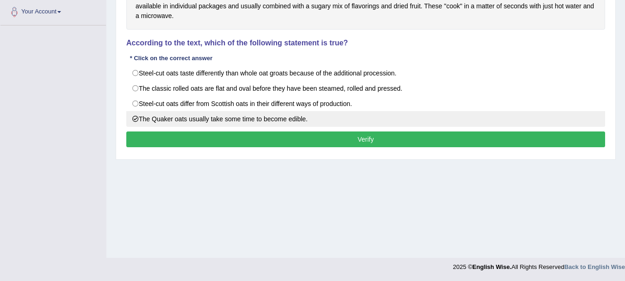
click at [482, 122] on label "The Quaker oats usually take some time to become edible." at bounding box center [365, 119] width 479 height 16
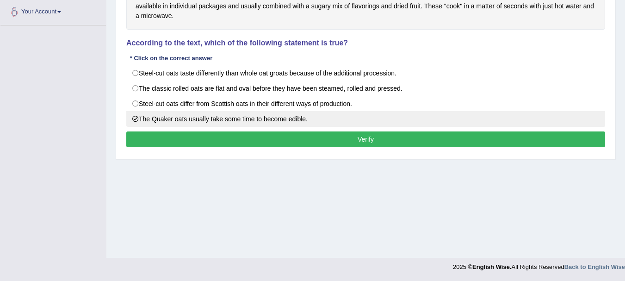
click at [482, 122] on label "The Quaker oats usually take some time to become edible." at bounding box center [365, 119] width 479 height 16
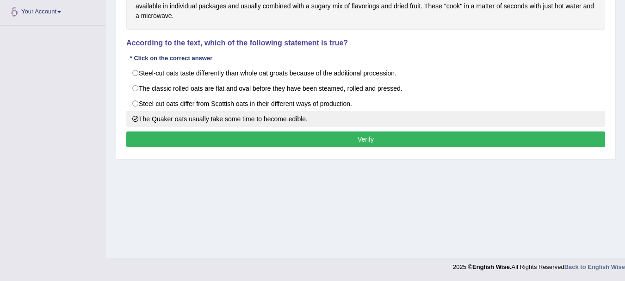
click at [482, 122] on label "The Quaker oats usually take some time to become edible." at bounding box center [365, 119] width 479 height 16
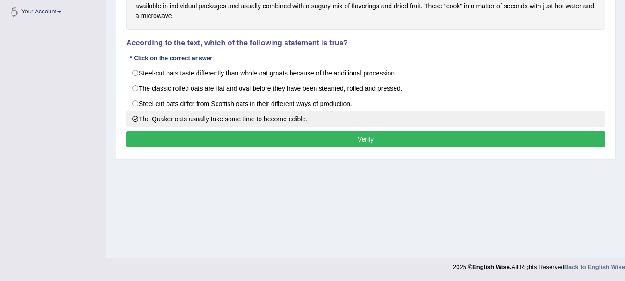
click at [482, 122] on label "The Quaker oats usually take some time to become edible." at bounding box center [365, 119] width 479 height 16
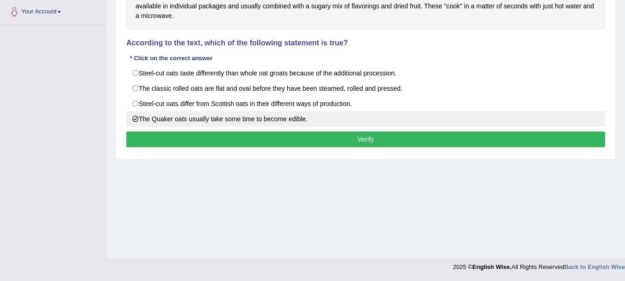
click at [482, 122] on label "The Quaker oats usually take some time to become edible." at bounding box center [365, 119] width 479 height 16
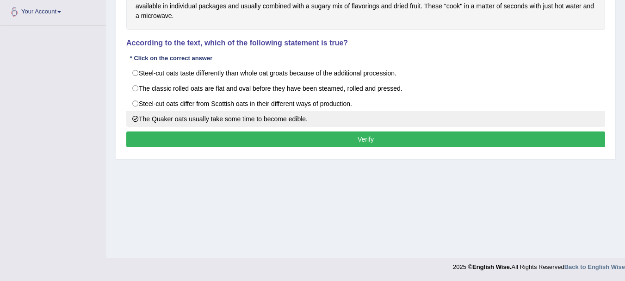
click at [482, 122] on label "The Quaker oats usually take some time to become edible." at bounding box center [365, 119] width 479 height 16
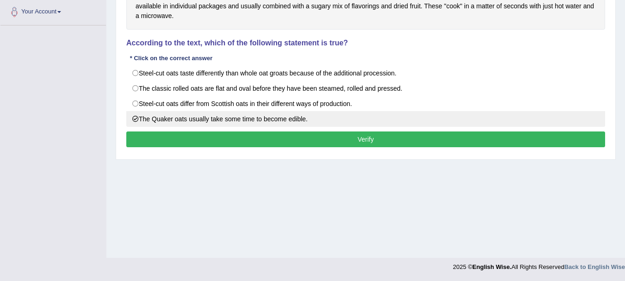
click at [482, 122] on label "The Quaker oats usually take some time to become edible." at bounding box center [365, 119] width 479 height 16
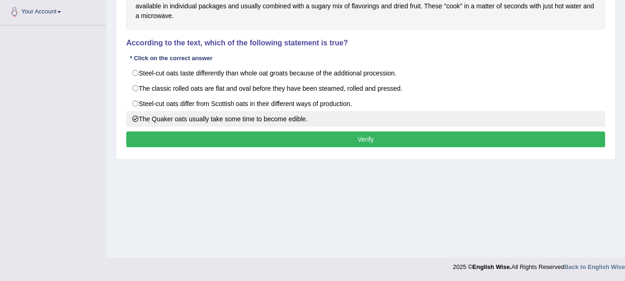
click at [482, 122] on label "The Quaker oats usually take some time to become edible." at bounding box center [365, 119] width 479 height 16
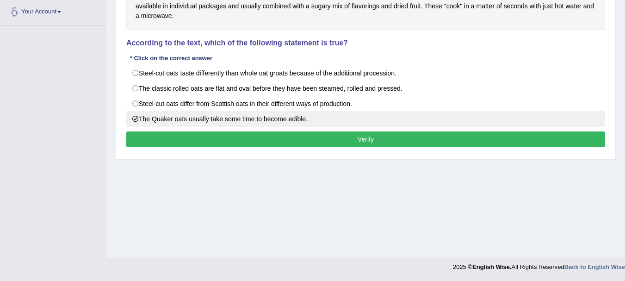
click at [482, 122] on label "The Quaker oats usually take some time to become edible." at bounding box center [365, 119] width 479 height 16
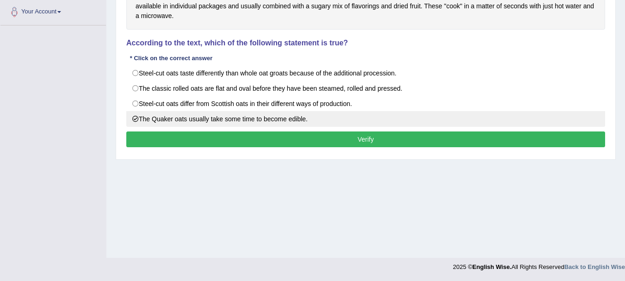
click at [482, 122] on label "The Quaker oats usually take some time to become edible." at bounding box center [365, 119] width 479 height 16
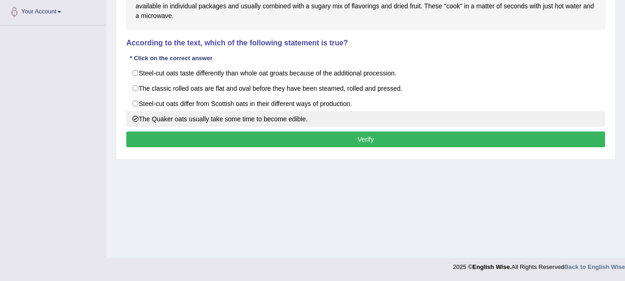
click at [482, 122] on label "The Quaker oats usually take some time to become edible." at bounding box center [365, 119] width 479 height 16
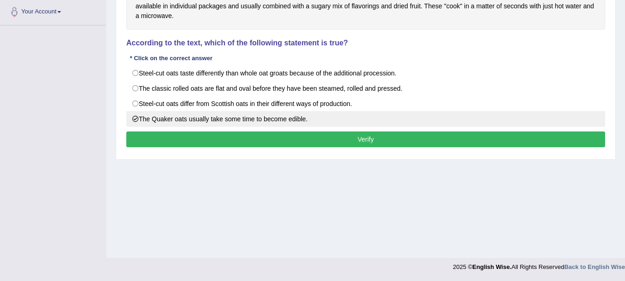
click at [482, 122] on label "The Quaker oats usually take some time to become edible." at bounding box center [365, 119] width 479 height 16
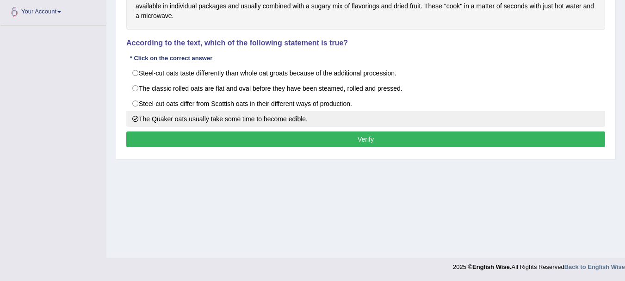
click at [482, 122] on label "The Quaker oats usually take some time to become edible." at bounding box center [365, 119] width 479 height 16
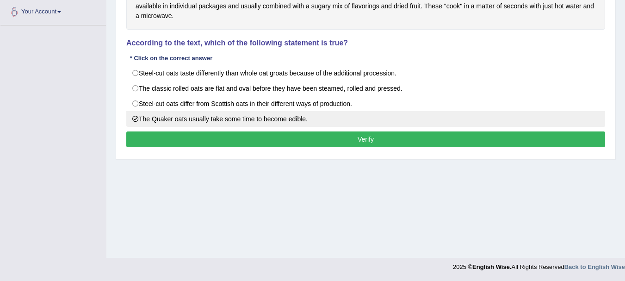
click at [482, 122] on label "The Quaker oats usually take some time to become edible." at bounding box center [365, 119] width 479 height 16
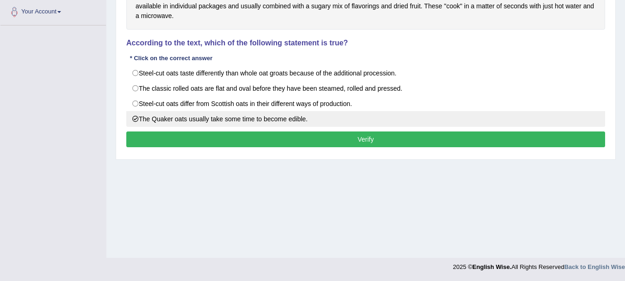
click at [482, 122] on label "The Quaker oats usually take some time to become edible." at bounding box center [365, 119] width 479 height 16
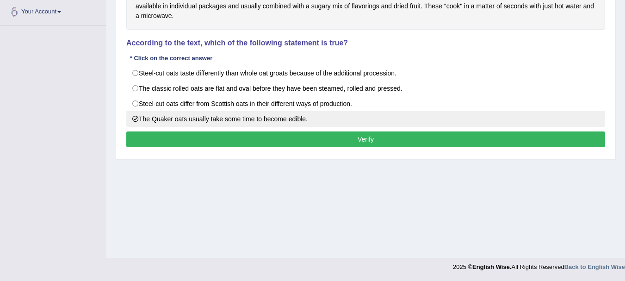
click at [482, 122] on label "The Quaker oats usually take some time to become edible." at bounding box center [365, 119] width 479 height 16
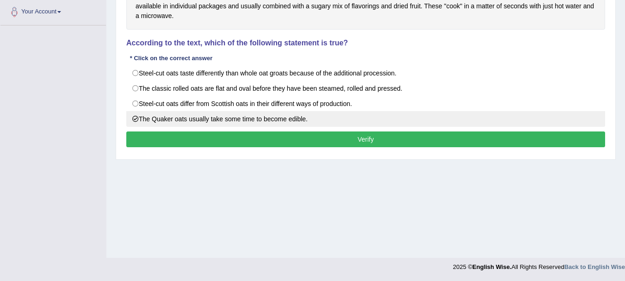
click at [482, 122] on label "The Quaker oats usually take some time to become edible." at bounding box center [365, 119] width 479 height 16
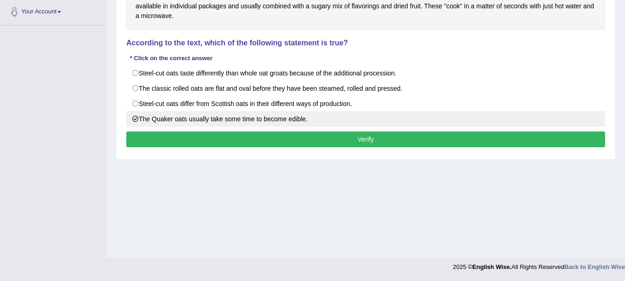
click at [482, 122] on label "The Quaker oats usually take some time to become edible." at bounding box center [365, 119] width 479 height 16
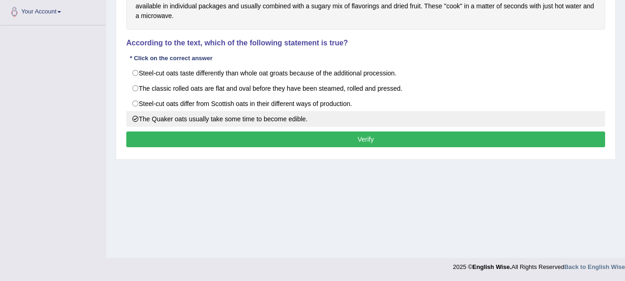
click at [482, 122] on label "The Quaker oats usually take some time to become edible." at bounding box center [365, 119] width 479 height 16
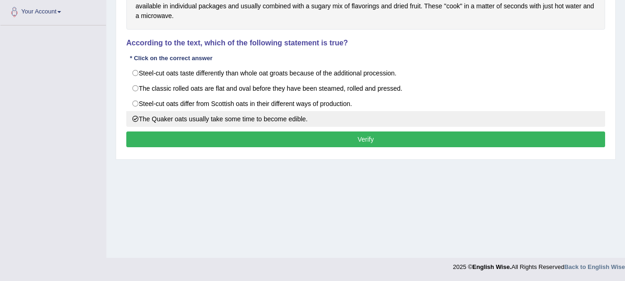
click at [482, 122] on label "The Quaker oats usually take some time to become edible." at bounding box center [365, 119] width 479 height 16
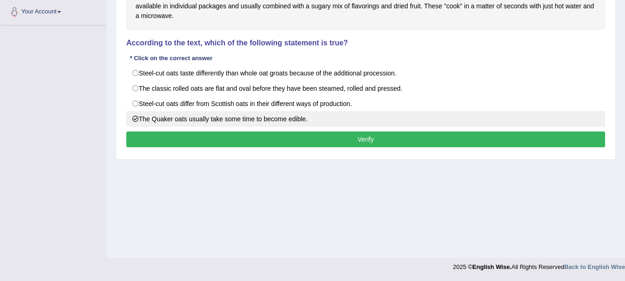
click at [482, 122] on label "The Quaker oats usually take some time to become edible." at bounding box center [365, 119] width 479 height 16
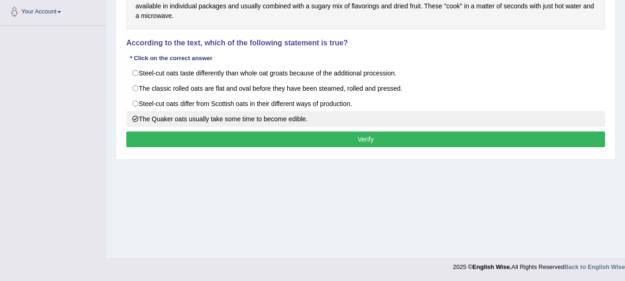
click at [482, 122] on label "The Quaker oats usually take some time to become edible." at bounding box center [365, 119] width 479 height 16
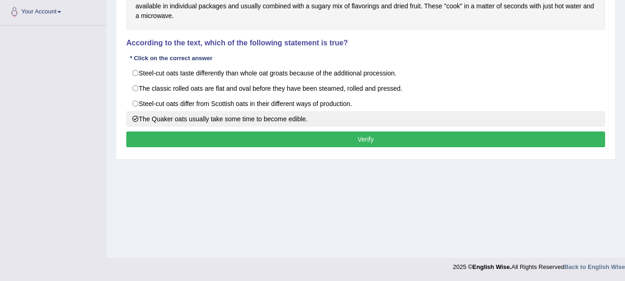
click at [482, 122] on label "The Quaker oats usually take some time to become edible." at bounding box center [365, 119] width 479 height 16
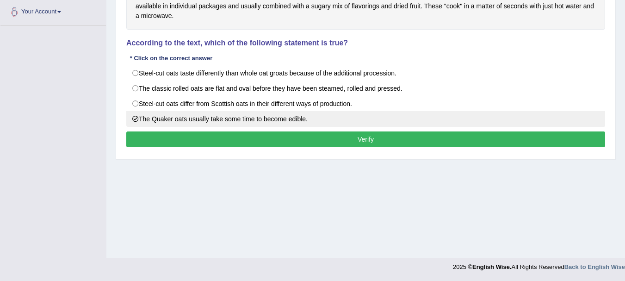
click at [482, 122] on label "The Quaker oats usually take some time to become edible." at bounding box center [365, 119] width 479 height 16
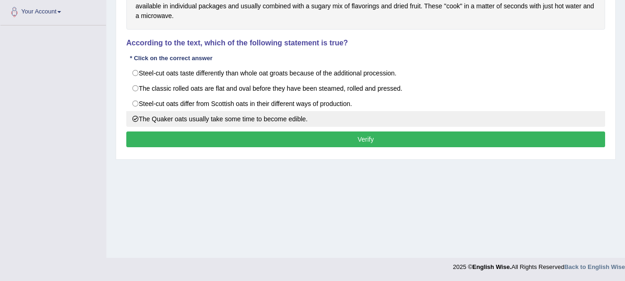
click at [482, 122] on label "The Quaker oats usually take some time to become edible." at bounding box center [365, 119] width 479 height 16
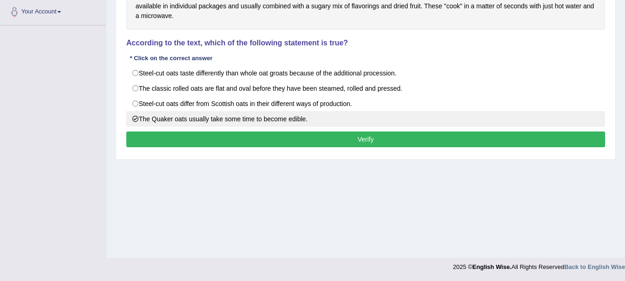
click at [482, 122] on label "The Quaker oats usually take some time to become edible." at bounding box center [365, 119] width 479 height 16
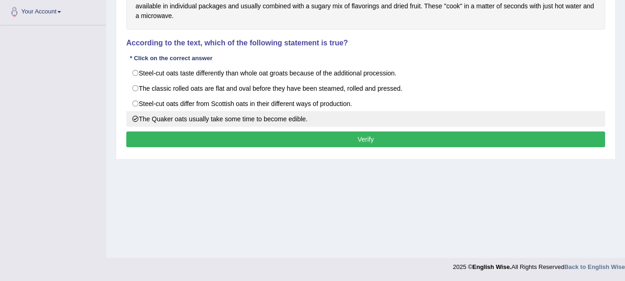
click at [482, 122] on label "The Quaker oats usually take some time to become edible." at bounding box center [365, 119] width 479 height 16
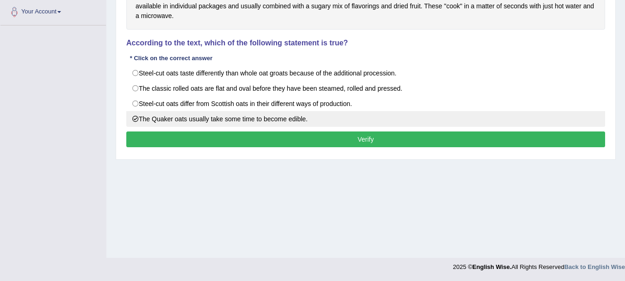
click at [482, 122] on label "The Quaker oats usually take some time to become edible." at bounding box center [365, 119] width 479 height 16
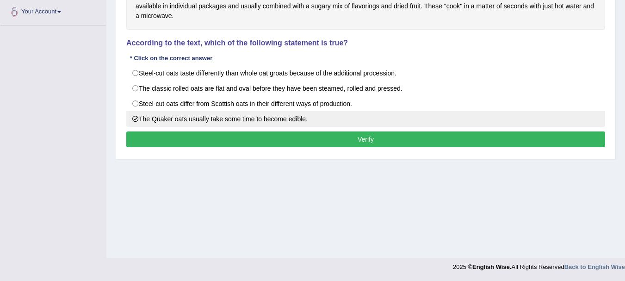
click at [482, 122] on label "The Quaker oats usually take some time to become edible." at bounding box center [365, 119] width 479 height 16
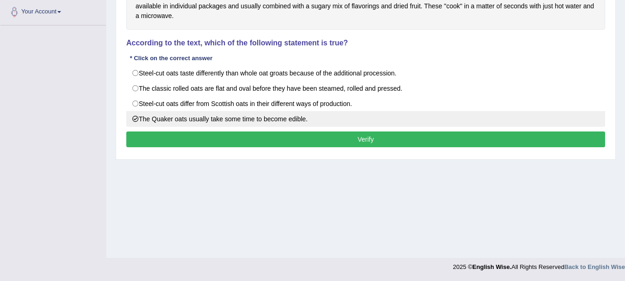
click at [482, 122] on label "The Quaker oats usually take some time to become edible." at bounding box center [365, 119] width 479 height 16
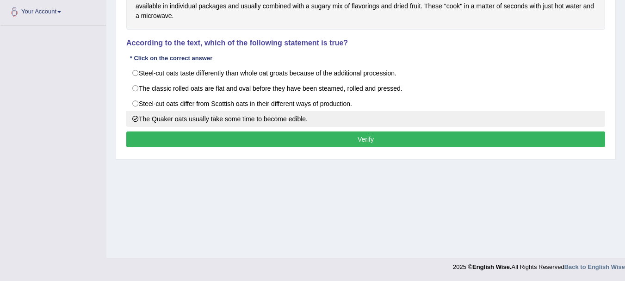
click at [482, 122] on label "The Quaker oats usually take some time to become edible." at bounding box center [365, 119] width 479 height 16
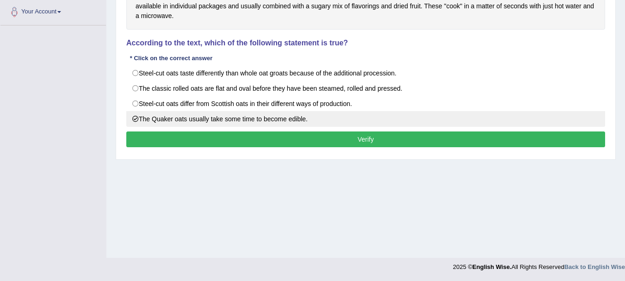
click at [482, 122] on label "The Quaker oats usually take some time to become edible." at bounding box center [365, 119] width 479 height 16
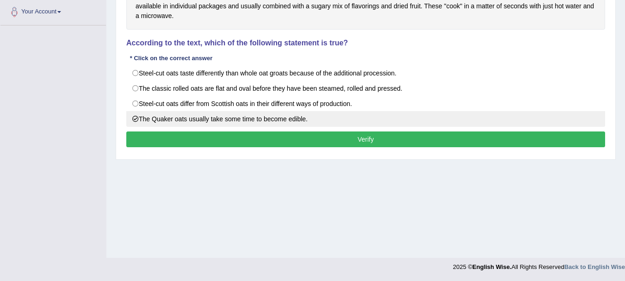
click at [482, 122] on label "The Quaker oats usually take some time to become edible." at bounding box center [365, 119] width 479 height 16
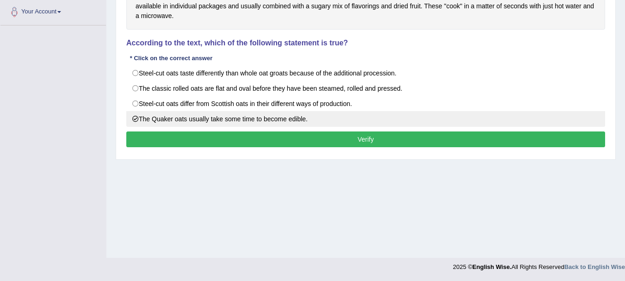
click at [482, 122] on label "The Quaker oats usually take some time to become edible." at bounding box center [365, 119] width 479 height 16
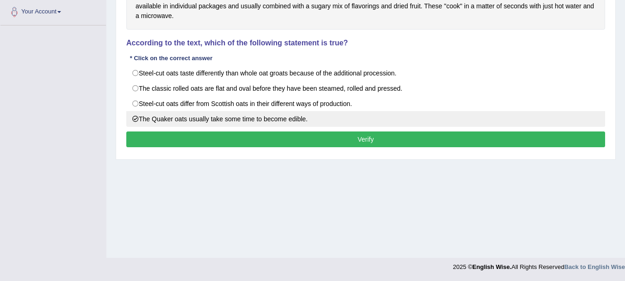
click at [482, 122] on label "The Quaker oats usually take some time to become edible." at bounding box center [365, 119] width 479 height 16
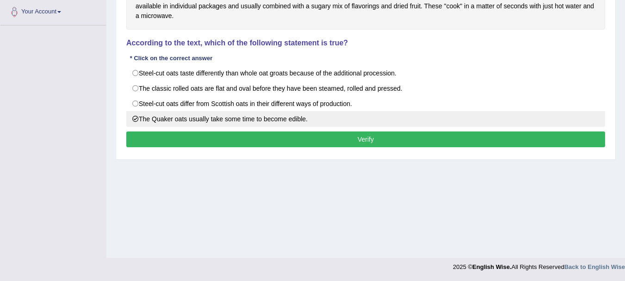
click at [479, 123] on label "The Quaker oats usually take some time to become edible." at bounding box center [365, 119] width 479 height 16
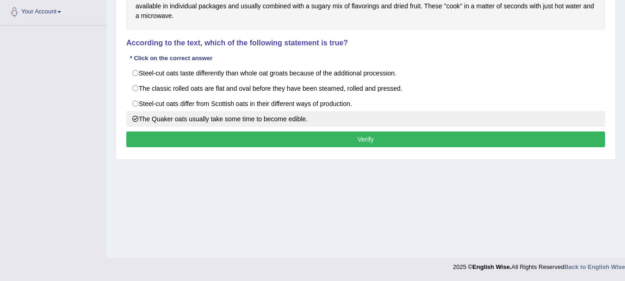
click at [479, 123] on label "The Quaker oats usually take some time to become edible." at bounding box center [365, 119] width 479 height 16
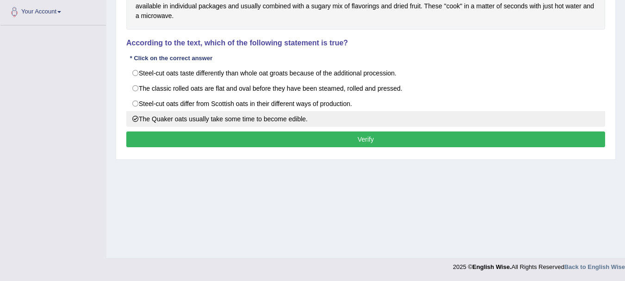
click at [479, 123] on label "The Quaker oats usually take some time to become edible." at bounding box center [365, 119] width 479 height 16
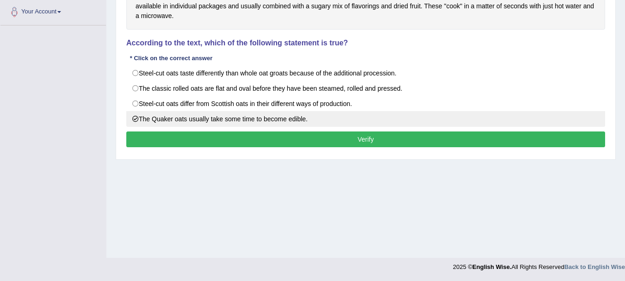
click at [479, 123] on label "The Quaker oats usually take some time to become edible." at bounding box center [365, 119] width 479 height 16
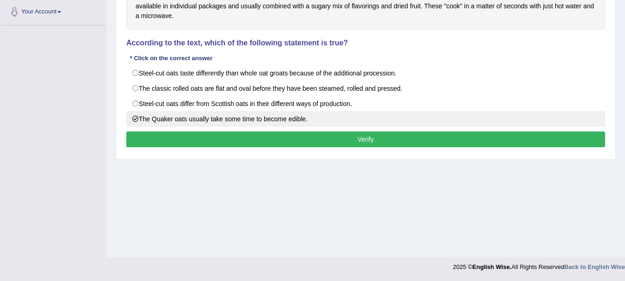
click at [479, 123] on label "The Quaker oats usually take some time to become edible." at bounding box center [365, 119] width 479 height 16
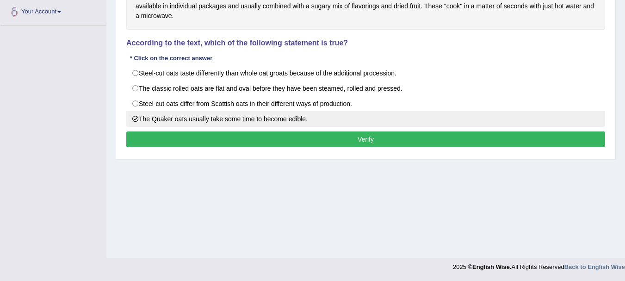
click at [479, 123] on label "The Quaker oats usually take some time to become edible." at bounding box center [365, 119] width 479 height 16
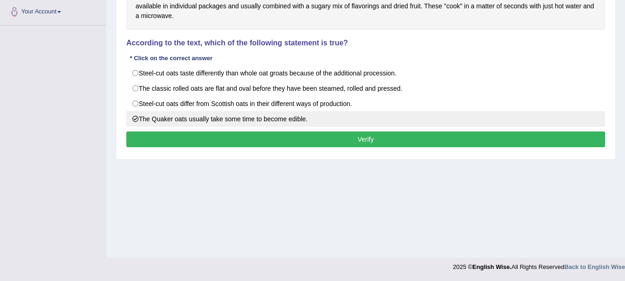
click at [479, 123] on label "The Quaker oats usually take some time to become edible." at bounding box center [365, 119] width 479 height 16
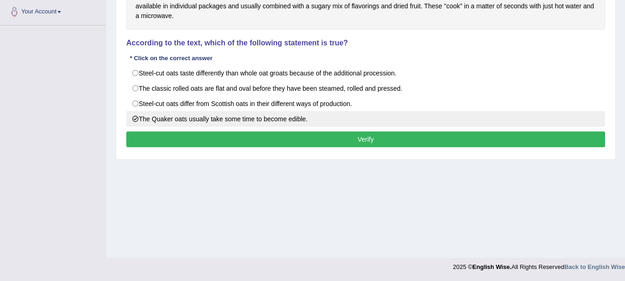
click at [479, 123] on label "The Quaker oats usually take some time to become edible." at bounding box center [365, 119] width 479 height 16
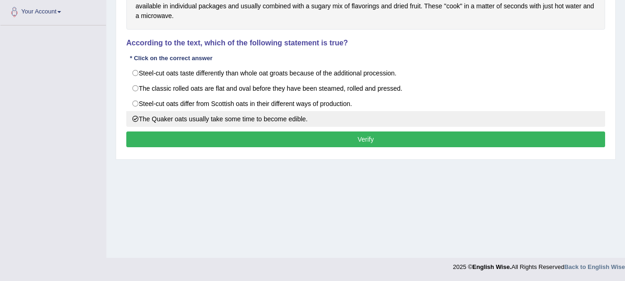
click at [479, 123] on label "The Quaker oats usually take some time to become edible." at bounding box center [365, 119] width 479 height 16
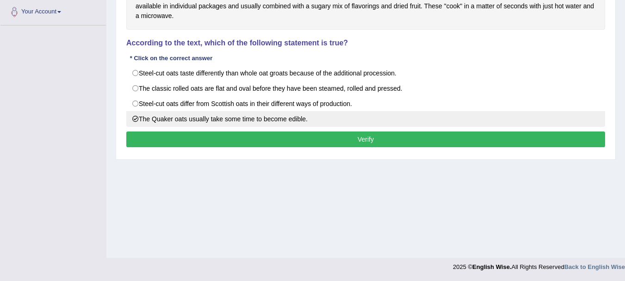
click at [479, 123] on label "The Quaker oats usually take some time to become edible." at bounding box center [365, 119] width 479 height 16
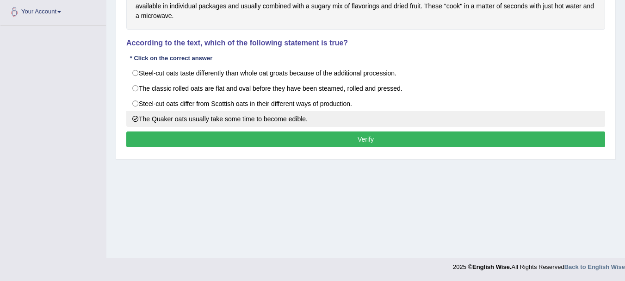
click at [479, 123] on label "The Quaker oats usually take some time to become edible." at bounding box center [365, 119] width 479 height 16
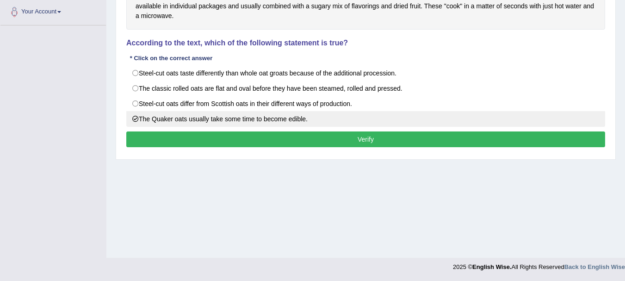
click at [479, 123] on label "The Quaker oats usually take some time to become edible." at bounding box center [365, 119] width 479 height 16
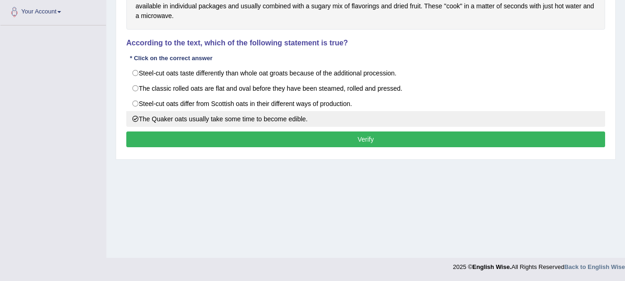
click at [479, 123] on label "The Quaker oats usually take some time to become edible." at bounding box center [365, 119] width 479 height 16
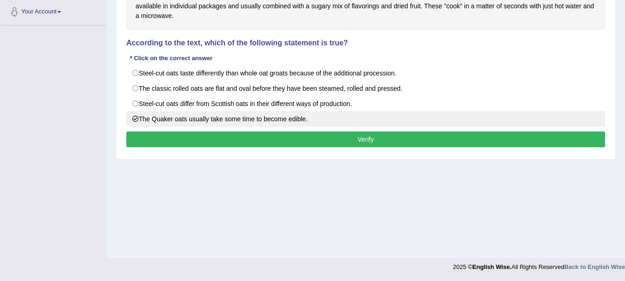
click at [479, 123] on label "The Quaker oats usually take some time to become edible." at bounding box center [365, 119] width 479 height 16
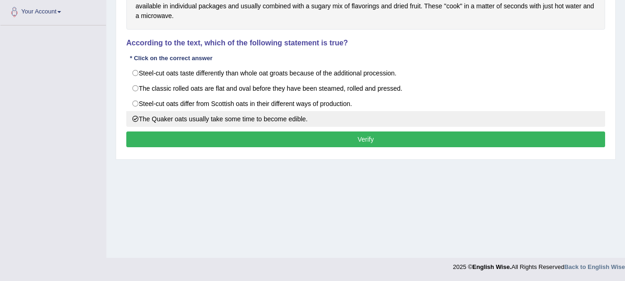
click at [479, 123] on label "The Quaker oats usually take some time to become edible." at bounding box center [365, 119] width 479 height 16
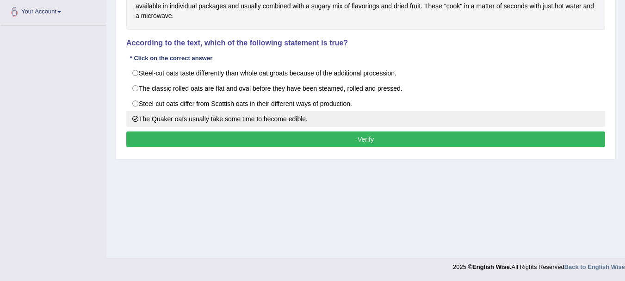
click at [479, 123] on label "The Quaker oats usually take some time to become edible." at bounding box center [365, 119] width 479 height 16
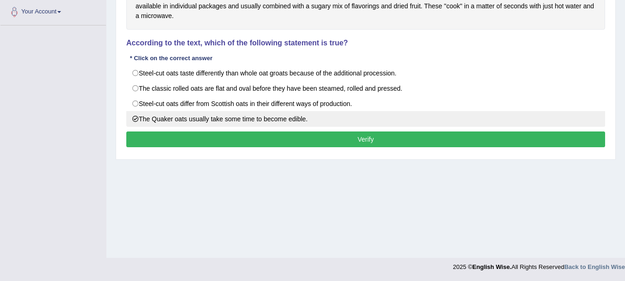
click at [479, 123] on label "The Quaker oats usually take some time to become edible." at bounding box center [365, 119] width 479 height 16
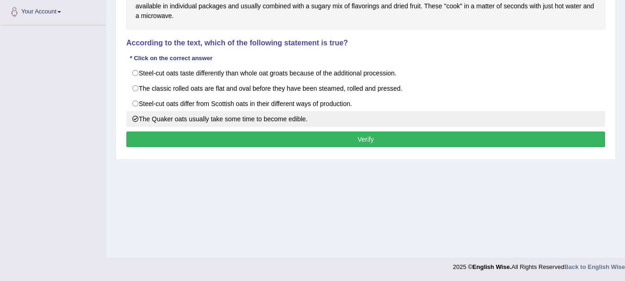
click at [479, 123] on label "The Quaker oats usually take some time to become edible." at bounding box center [365, 119] width 479 height 16
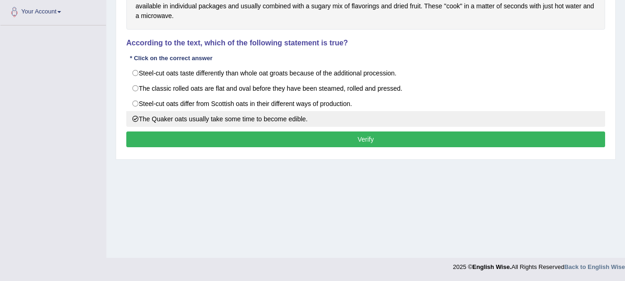
click at [479, 123] on label "The Quaker oats usually take some time to become edible." at bounding box center [365, 119] width 479 height 16
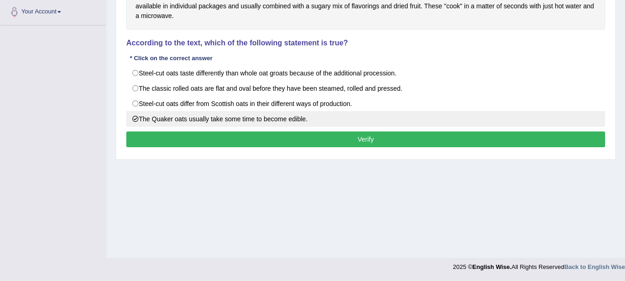
click at [479, 123] on label "The Quaker oats usually take some time to become edible." at bounding box center [365, 119] width 479 height 16
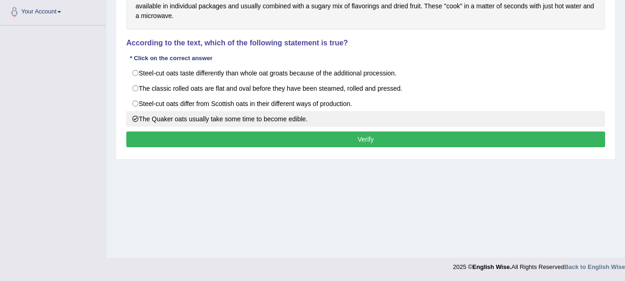
click at [479, 123] on label "The Quaker oats usually take some time to become edible." at bounding box center [365, 119] width 479 height 16
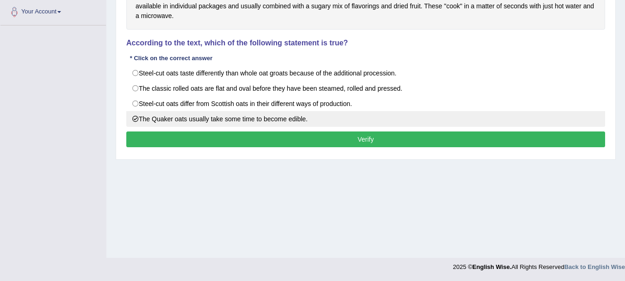
click at [479, 123] on label "The Quaker oats usually take some time to become edible." at bounding box center [365, 119] width 479 height 16
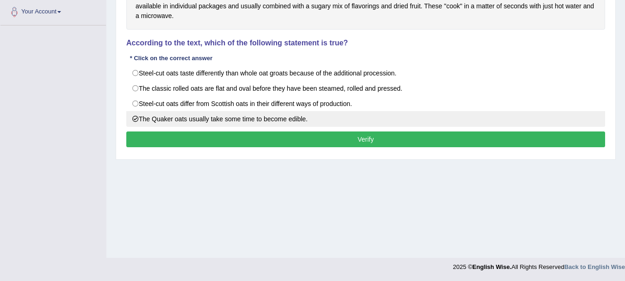
click at [479, 123] on label "The Quaker oats usually take some time to become edible." at bounding box center [365, 119] width 479 height 16
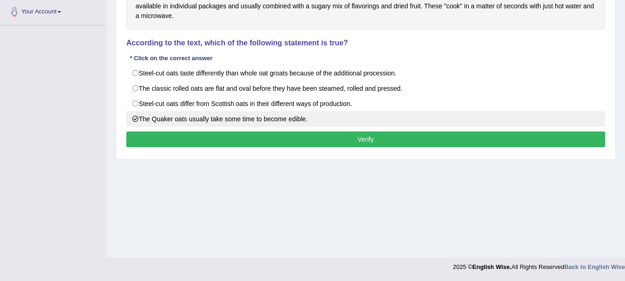
click at [479, 123] on label "The Quaker oats usually take some time to become edible." at bounding box center [365, 119] width 479 height 16
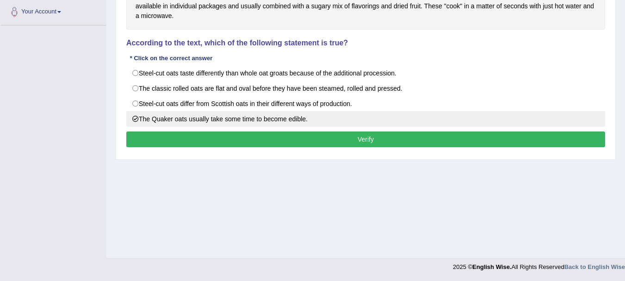
click at [479, 123] on label "The Quaker oats usually take some time to become edible." at bounding box center [365, 119] width 479 height 16
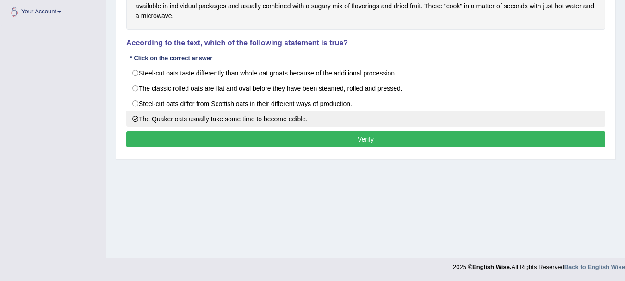
click at [479, 123] on label "The Quaker oats usually take some time to become edible." at bounding box center [365, 119] width 479 height 16
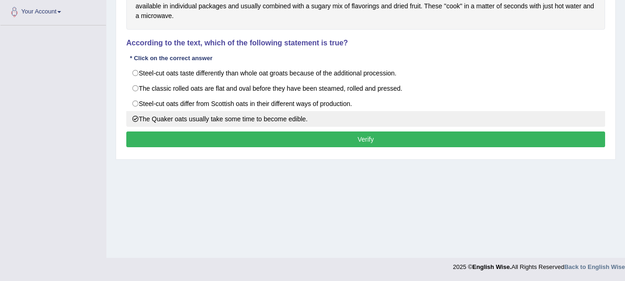
click at [479, 123] on label "The Quaker oats usually take some time to become edible." at bounding box center [365, 119] width 479 height 16
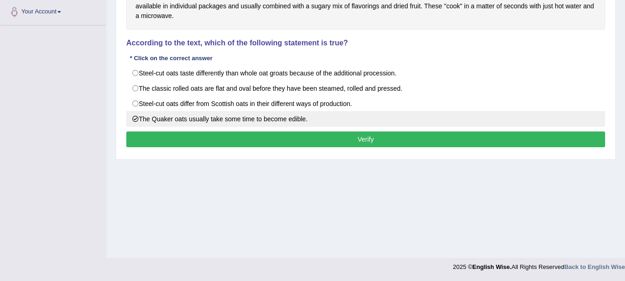
click at [479, 123] on label "The Quaker oats usually take some time to become edible." at bounding box center [365, 119] width 479 height 16
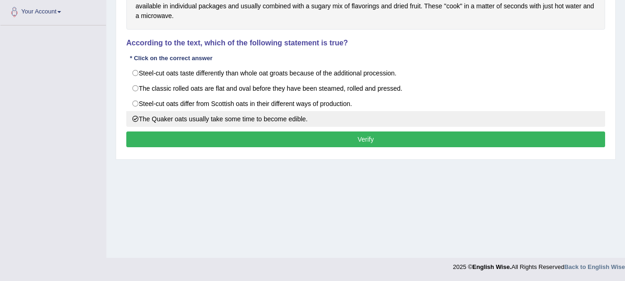
click at [479, 123] on label "The Quaker oats usually take some time to become edible." at bounding box center [365, 119] width 479 height 16
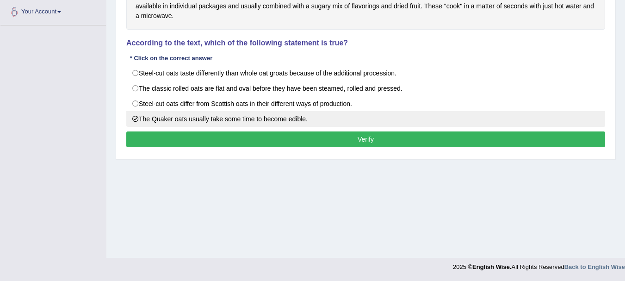
click at [479, 123] on label "The Quaker oats usually take some time to become edible." at bounding box center [365, 119] width 479 height 16
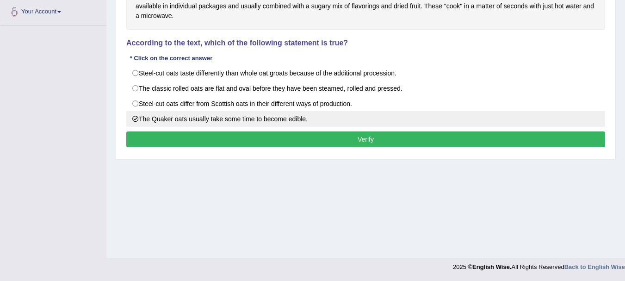
click at [479, 123] on label "The Quaker oats usually take some time to become edible." at bounding box center [365, 119] width 479 height 16
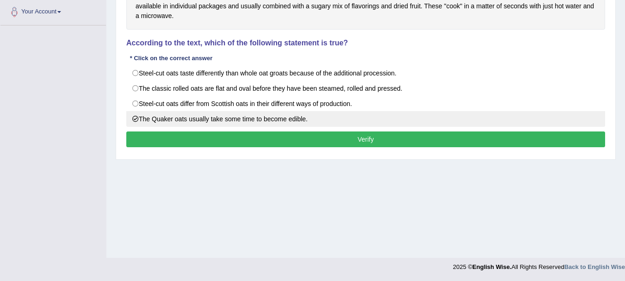
click at [479, 123] on label "The Quaker oats usually take some time to become edible." at bounding box center [365, 119] width 479 height 16
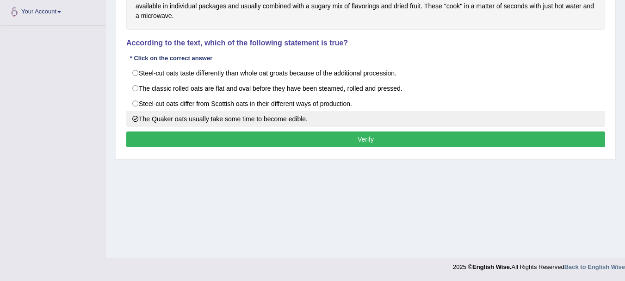
click at [479, 123] on label "The Quaker oats usually take some time to become edible." at bounding box center [365, 119] width 479 height 16
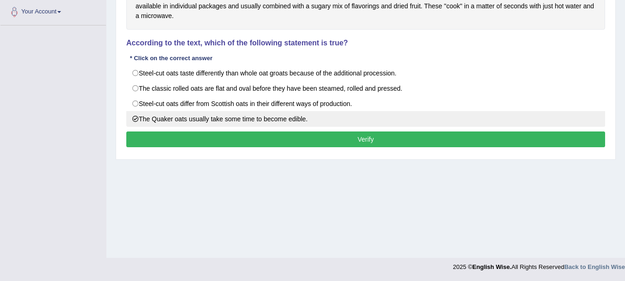
click at [479, 123] on label "The Quaker oats usually take some time to become edible." at bounding box center [365, 119] width 479 height 16
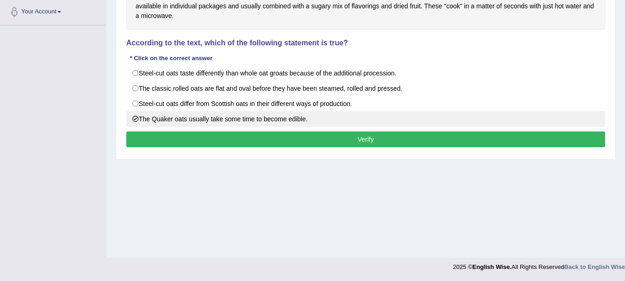
click at [479, 123] on label "The Quaker oats usually take some time to become edible." at bounding box center [365, 119] width 479 height 16
click
